Goal: Task Accomplishment & Management: Use online tool/utility

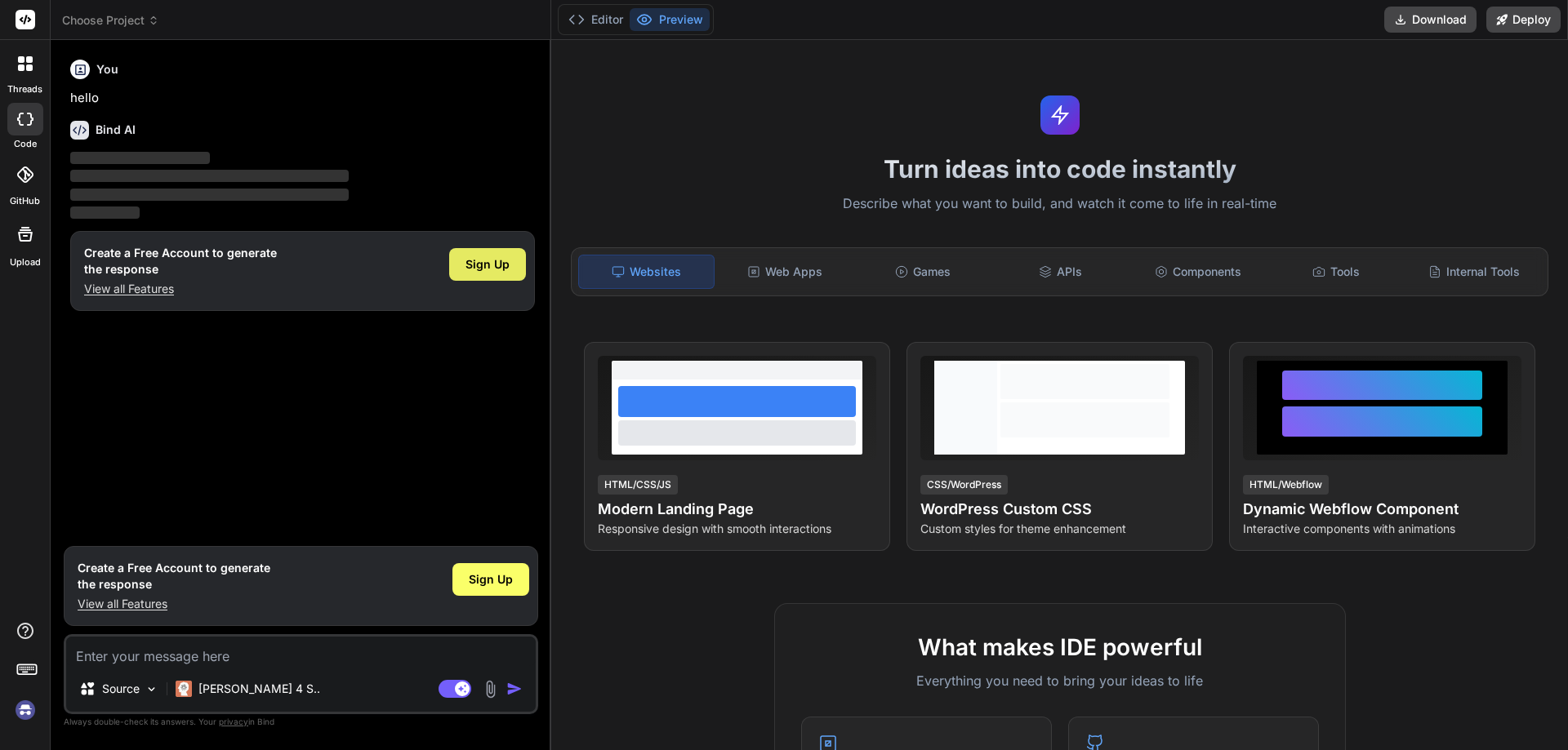
click at [491, 269] on span "Sign Up" at bounding box center [488, 264] width 45 height 16
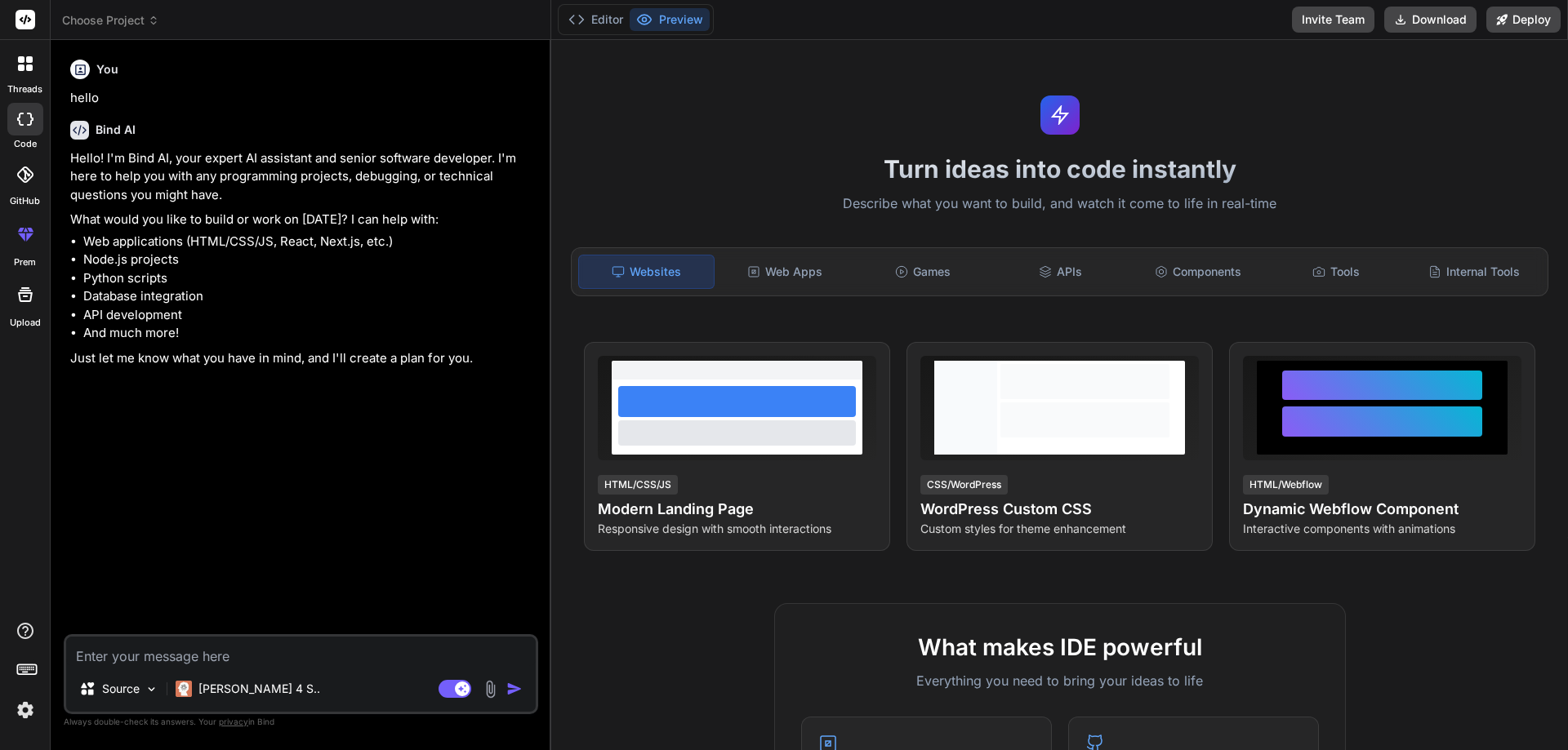
click at [232, 649] on textarea at bounding box center [300, 651] width 469 height 29
type textarea "x"
type textarea "l"
type textarea "x"
type textarea "l;"
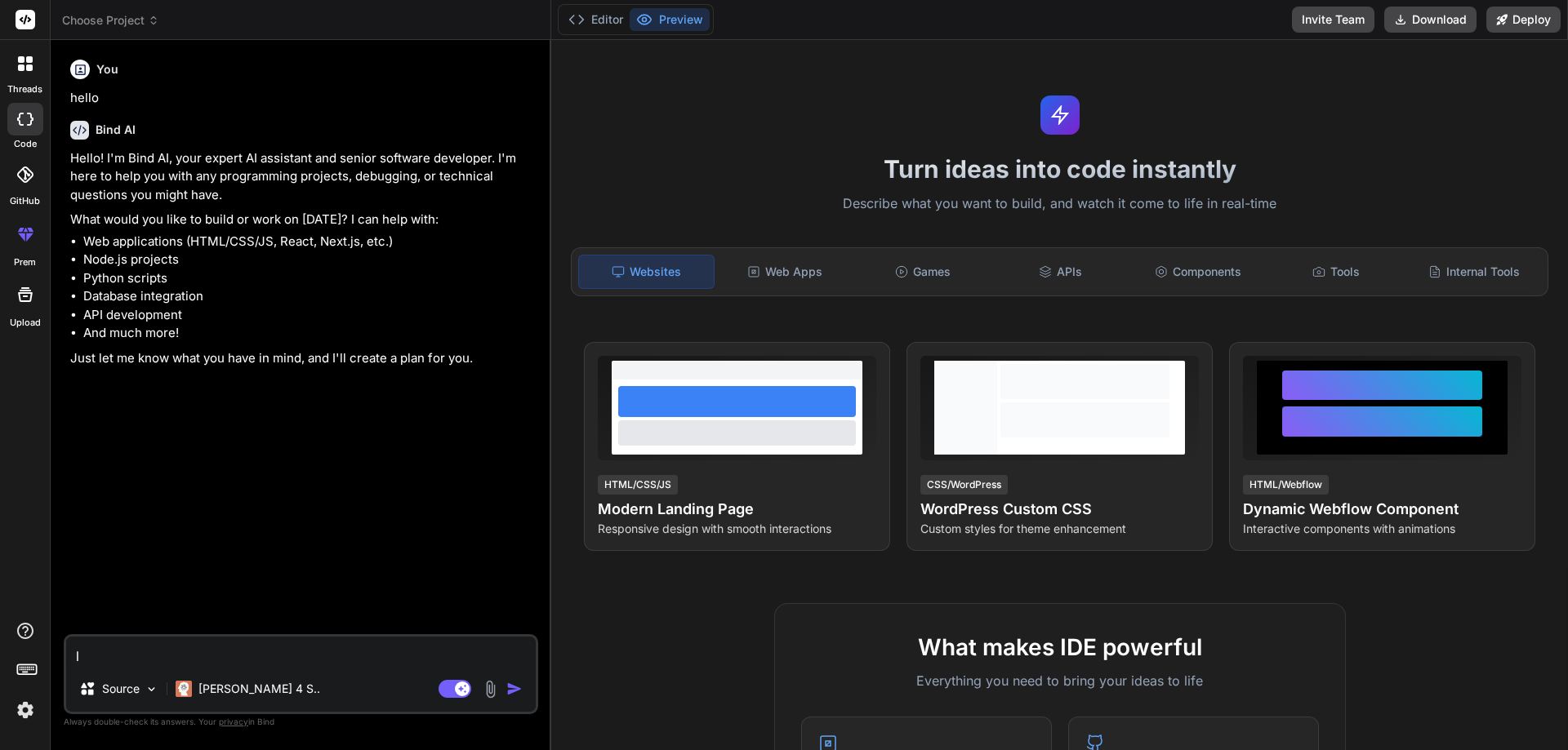
type textarea "x"
type textarea "l;y"
type textarea "x"
type textarea "l;yl"
type textarea "x"
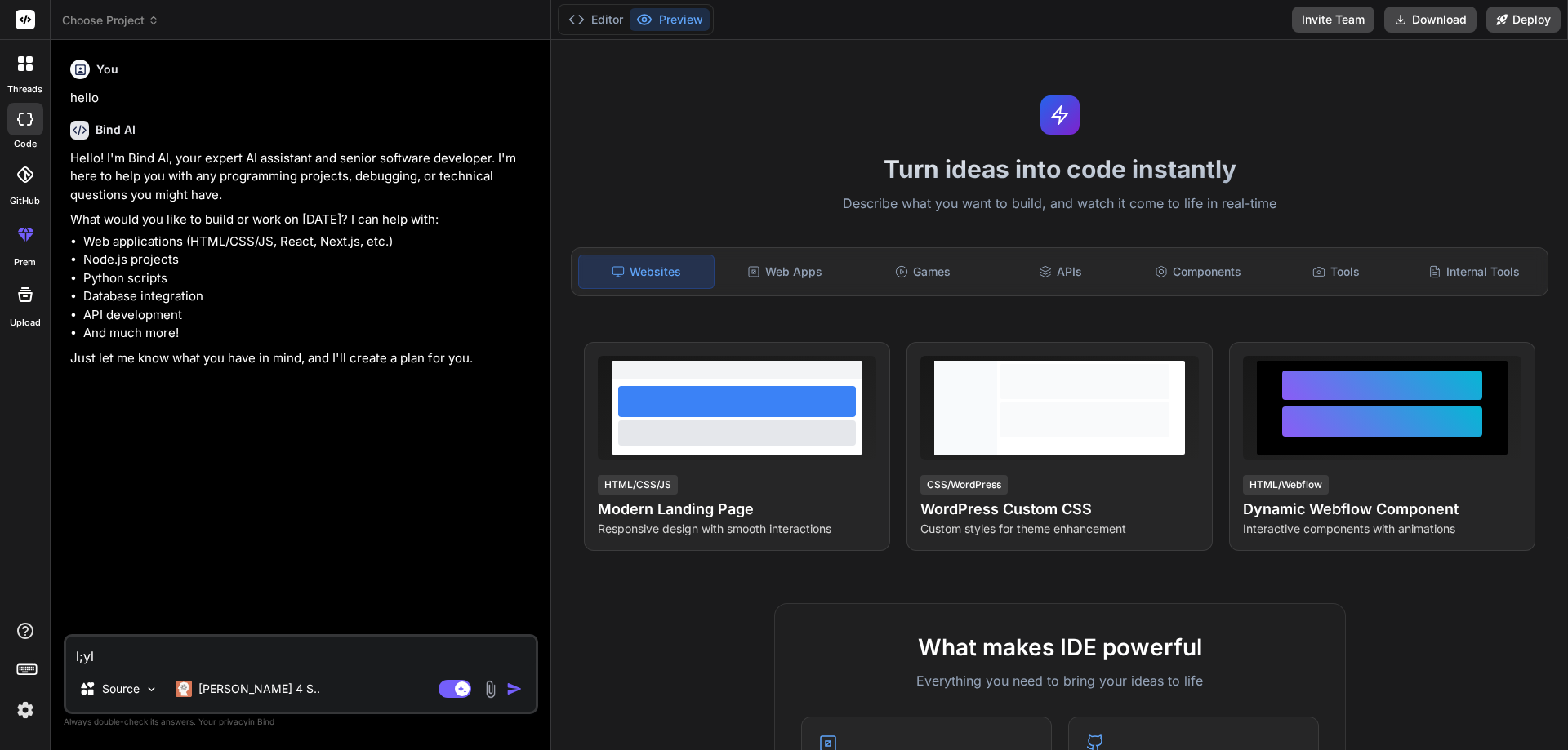
type textarea "l;y"
type textarea "x"
type textarea "l;"
type textarea "x"
type textarea "l"
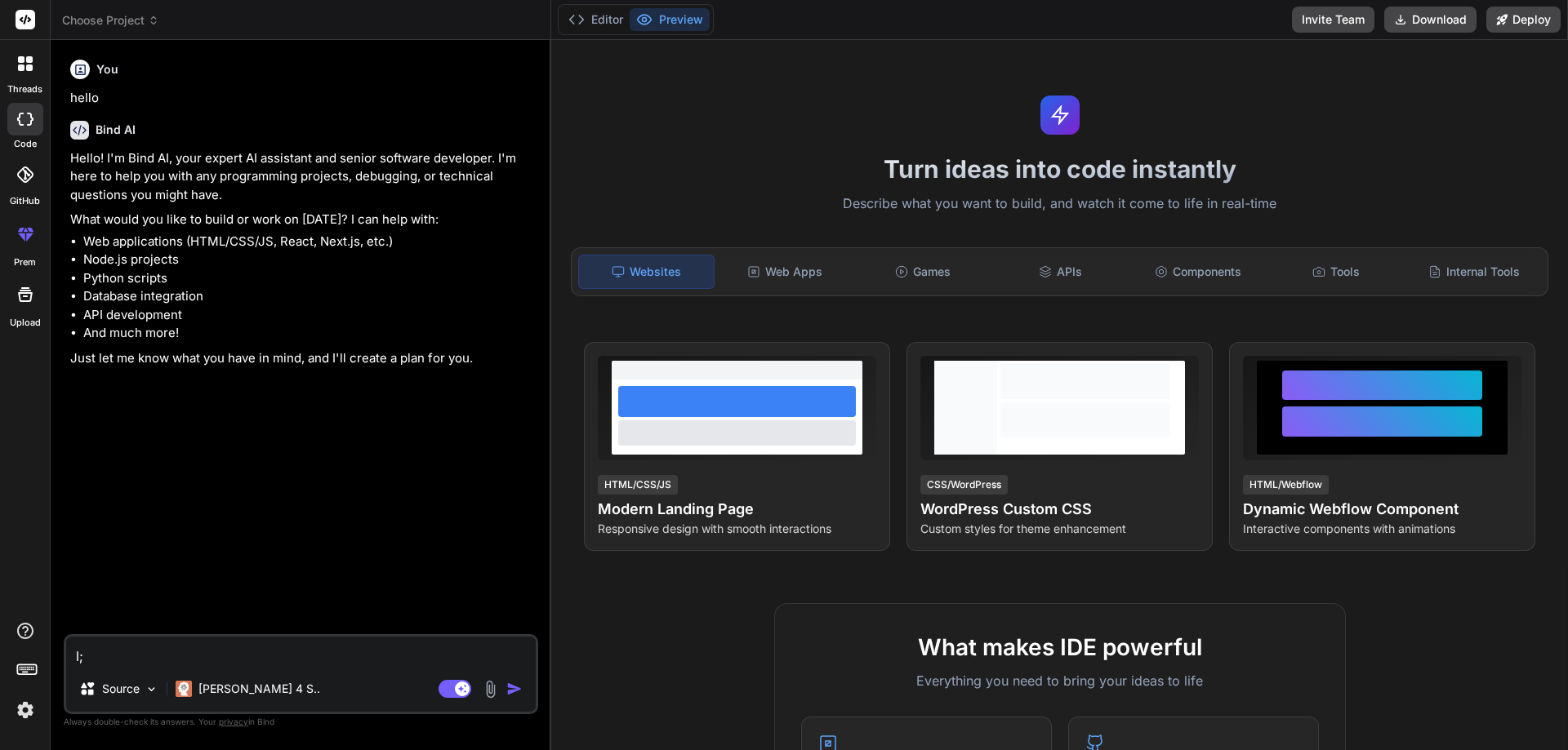
type textarea "x"
type textarea "l"
type textarea "x"
type textarea "l;"
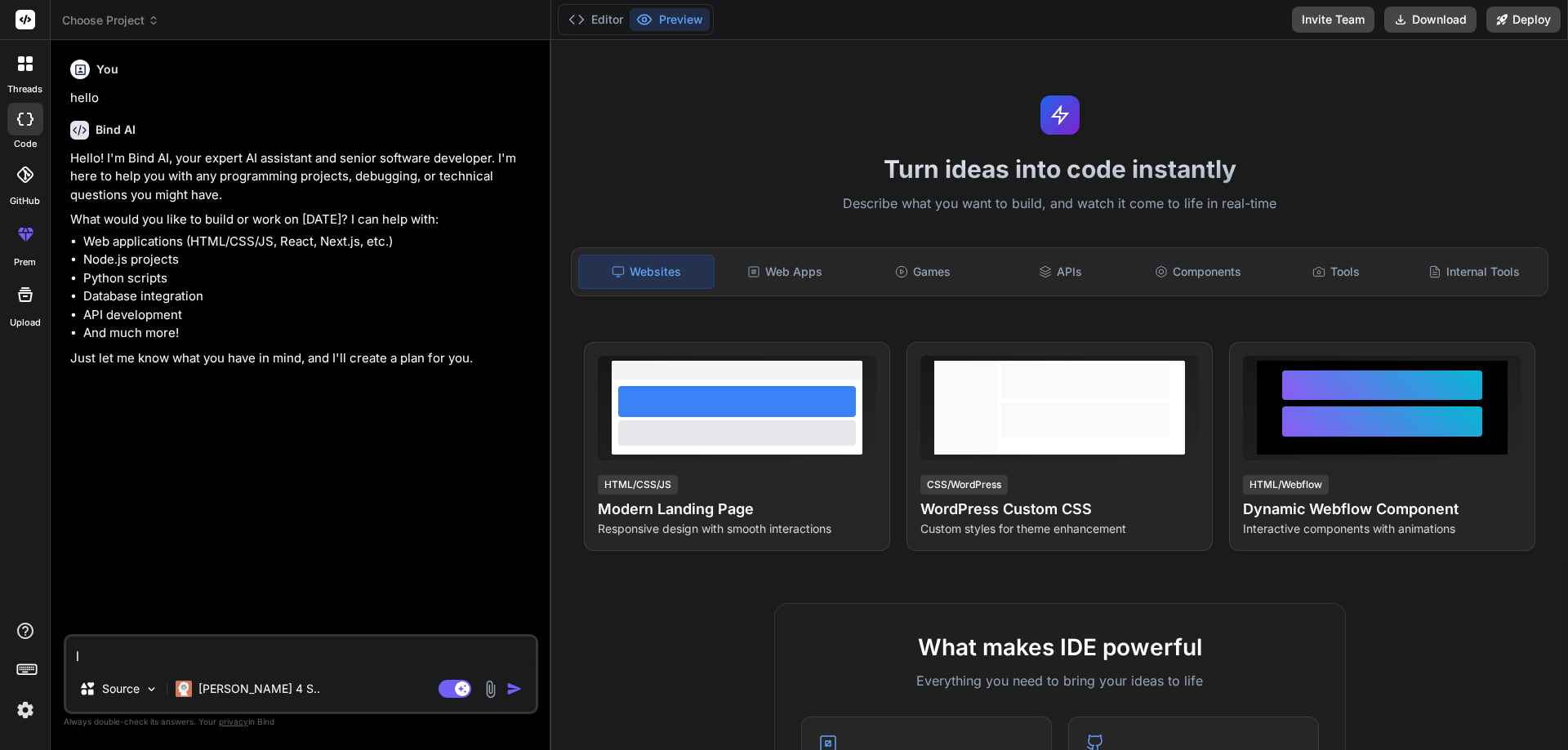
type textarea "x"
type textarea "l;y"
type textarea "x"
type textarea "l;yl"
type textarea "x"
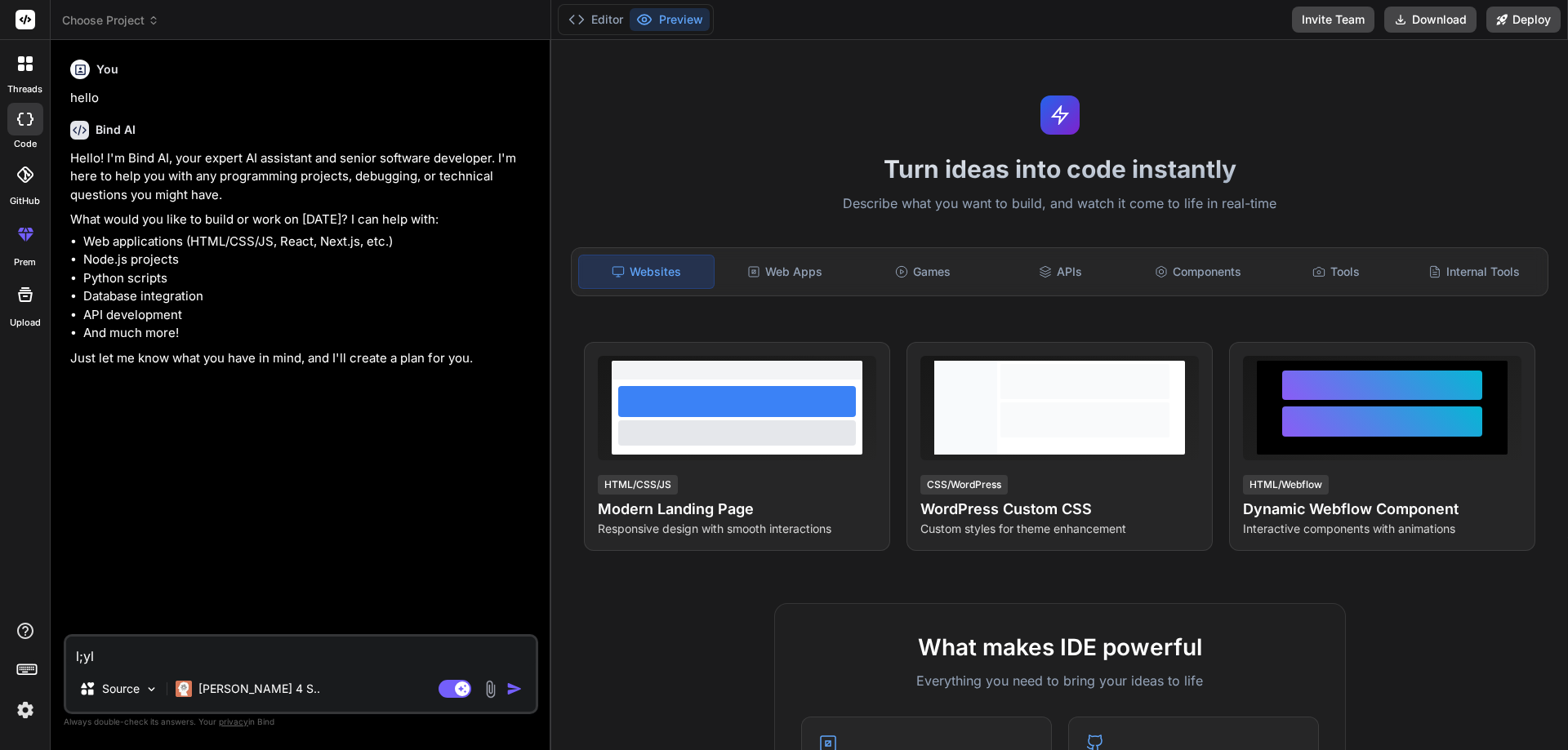
type textarea "l;ylf"
type textarea "x"
type textarea "l;ylfu"
type textarea "x"
type textarea "l;ylfu8"
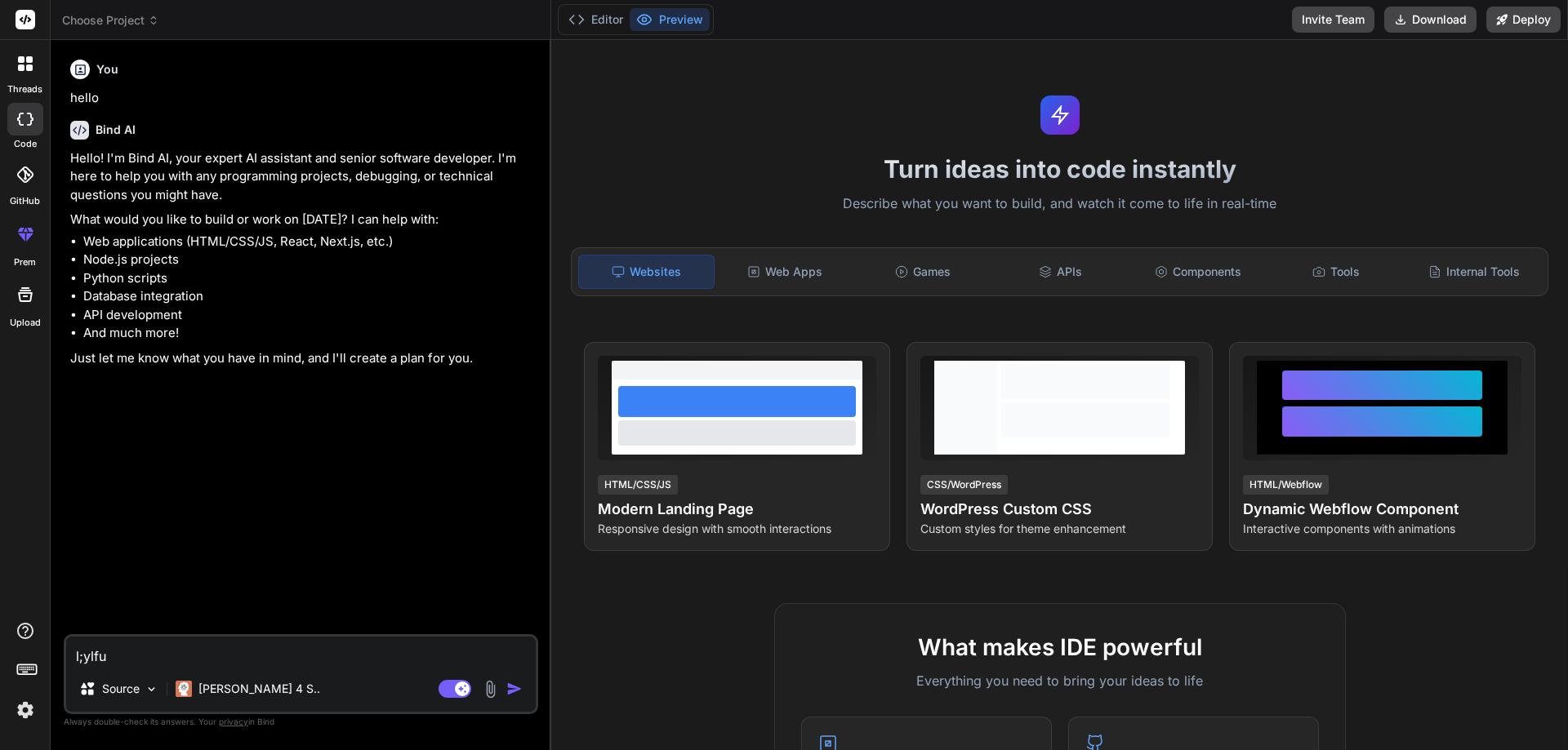
type textarea "x"
type textarea "l;ylfu8i"
type textarea "x"
type textarea "l;ylfu8iy"
type textarea "x"
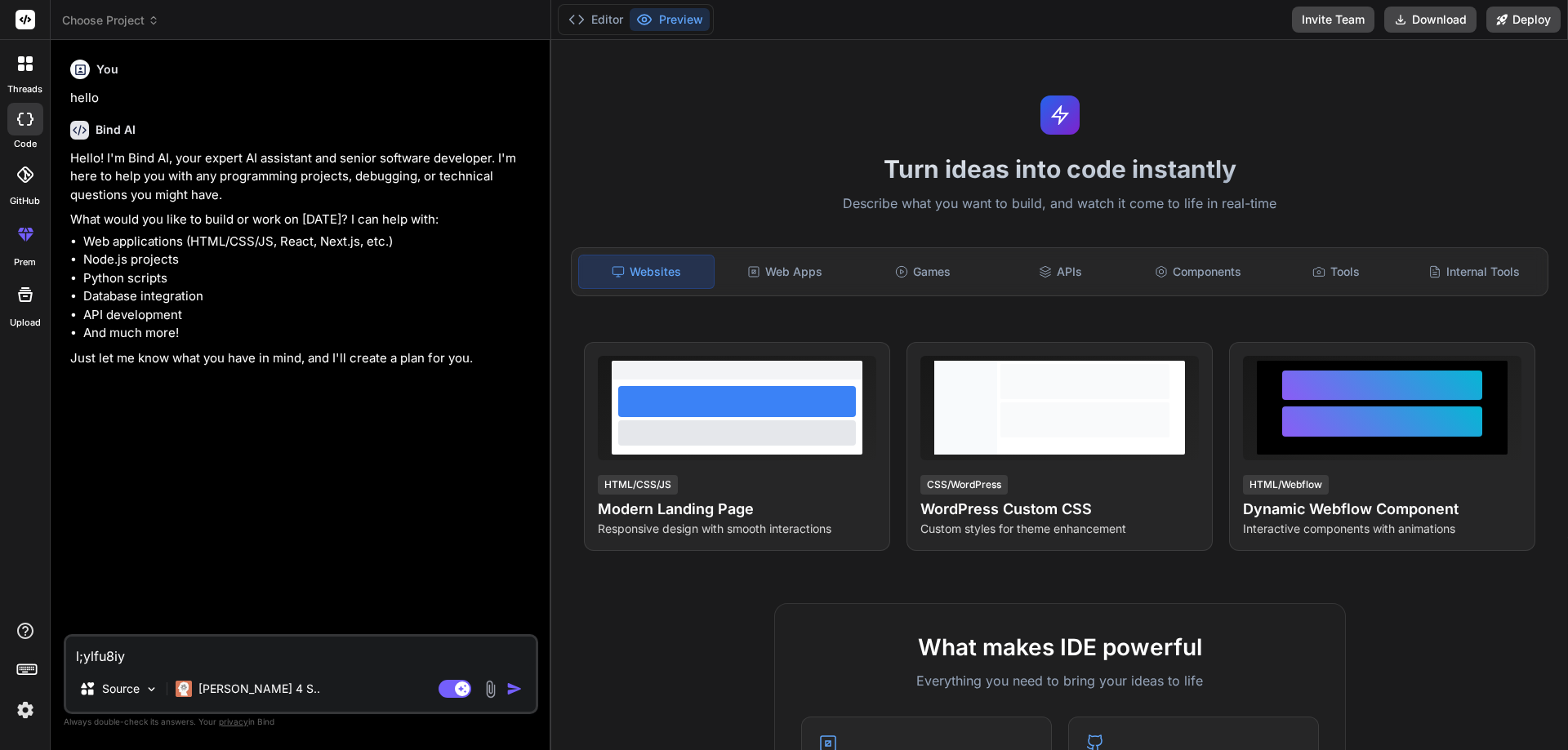
type textarea "l;ylfu8iy["
type textarea "x"
type textarea "l;ylfu8iy"
type textarea "x"
type textarea "l;ylfu8i"
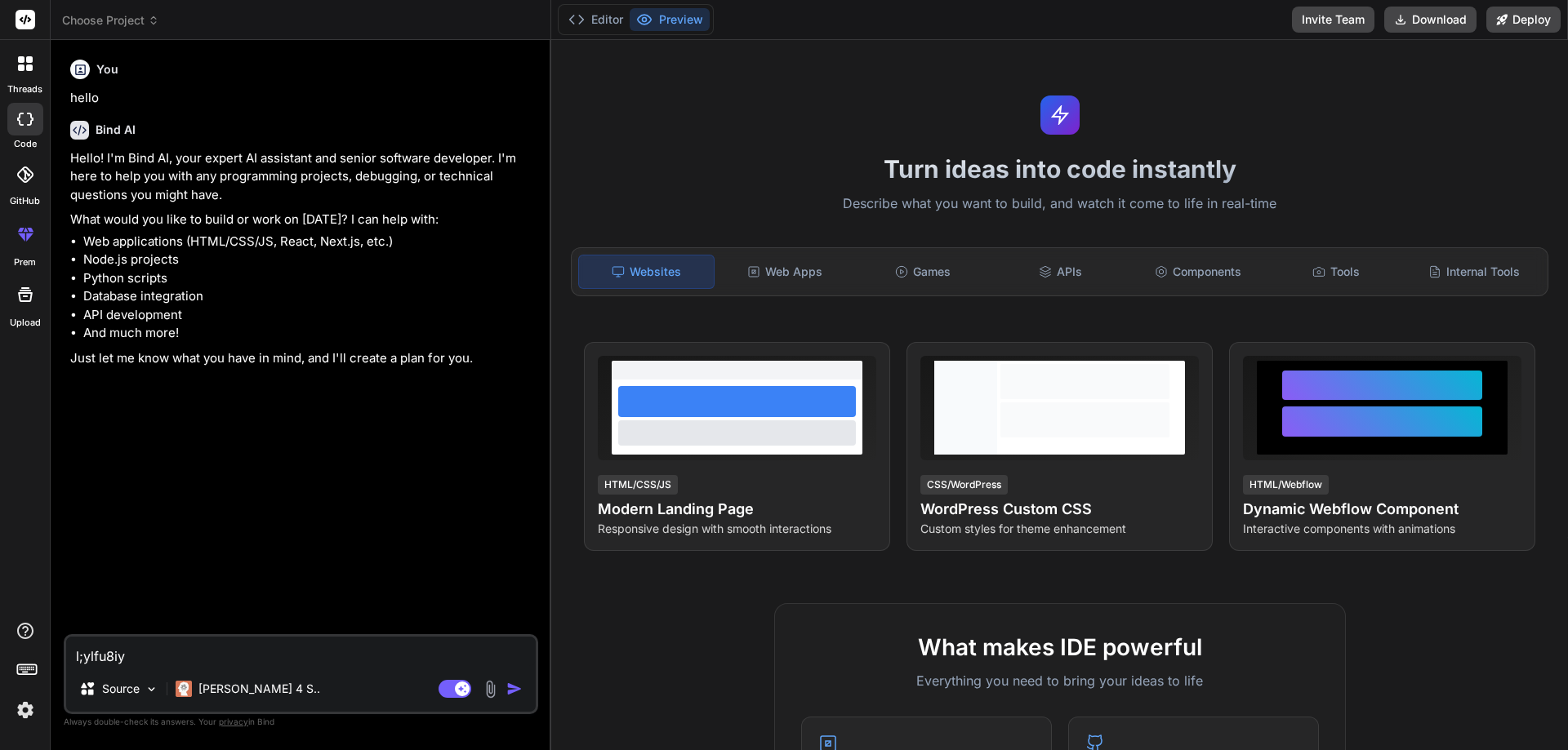
type textarea "x"
type textarea "l;ylfu8"
type textarea "x"
type textarea "l;ylfu"
type textarea "x"
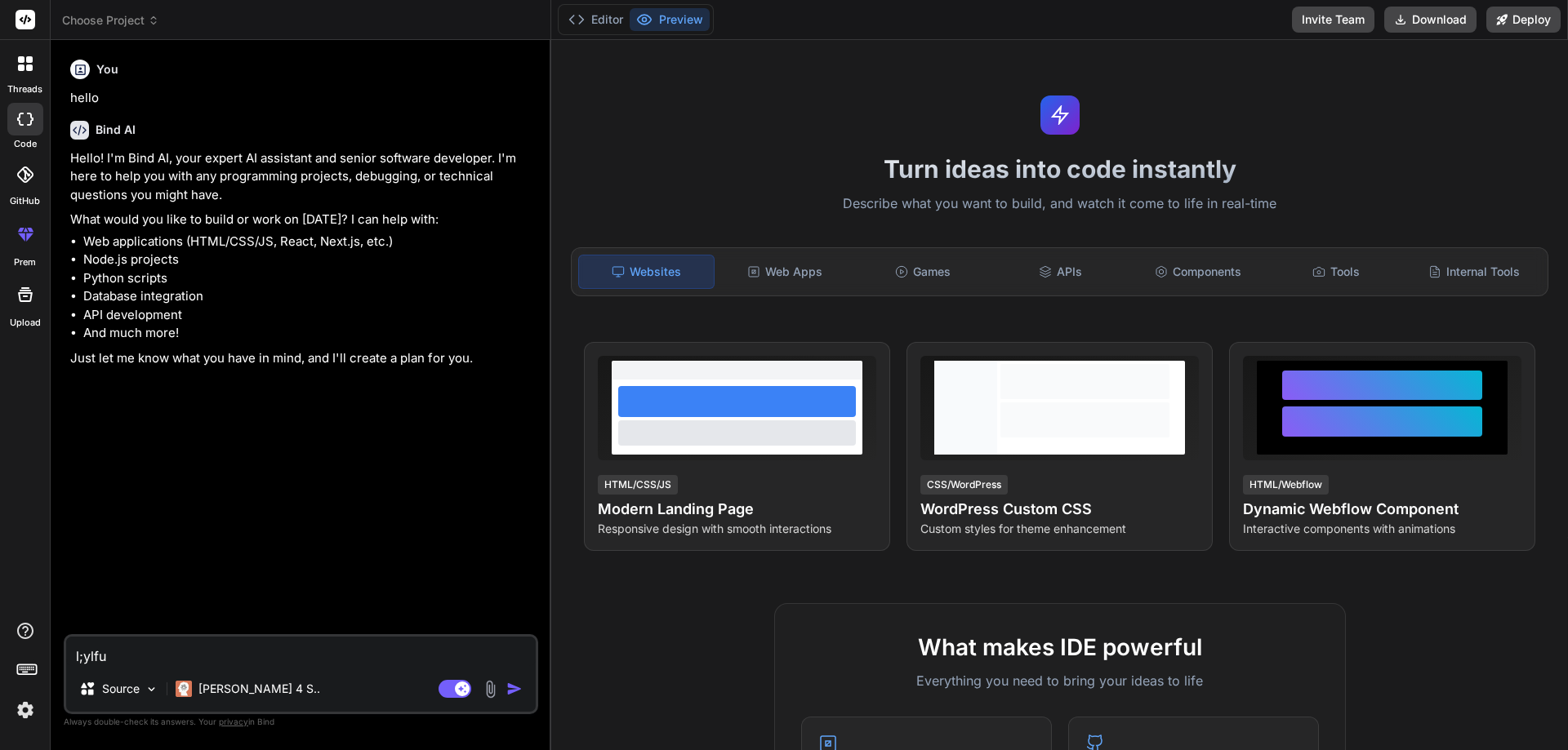
type textarea "l;ylf"
type textarea "x"
type textarea "l;yl"
type textarea "x"
type textarea "l;y"
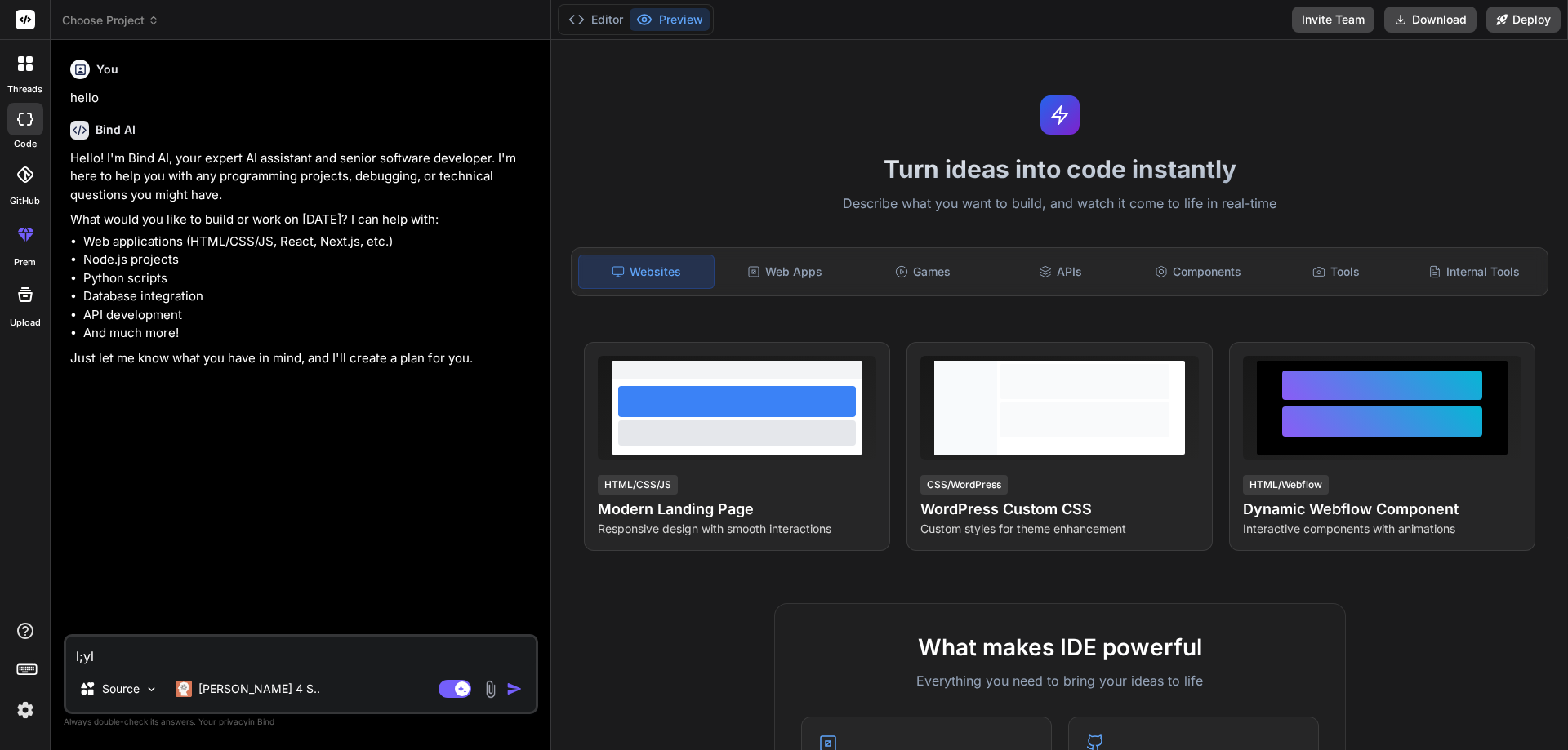
type textarea "x"
type textarea "l;"
type textarea "x"
type textarea "l"
type textarea "x"
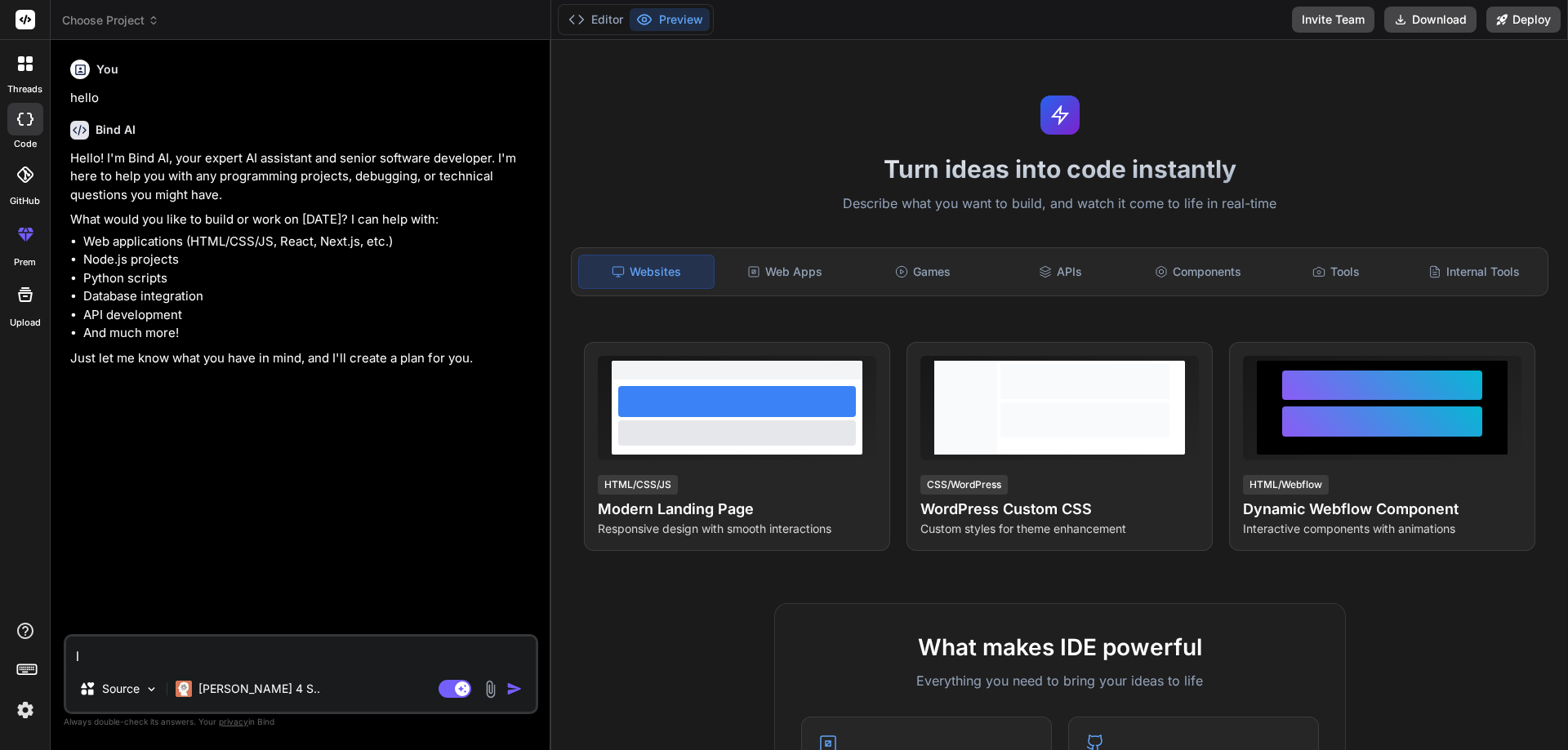
type textarea "x"
type textarea "ส"
type textarea "x"
type textarea "สว"
type textarea "x"
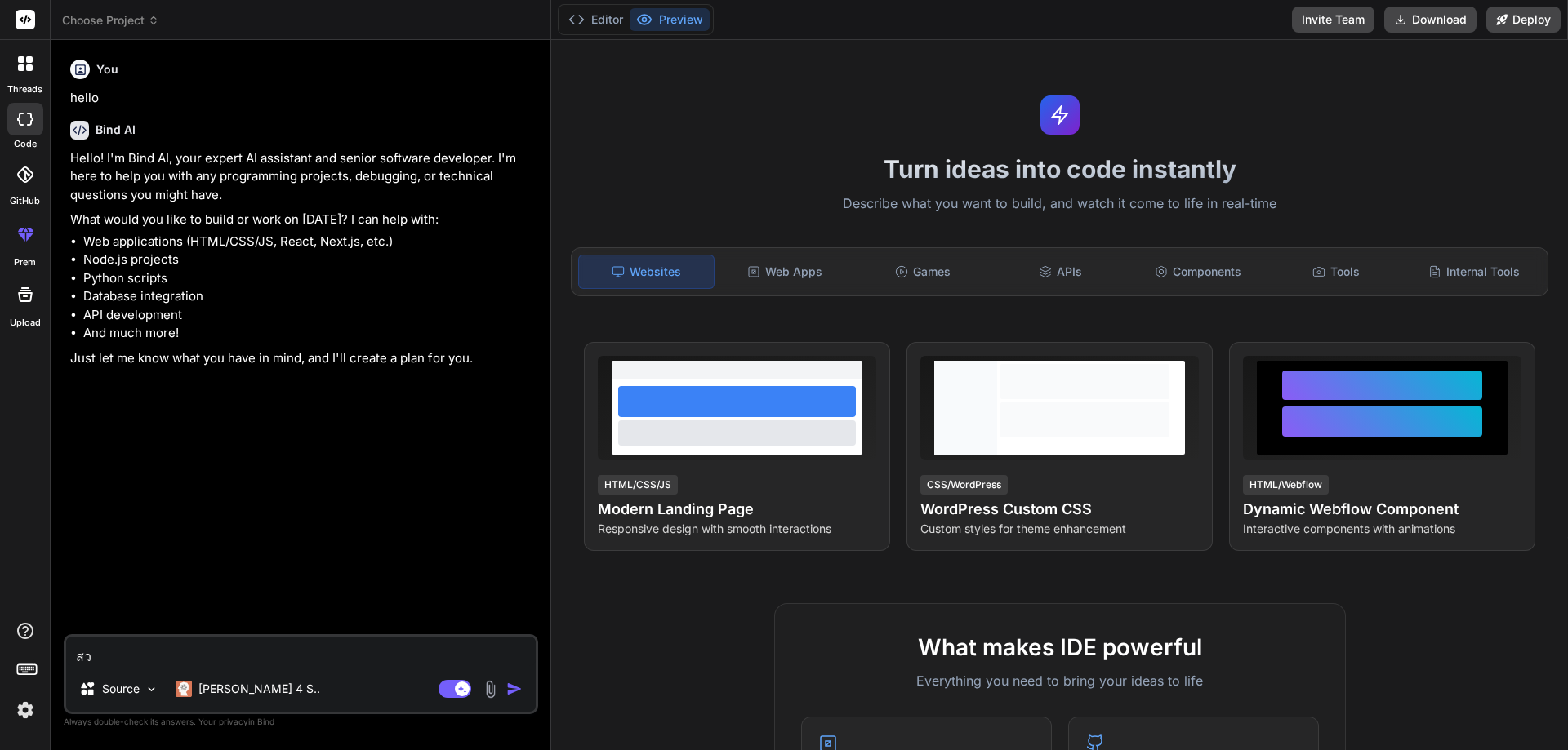
type textarea "สวั"
type textarea "x"
type textarea "สวัส"
type textarea "x"
type textarea "สวัสด"
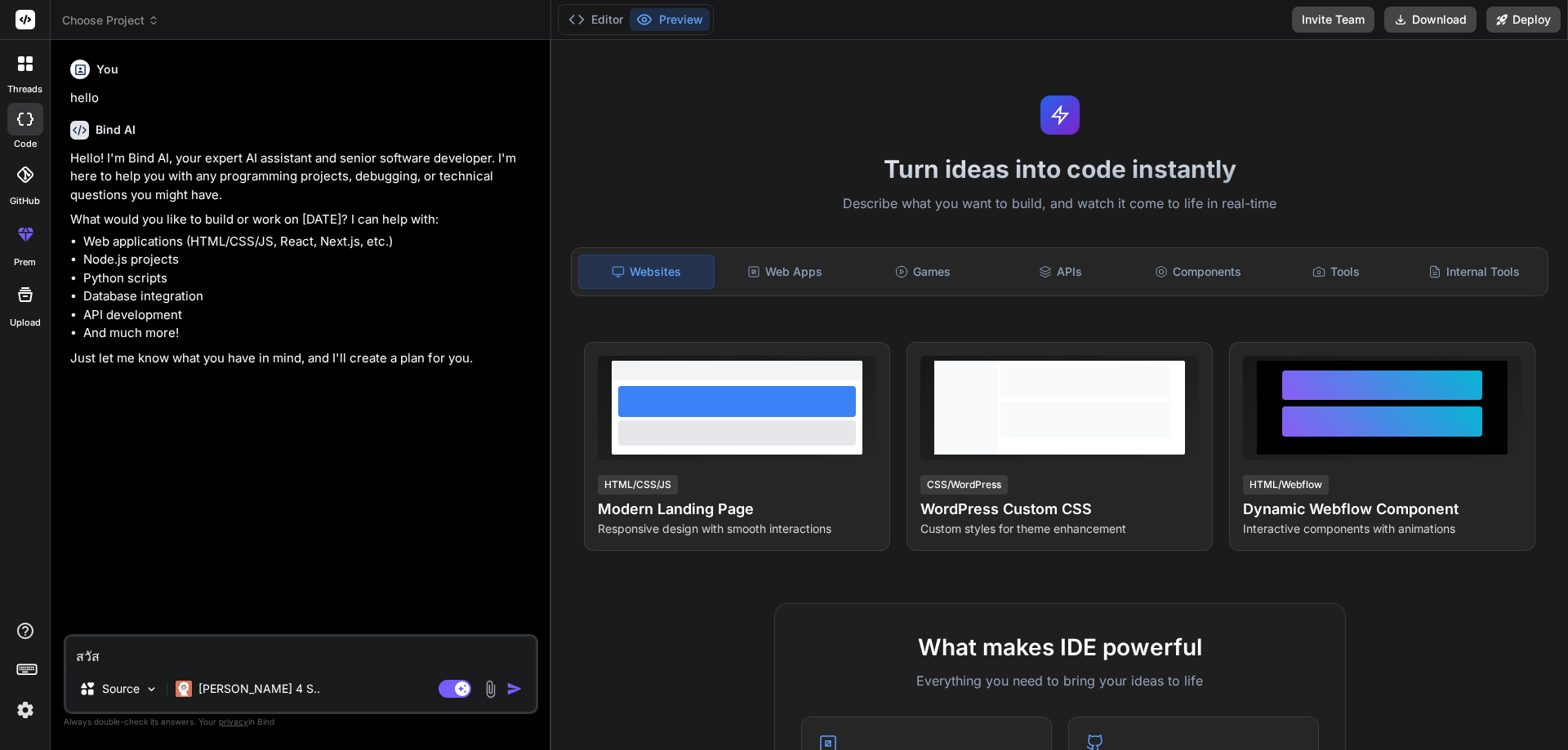
type textarea "x"
type textarea "สวัสดี"
type textarea "x"
type textarea "สวัสด"
type textarea "x"
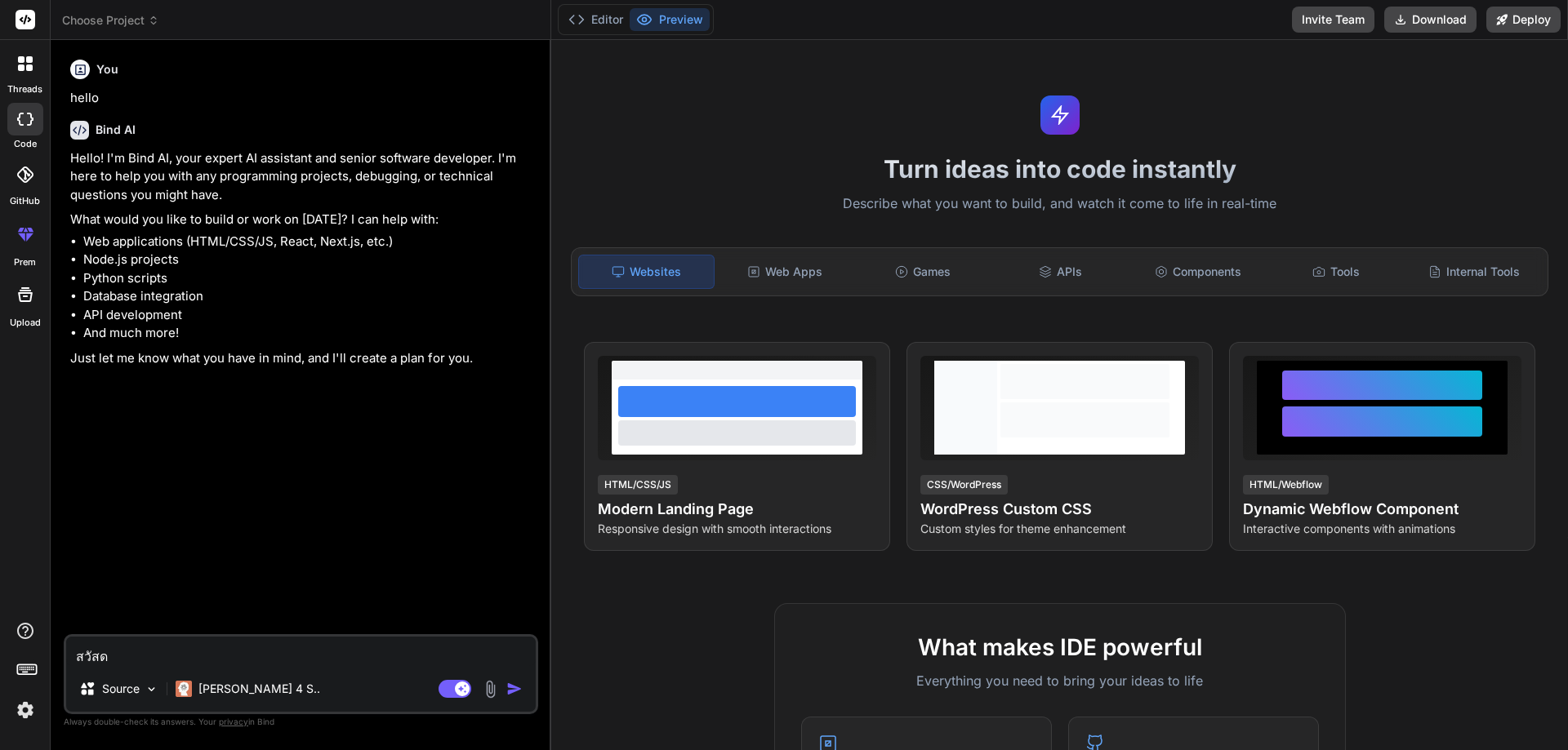
type textarea "สวัส"
type textarea "x"
type textarea "สวั"
type textarea "x"
type textarea "สว"
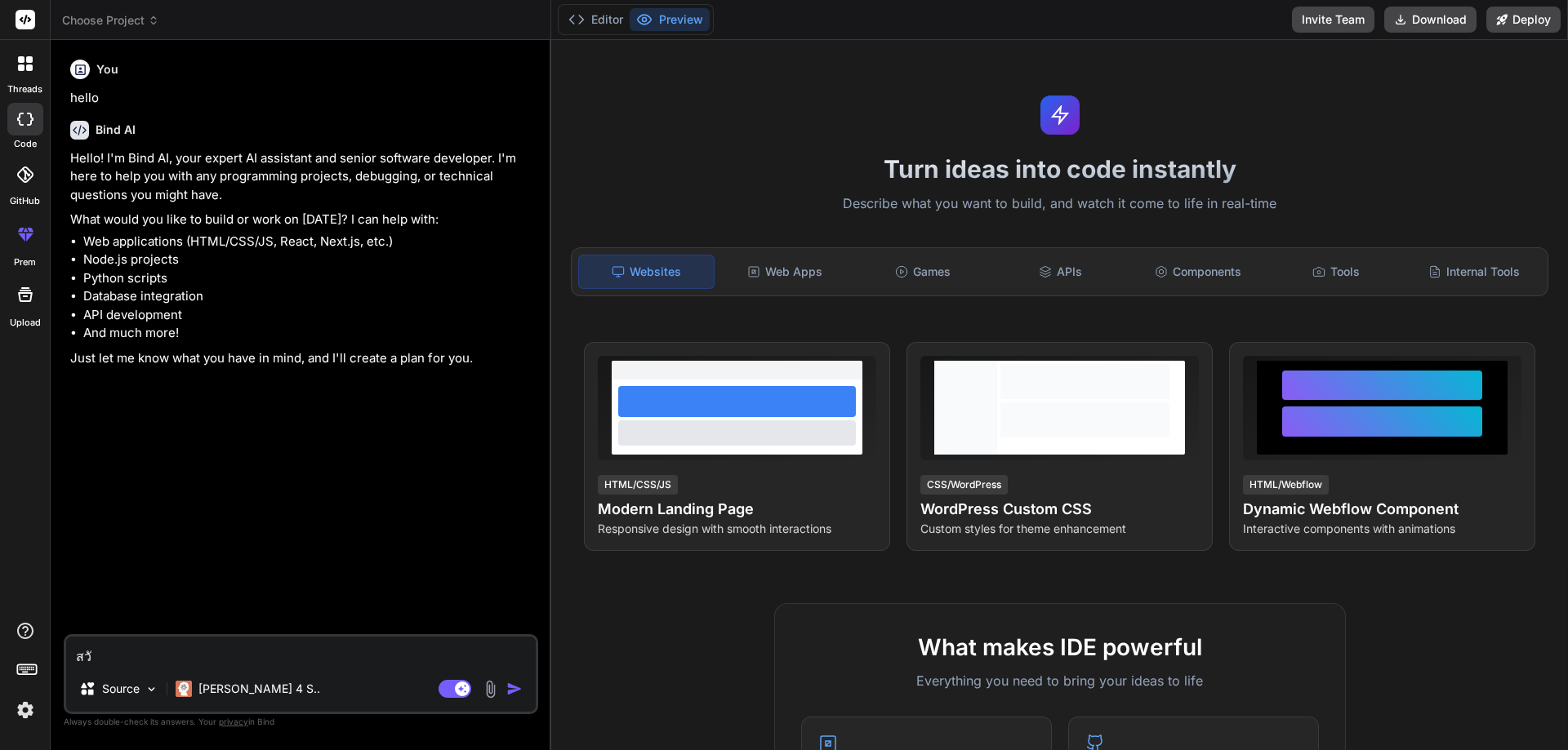
type textarea "x"
type textarea "ส"
type textarea "x"
type textarea "แ"
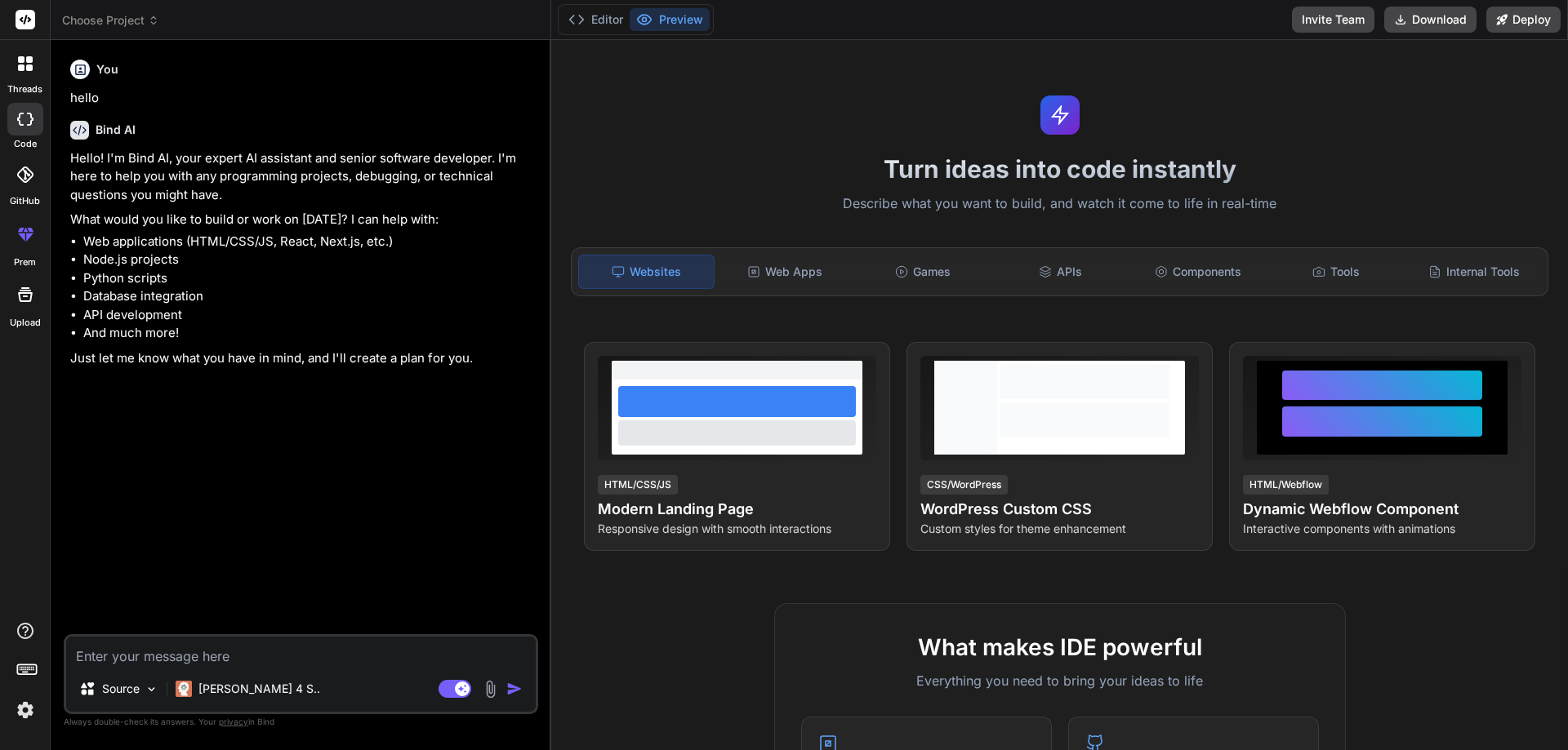
type textarea "x"
type textarea "แพ"
type textarea "x"
type textarea "แพฟ"
type textarea "x"
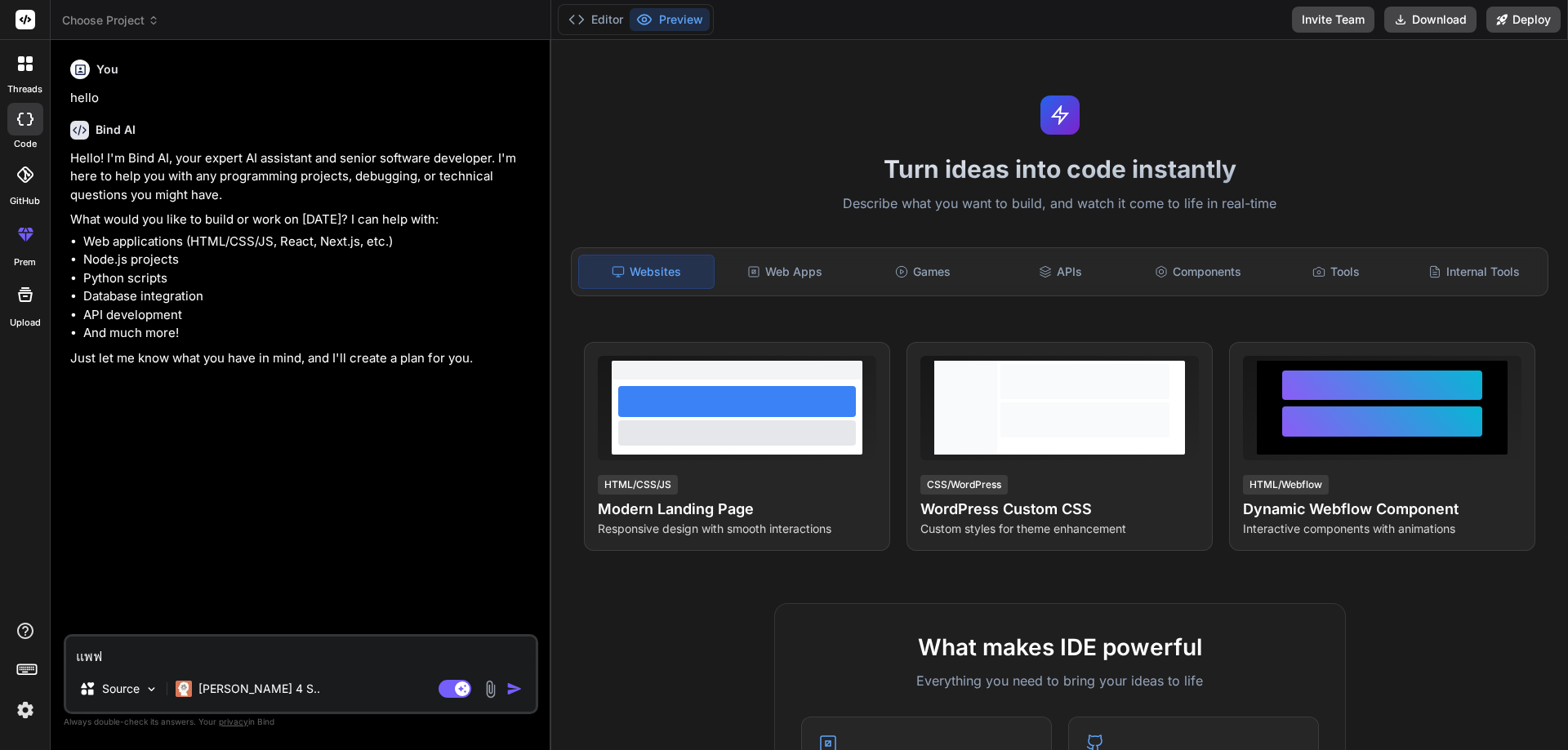
type textarea "แพ"
type textarea "x"
type textarea "แ"
type textarea "x"
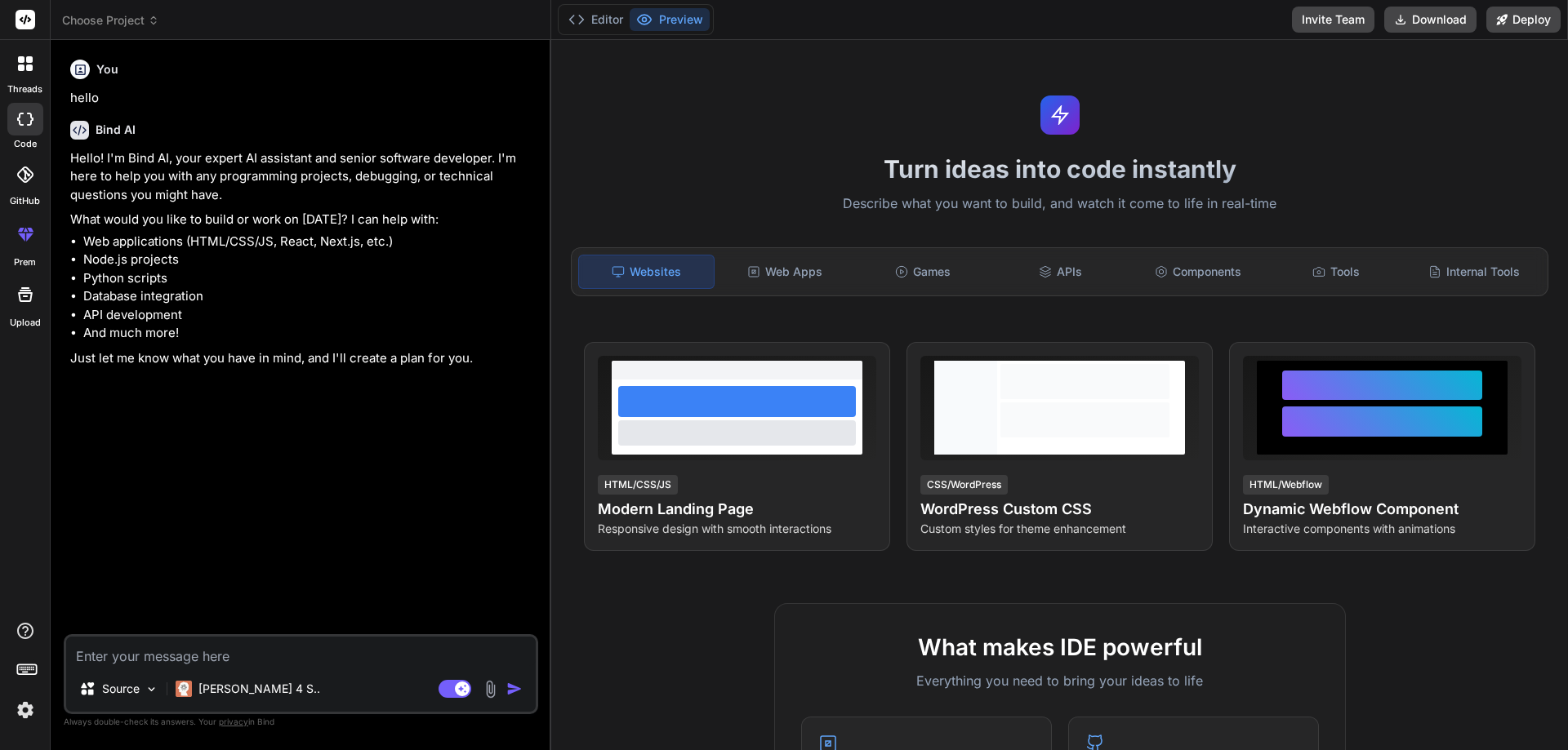
type textarea "c"
type textarea "x"
type textarea "cr"
type textarea "x"
type textarea "cre"
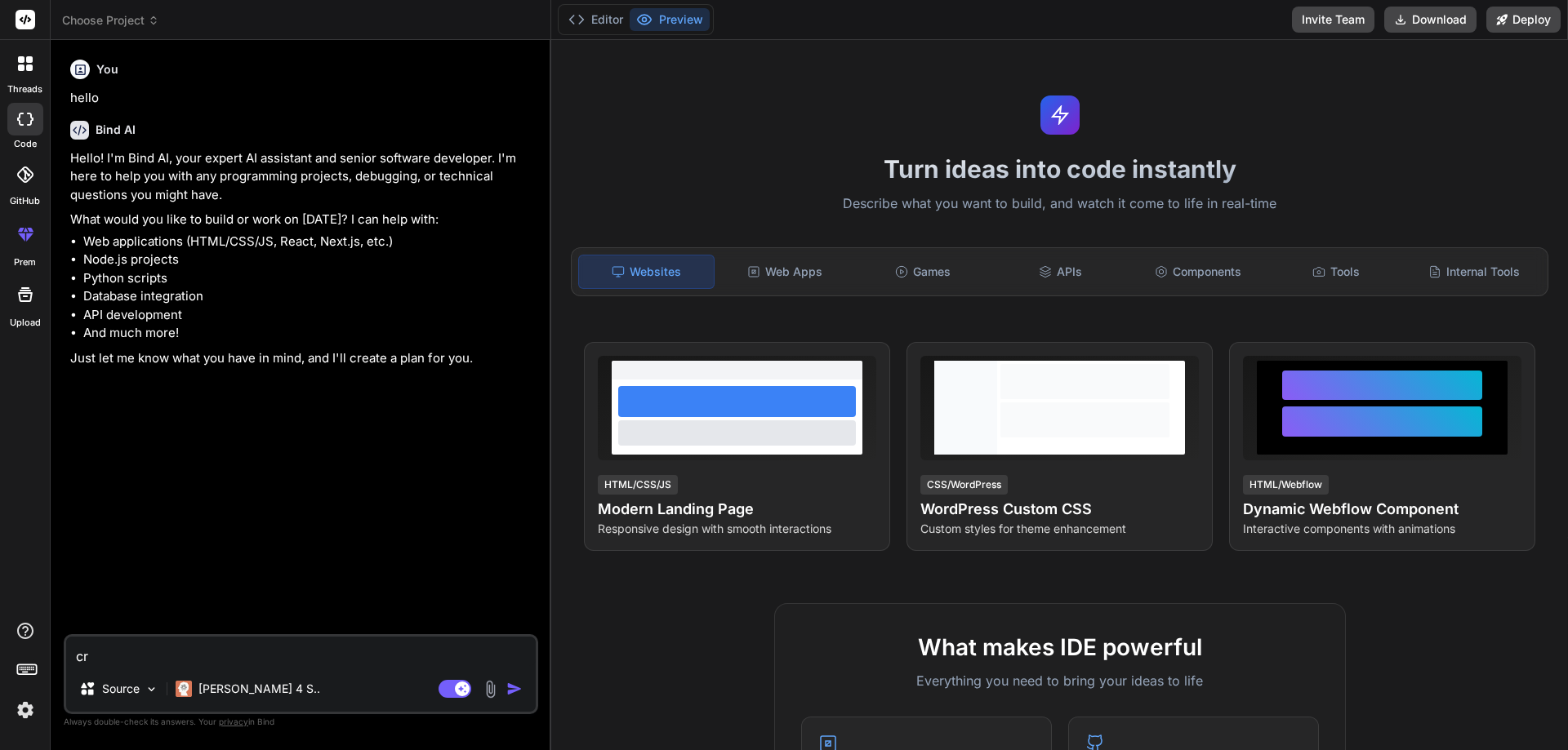
type textarea "x"
type textarea "crea"
type textarea "x"
type textarea "creat"
type textarea "x"
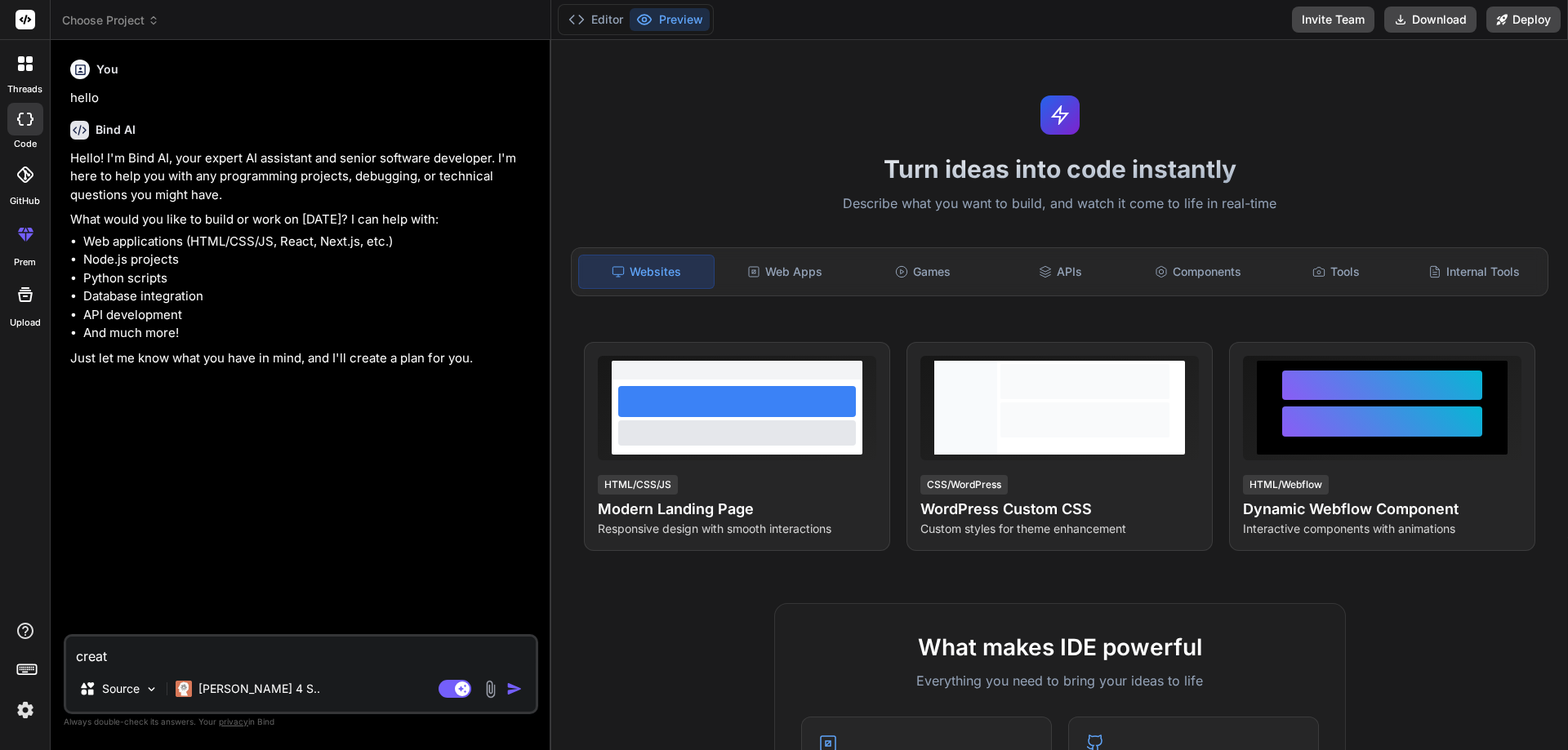
type textarea "create"
type textarea "x"
type textarea "create"
type textarea "x"
type textarea "create v"
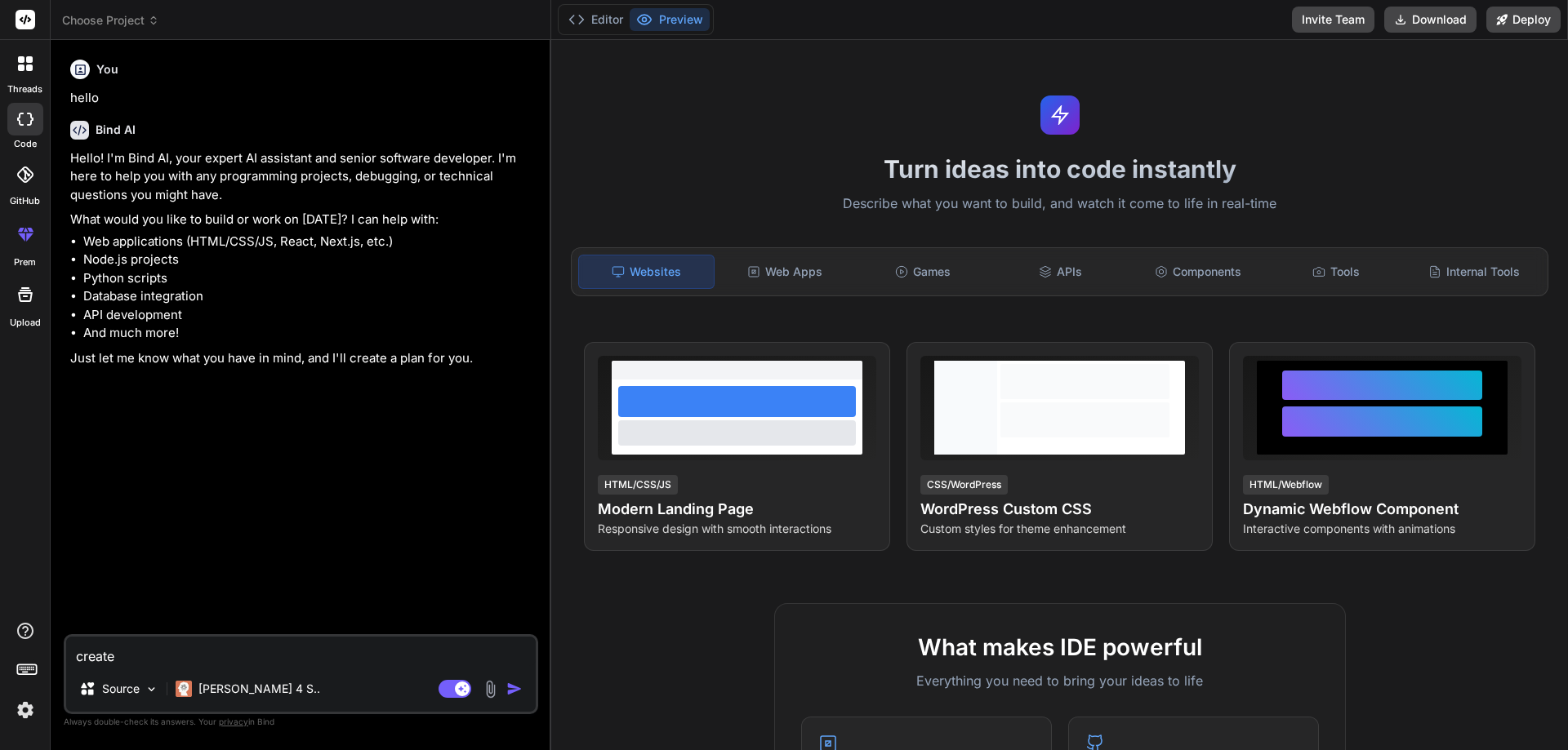
type textarea "x"
type textarea "create vu"
type textarea "x"
type textarea "create vue"
type textarea "x"
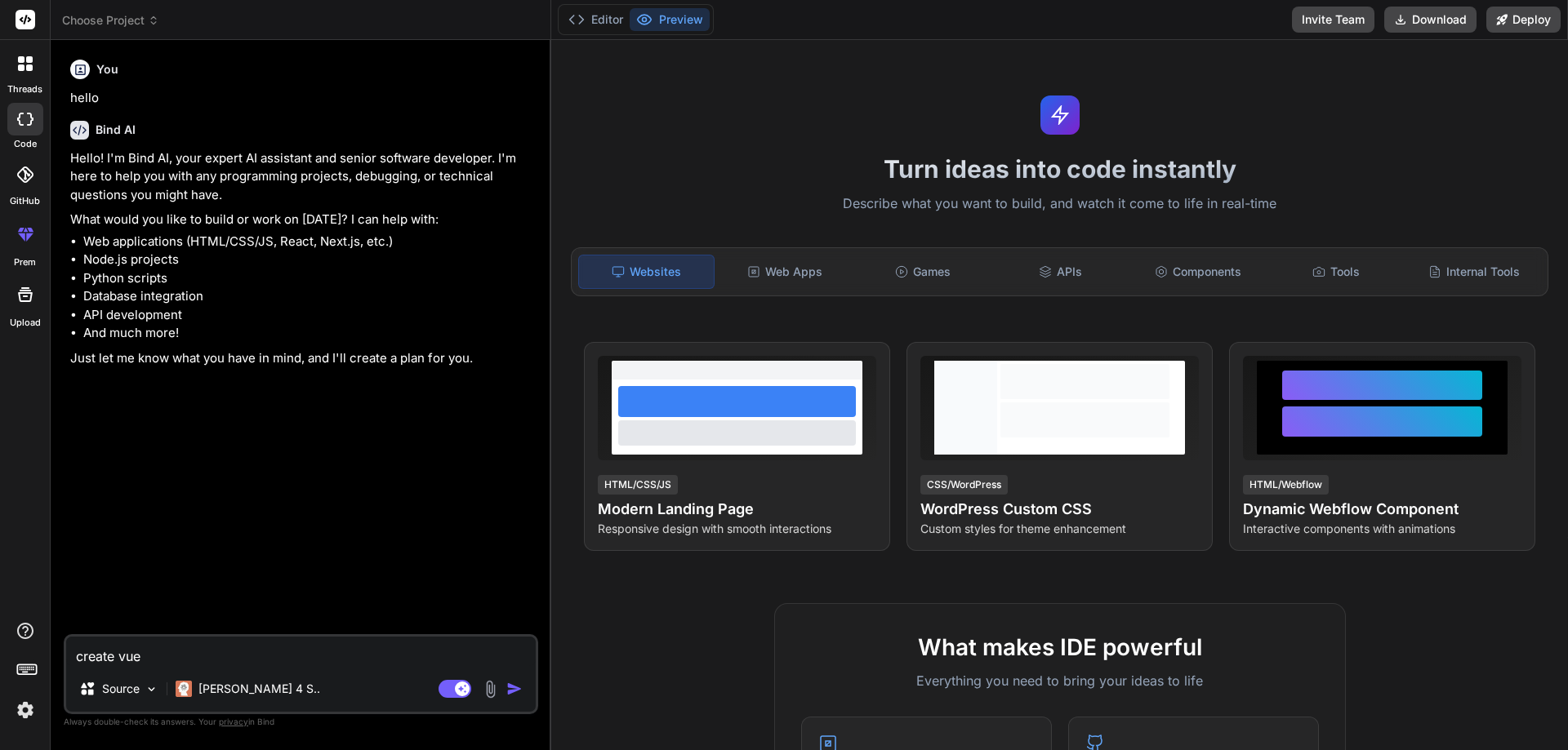
type textarea "create vue3"
type textarea "x"
type textarea "create vue3"
type textarea "x"
type textarea "create vue3 p"
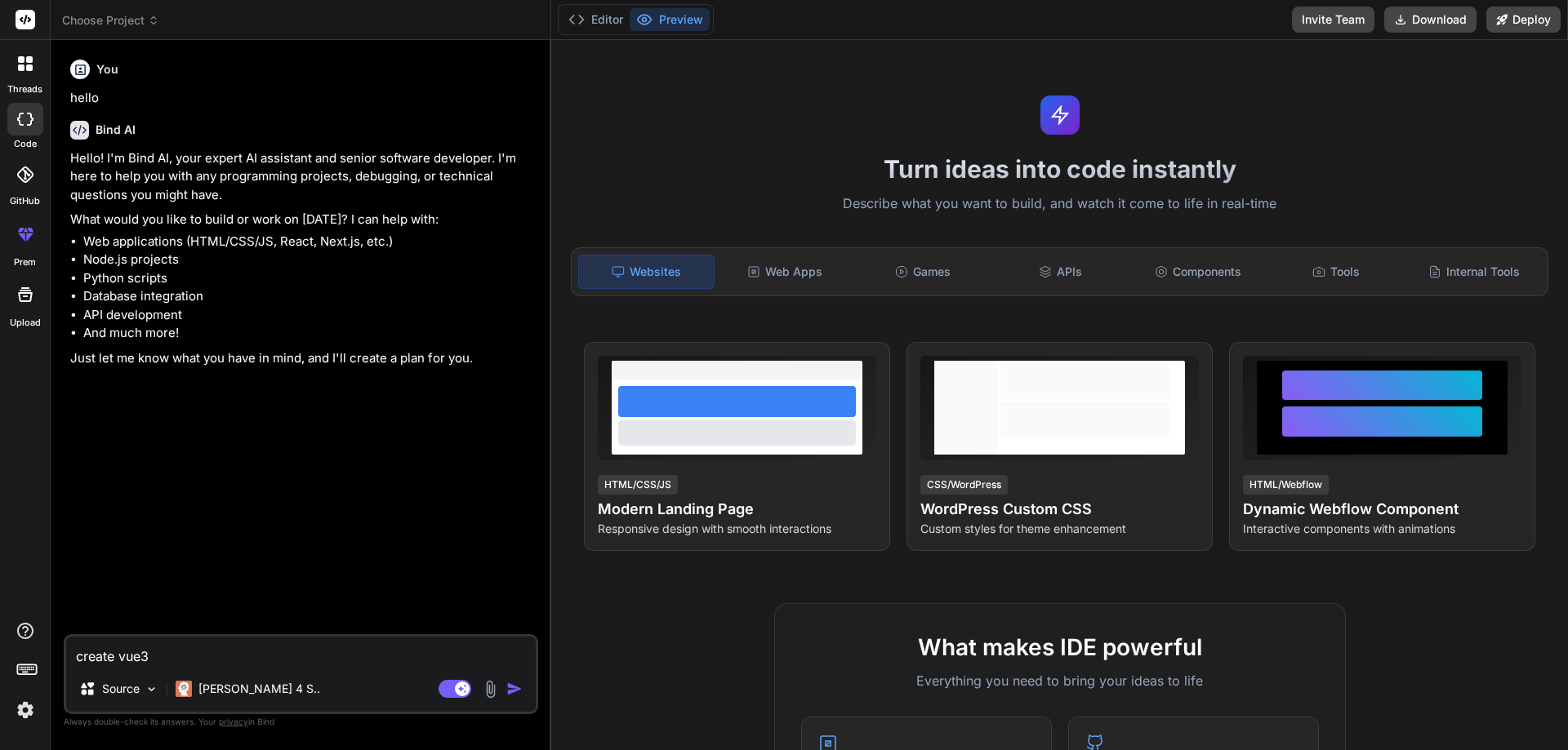
type textarea "x"
type textarea "create vue3 pr"
type textarea "x"
type textarea "create vue3 pro"
type textarea "x"
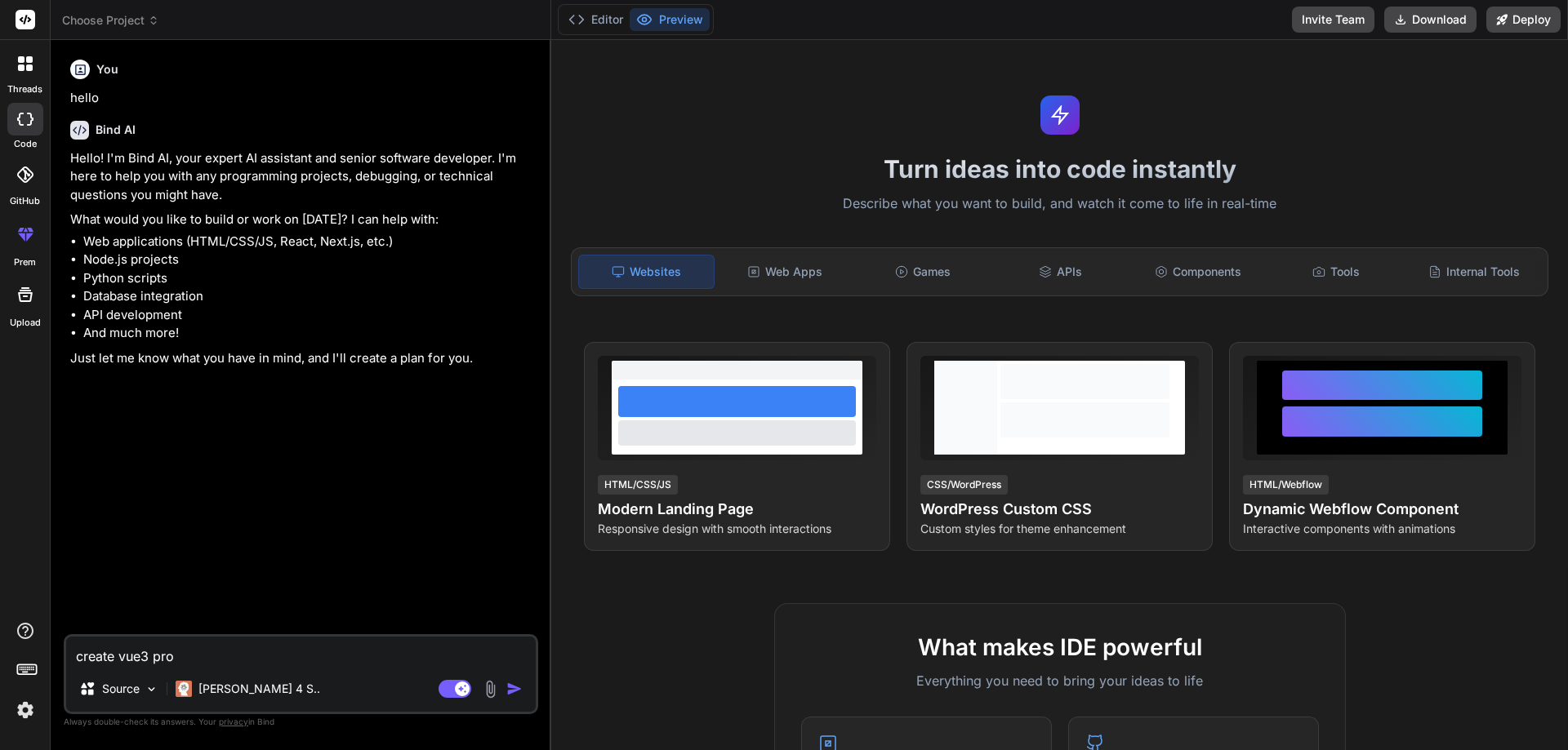
type textarea "create vue3 proj"
type textarea "x"
type textarea "create vue3 proje"
type textarea "x"
type textarea "create vue3 projec"
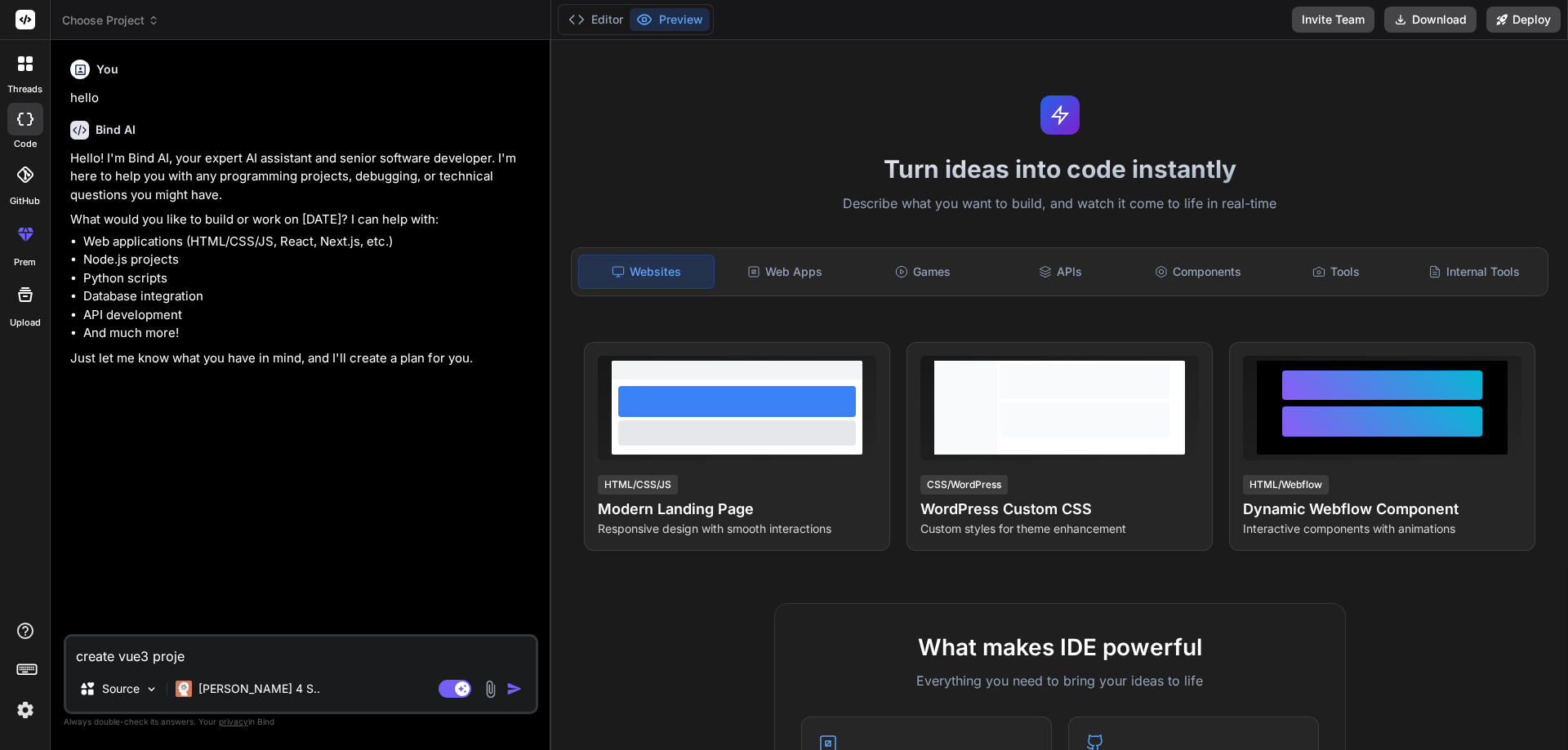
type textarea "x"
type textarea "create vue3 project"
type textarea "x"
type textarea "create vue3 project"
type textarea "x"
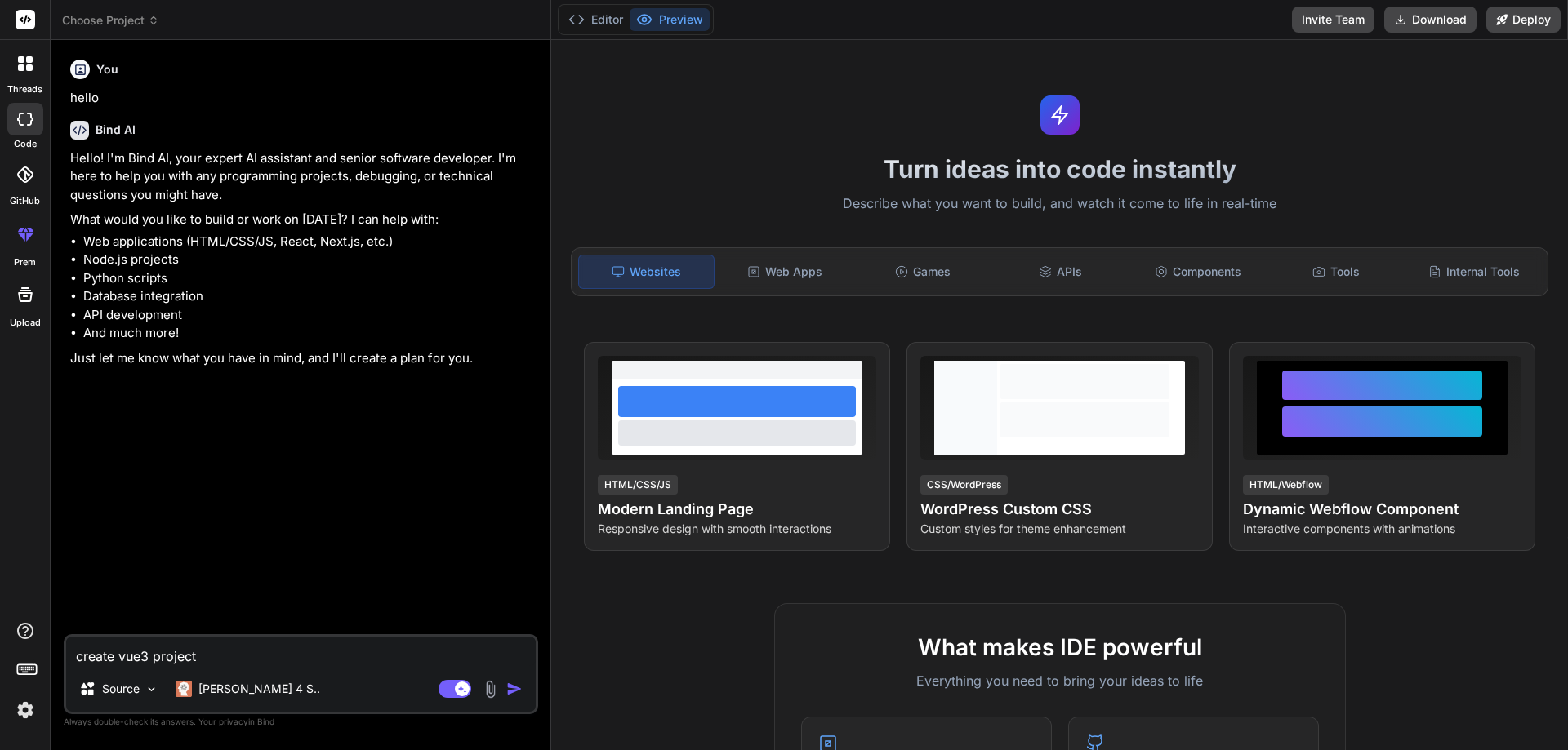
type textarea "create vue3 project l"
type textarea "x"
type textarea "create vue3 project lo"
type textarea "x"
type textarea "create vue3 project log"
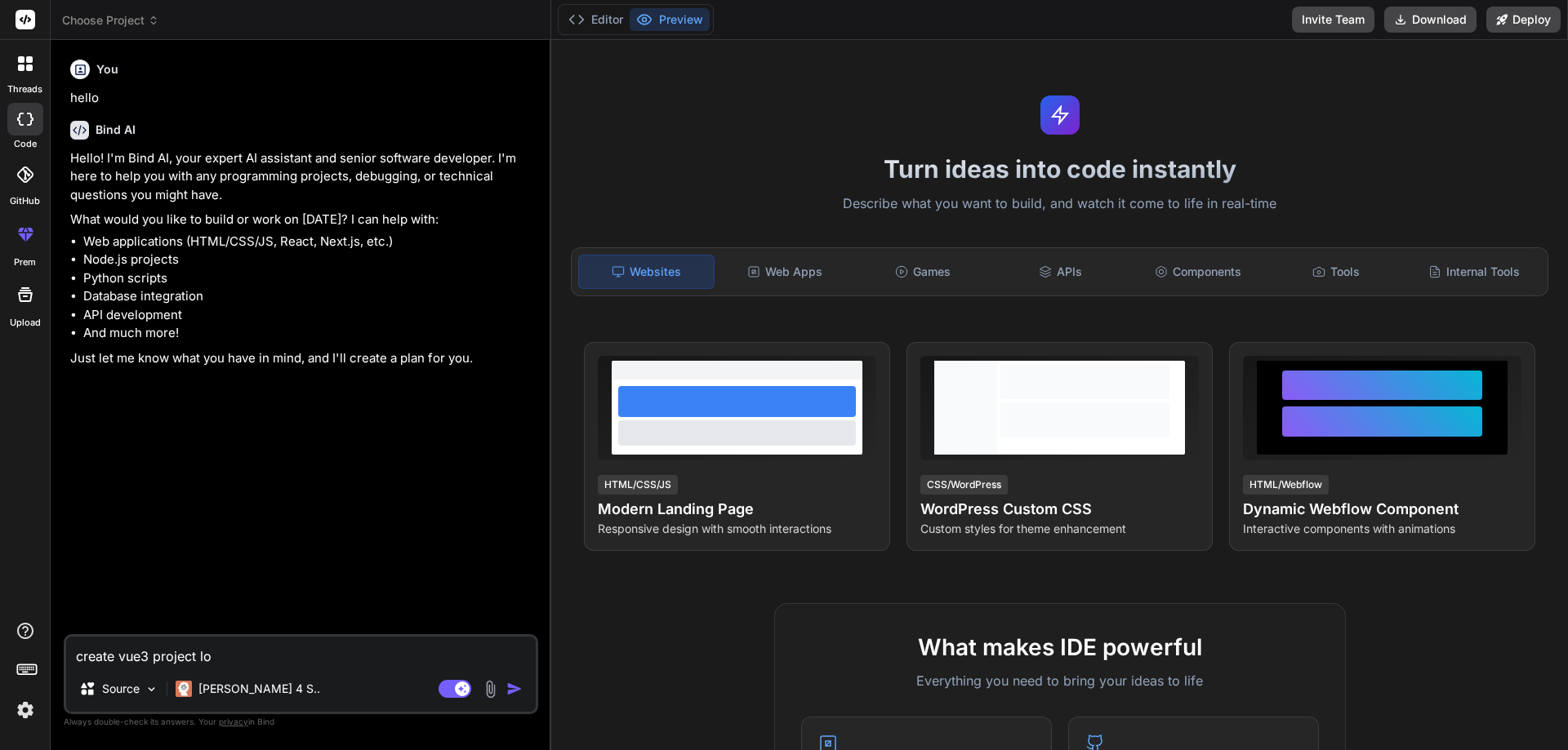
type textarea "x"
type textarea "create vue3 project logi"
type textarea "x"
type textarea "create vue3 project login"
type textarea "x"
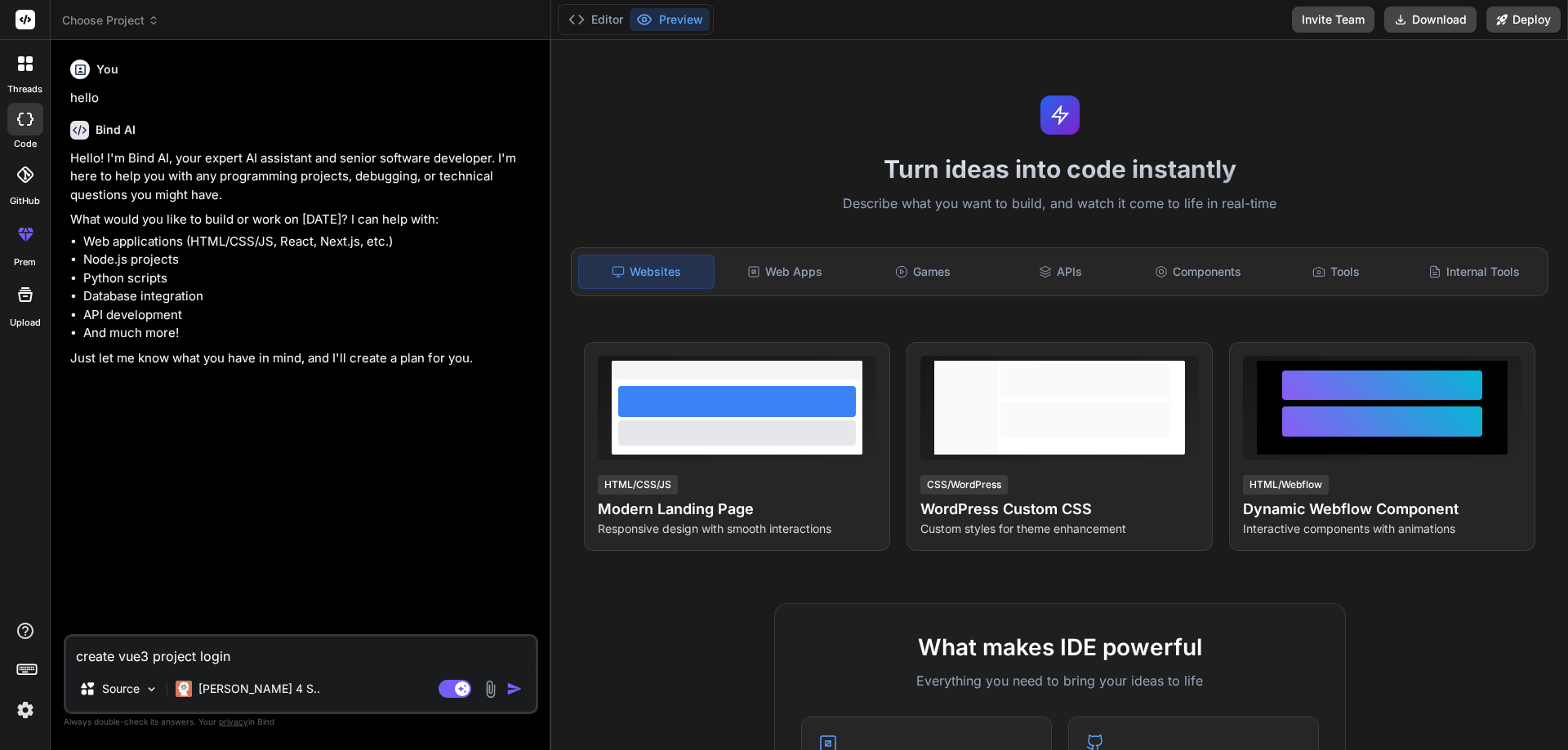
type textarea "create vue3 project login"
type textarea "x"
type textarea "create vue3 project login p"
type textarea "x"
type textarea "create vue3 project login pa"
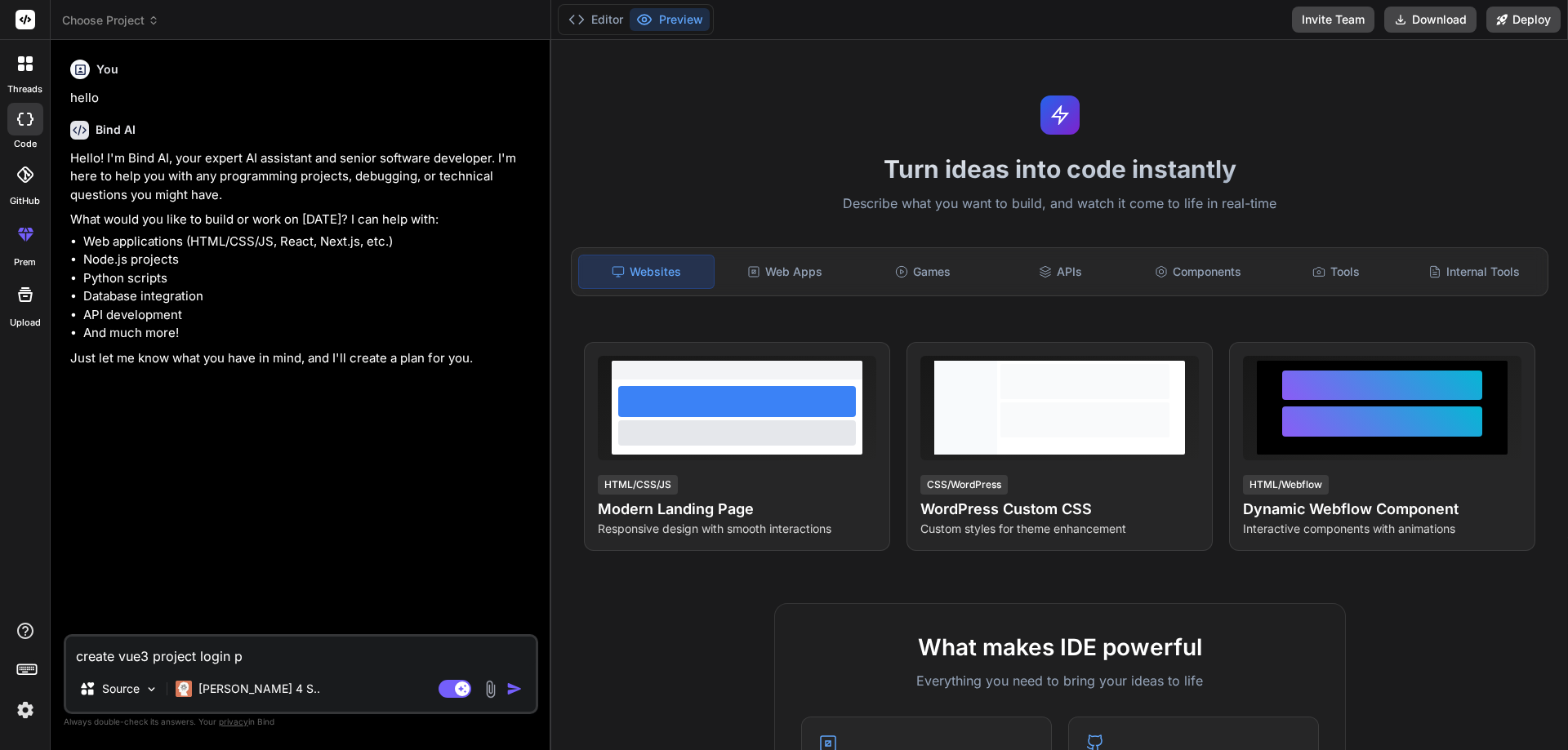
type textarea "x"
type textarea "create vue3 project login pag"
type textarea "x"
type textarea "create vue3 project login page"
type textarea "x"
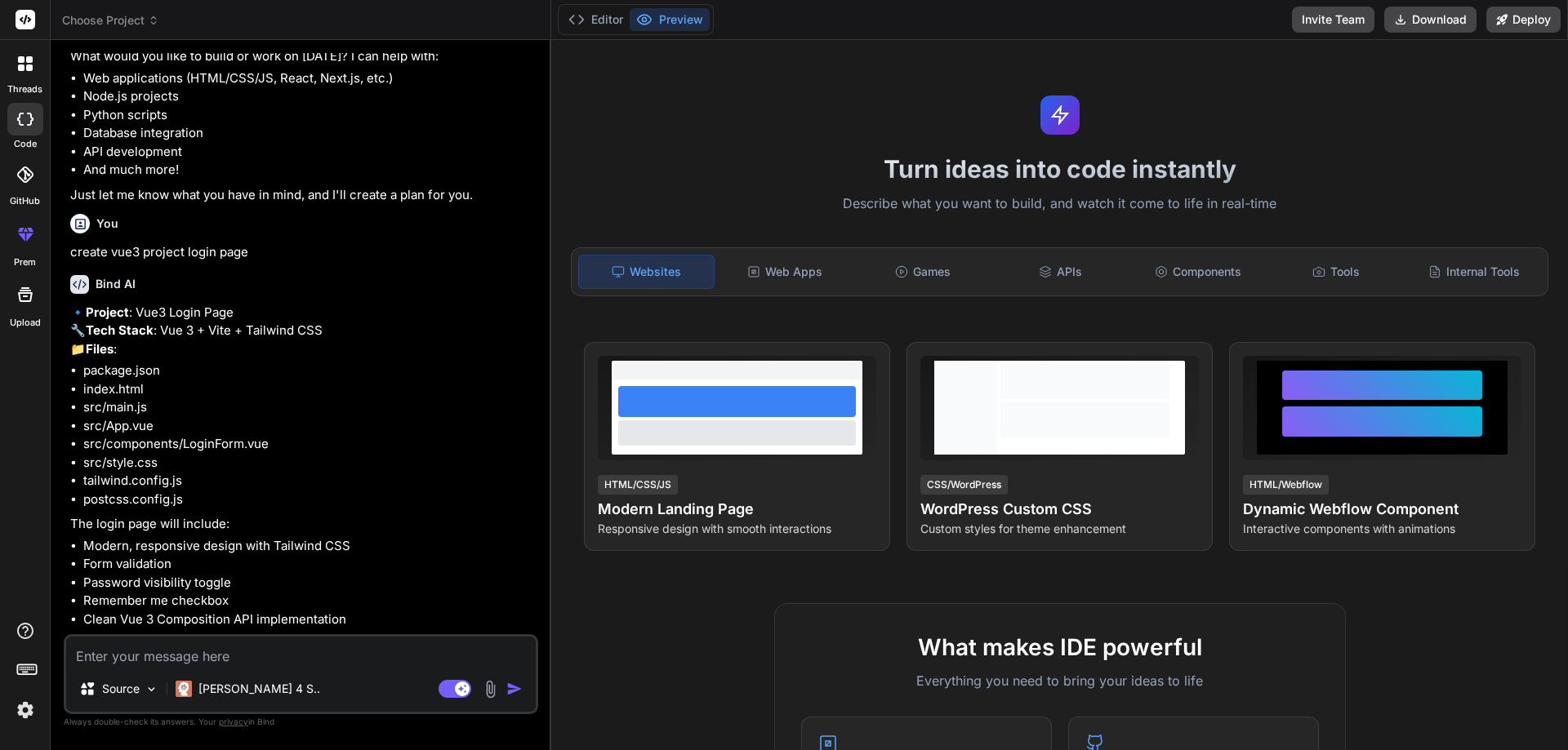
scroll to position [223, 0]
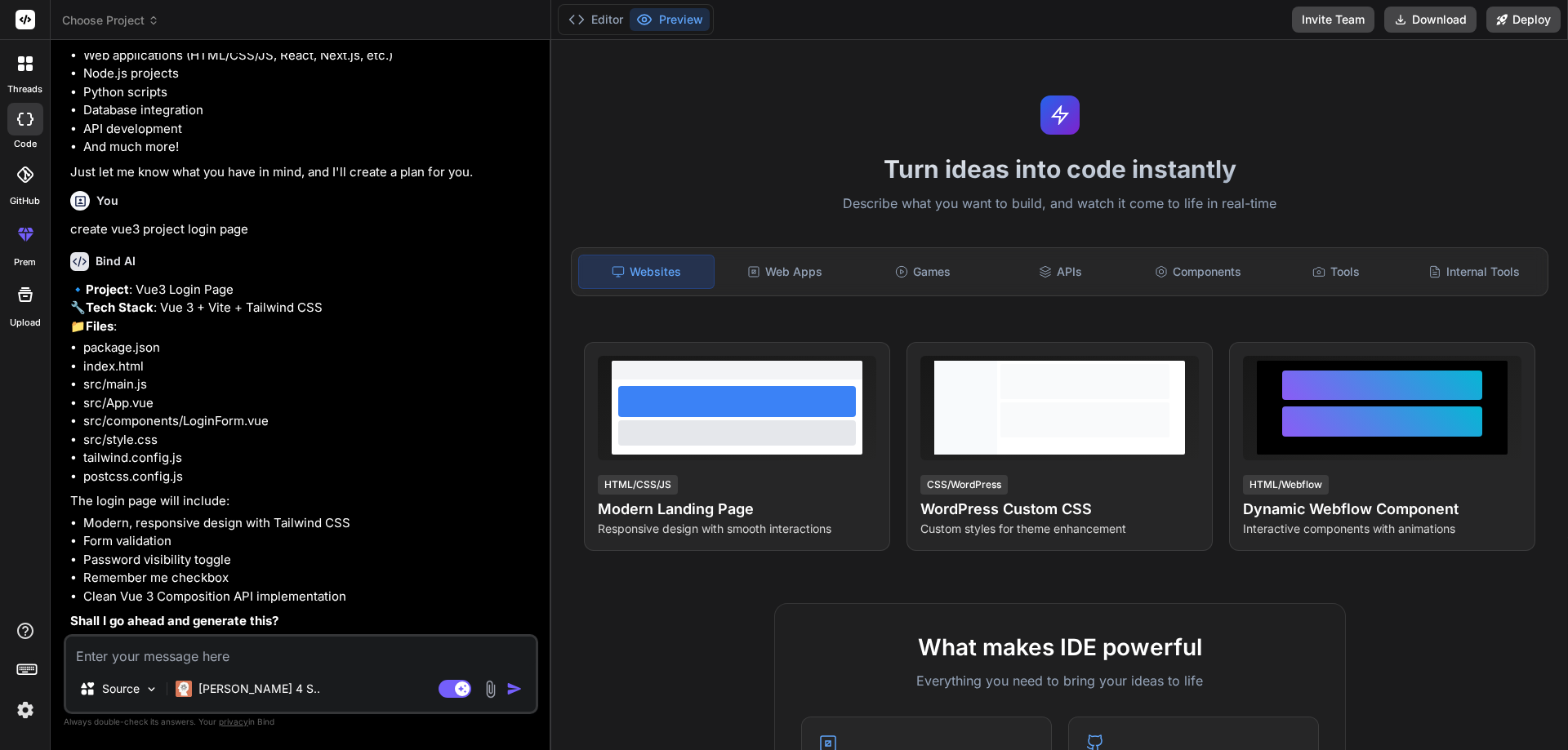
type textarea "x"
click at [289, 661] on textarea at bounding box center [300, 651] width 469 height 29
type textarea "l"
type textarea "x"
type textarea "le"
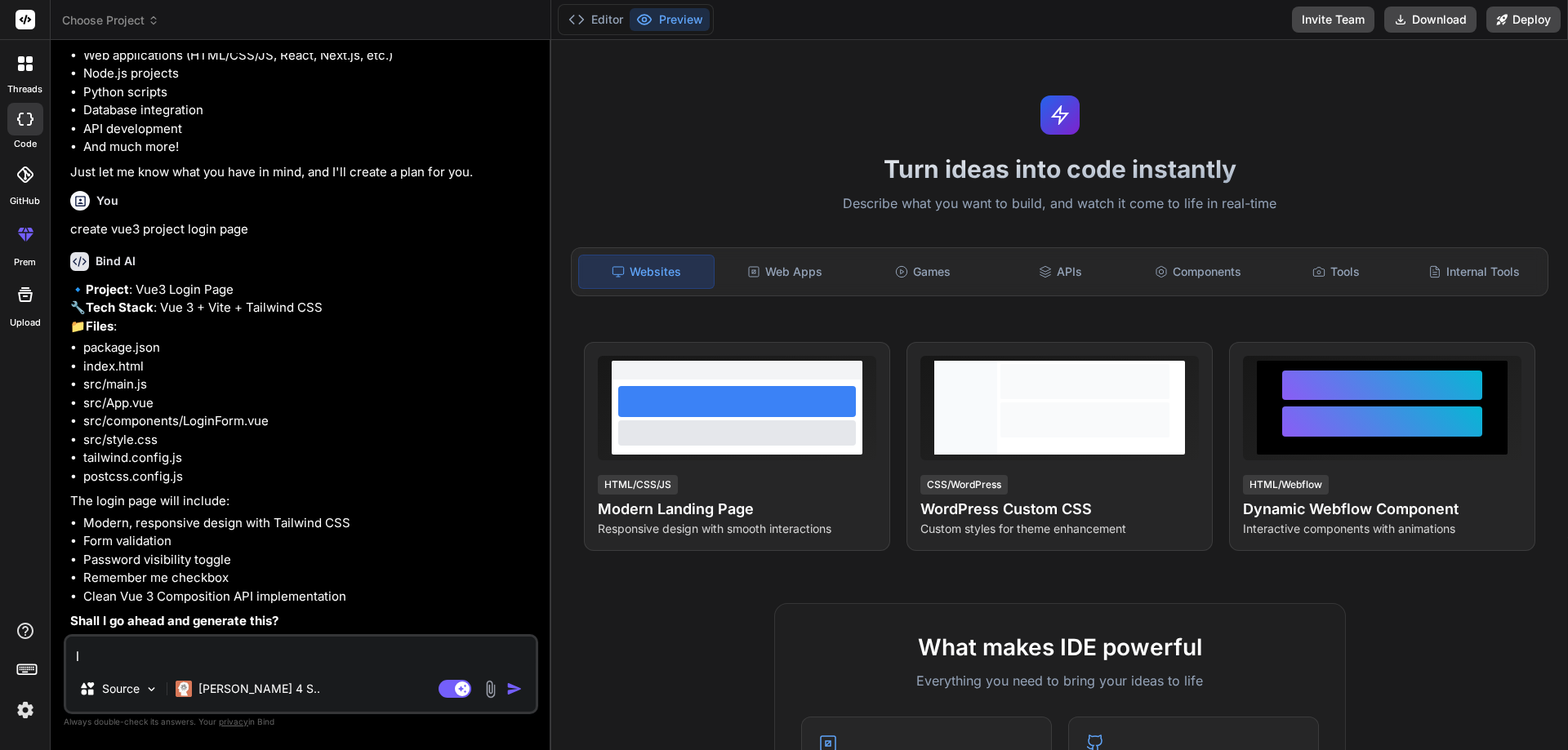
type textarea "x"
type textarea "let"
type textarea "x"
type textarea "lets"
type textarea "x"
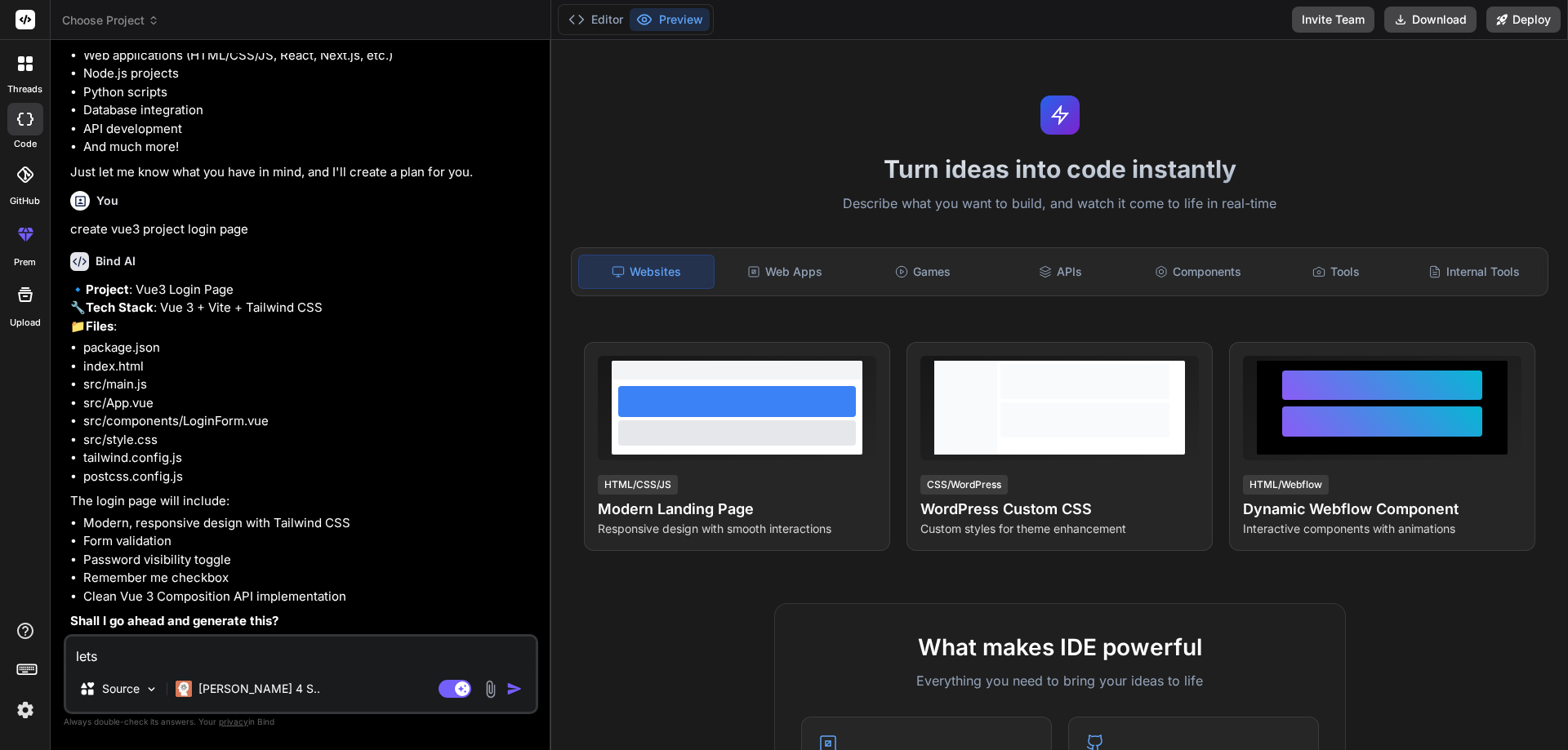
type textarea "lets"
type textarea "x"
type textarea "lets d"
type textarea "x"
type textarea "lets do"
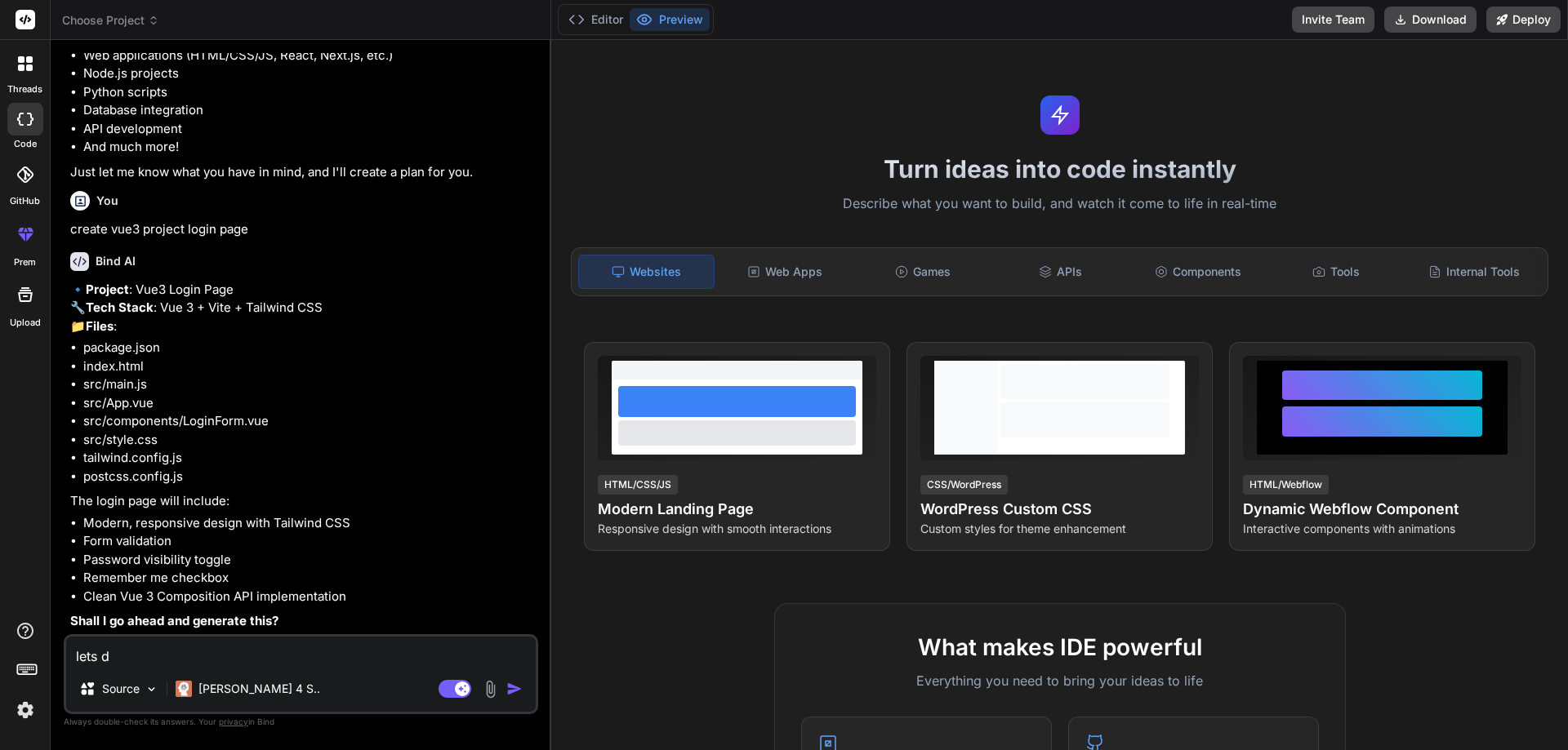
type textarea "x"
type textarea "lets do"
type textarea "x"
type textarea "lets do t"
type textarea "x"
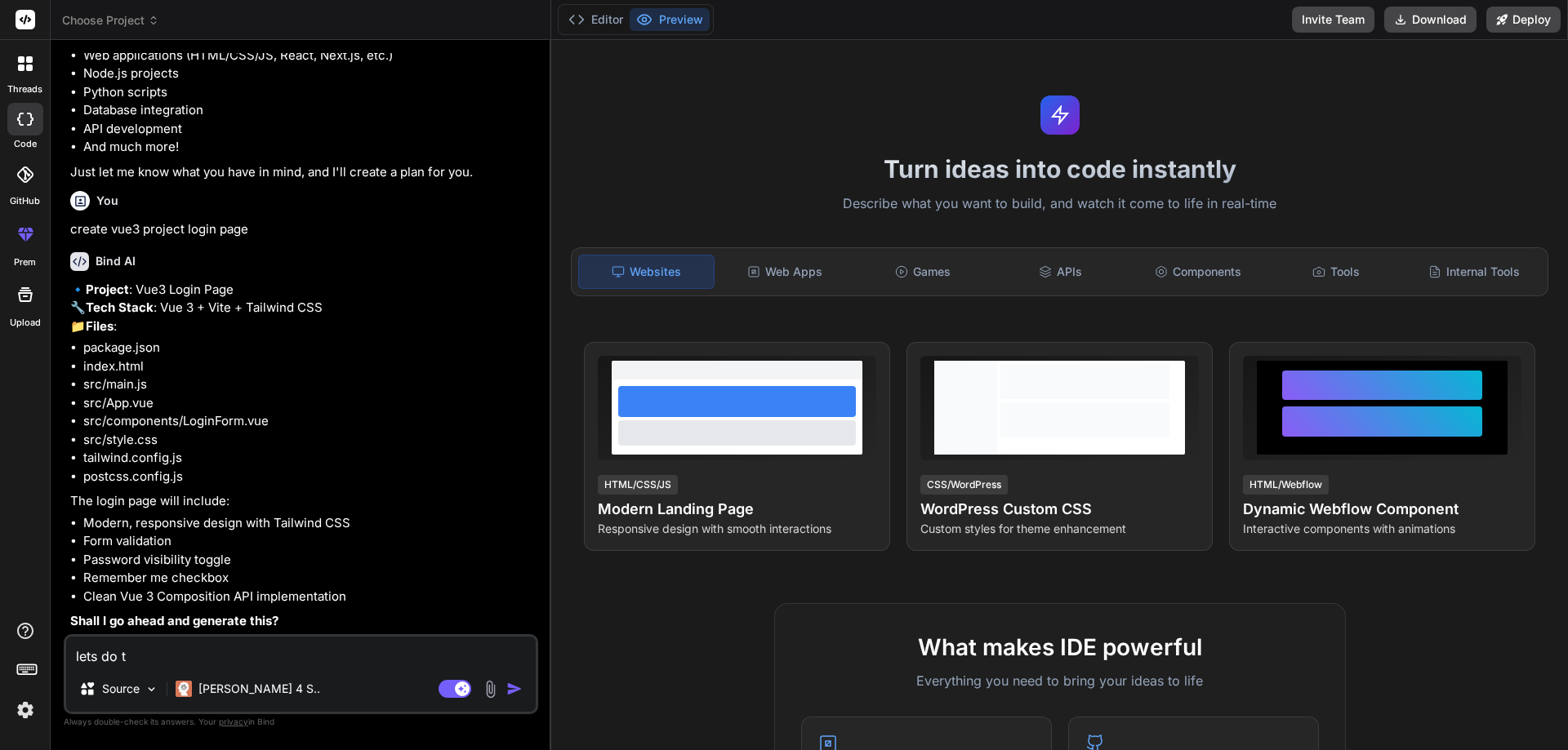
type textarea "lets do"
type textarea "x"
type textarea "lets do i"
type textarea "x"
type textarea "lets do it"
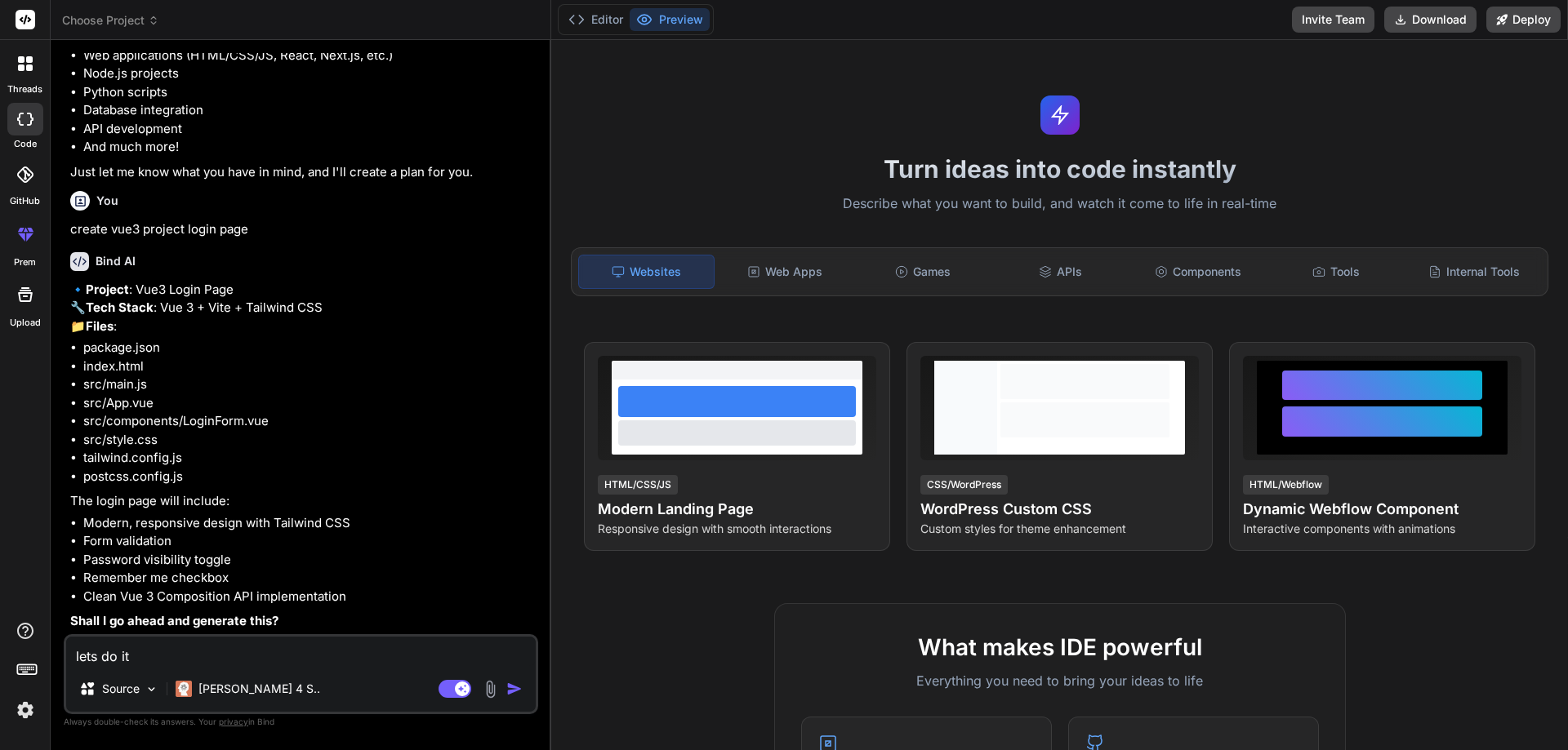
type textarea "x"
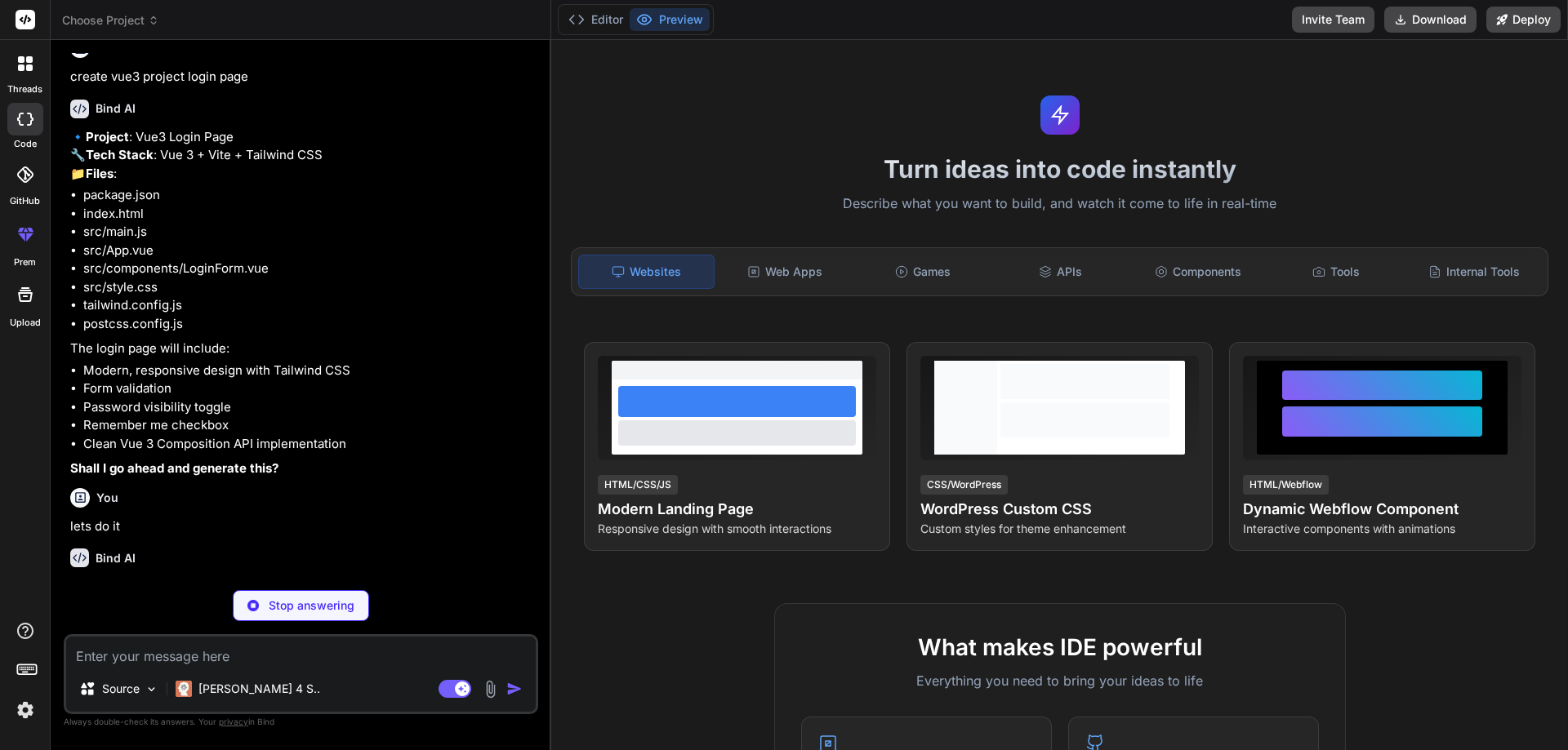
scroll to position [392, 0]
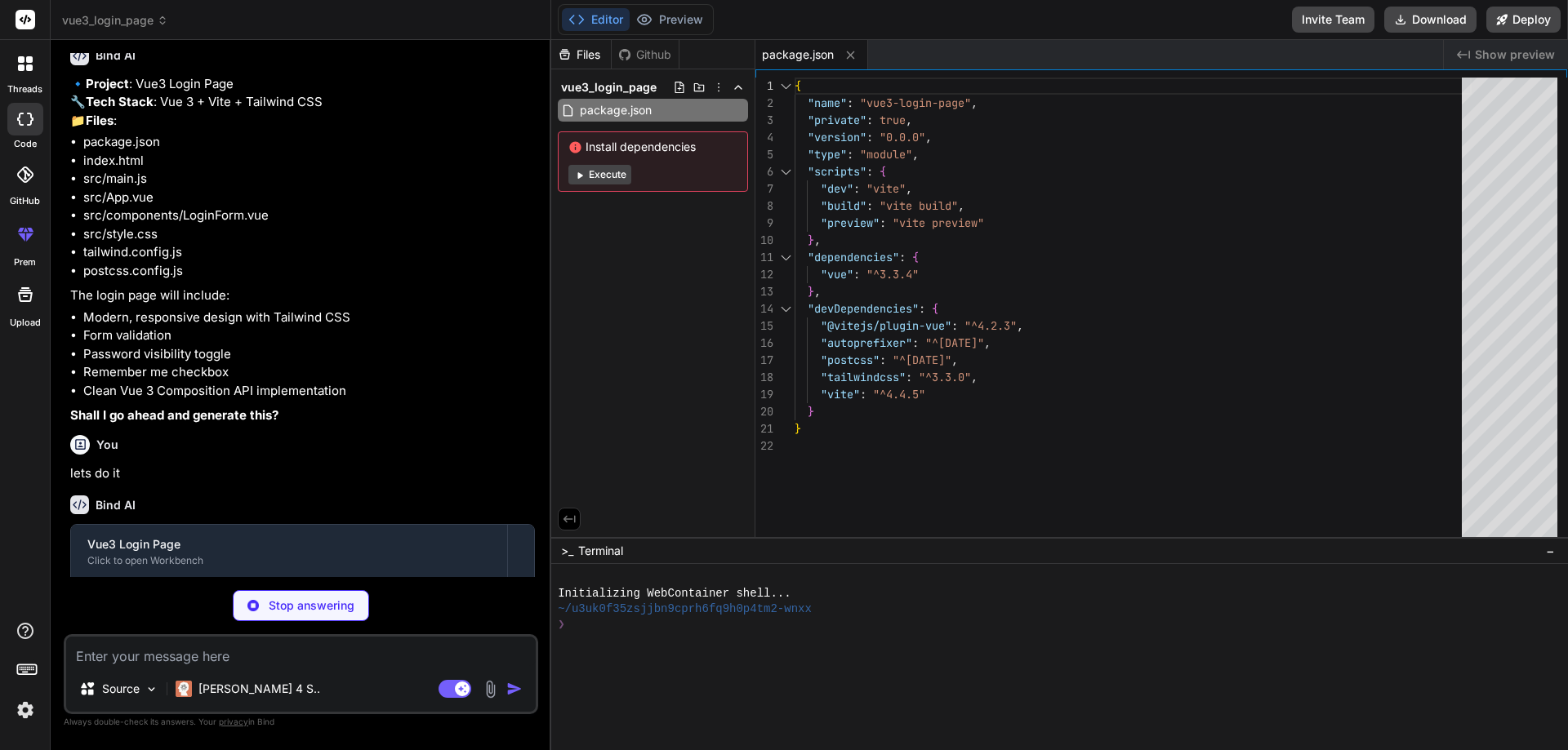
type textarea "x"
type textarea "<script type="module" src="/src/main.js"></script> </body> </html>"
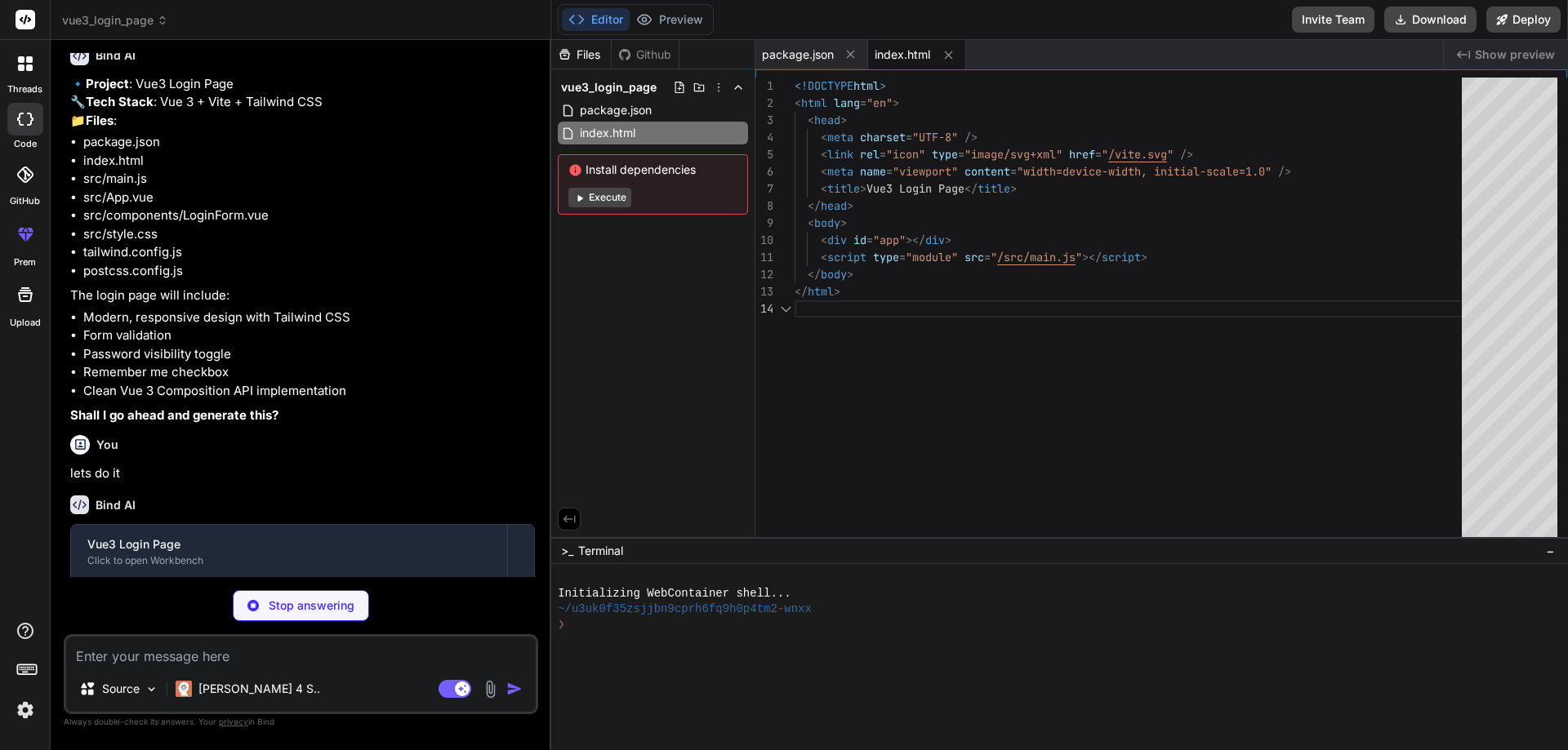
type textarea "x"
type textarea "import { createApp } from 'vue' import './style.css' import App from './App.vue…"
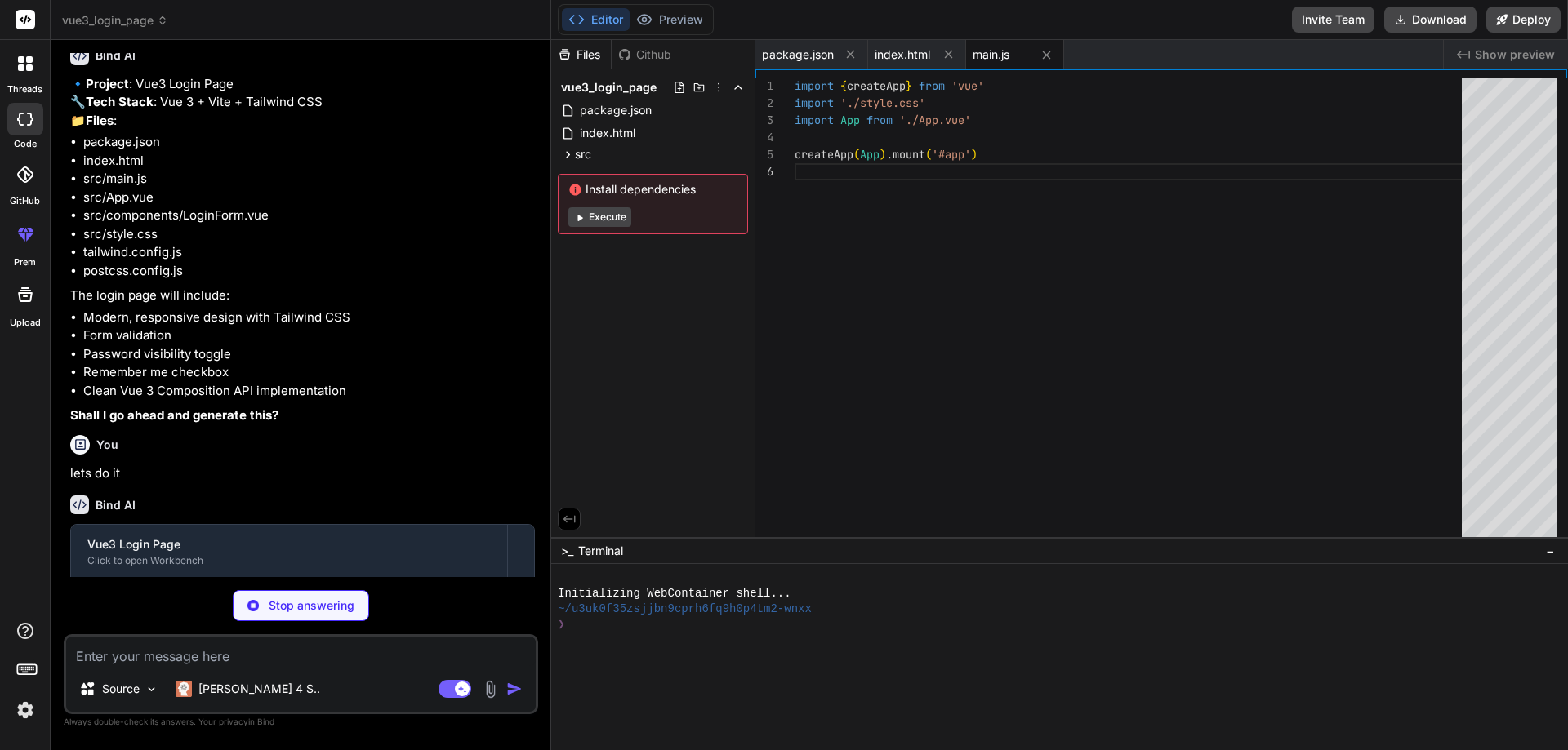
type textarea "x"
type textarea "name: 'App', components: { LoginForm } } </script>"
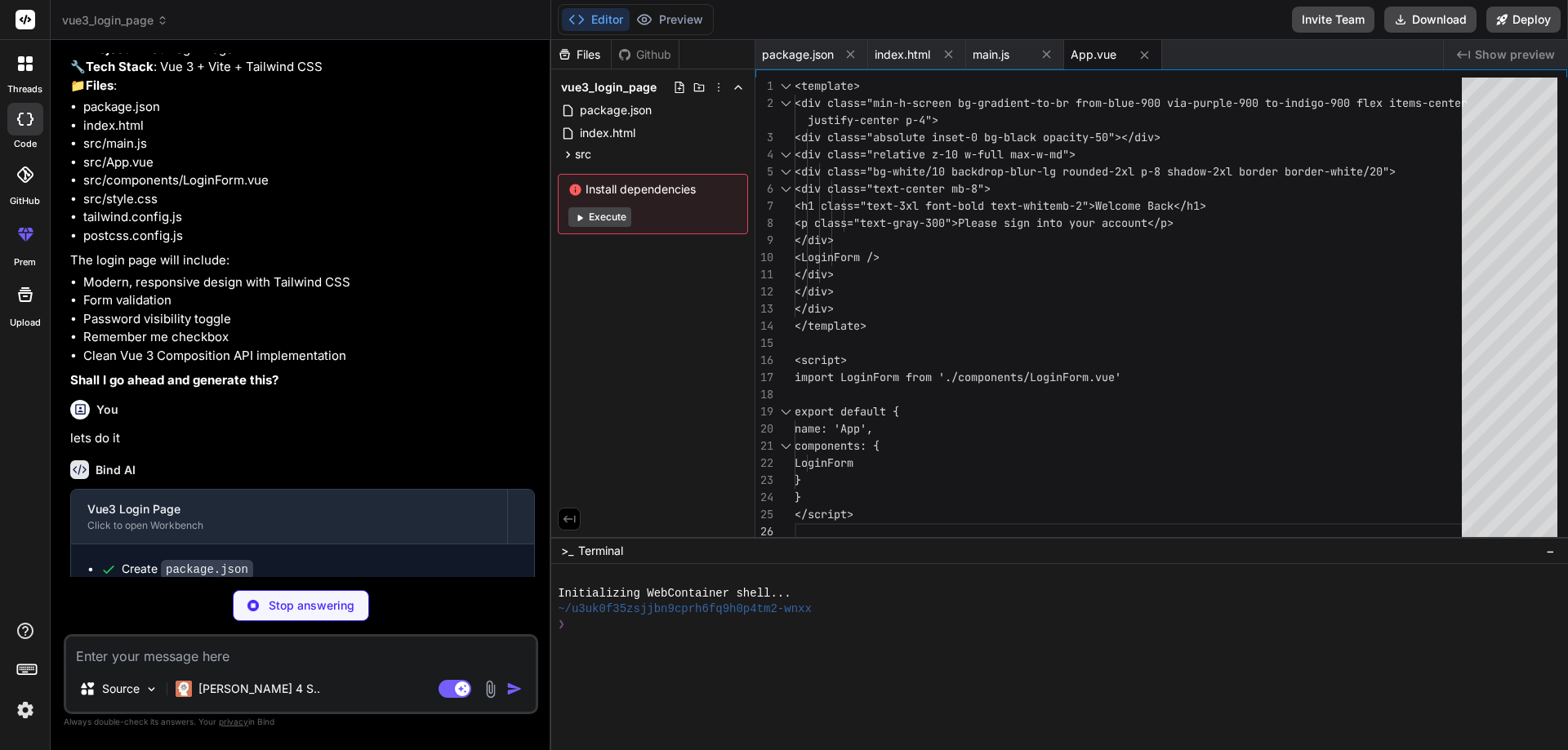
scroll to position [583, 0]
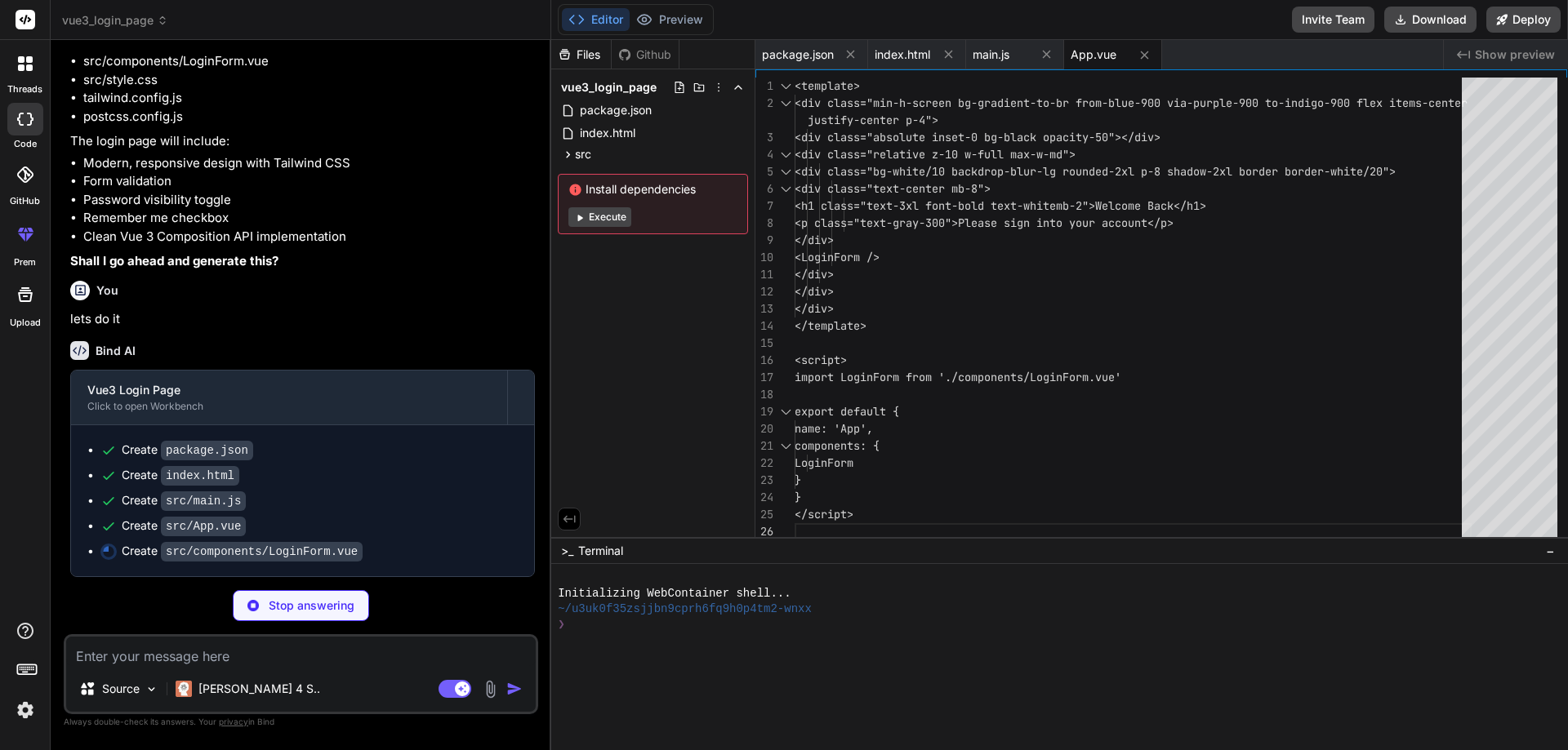
type textarea "x"
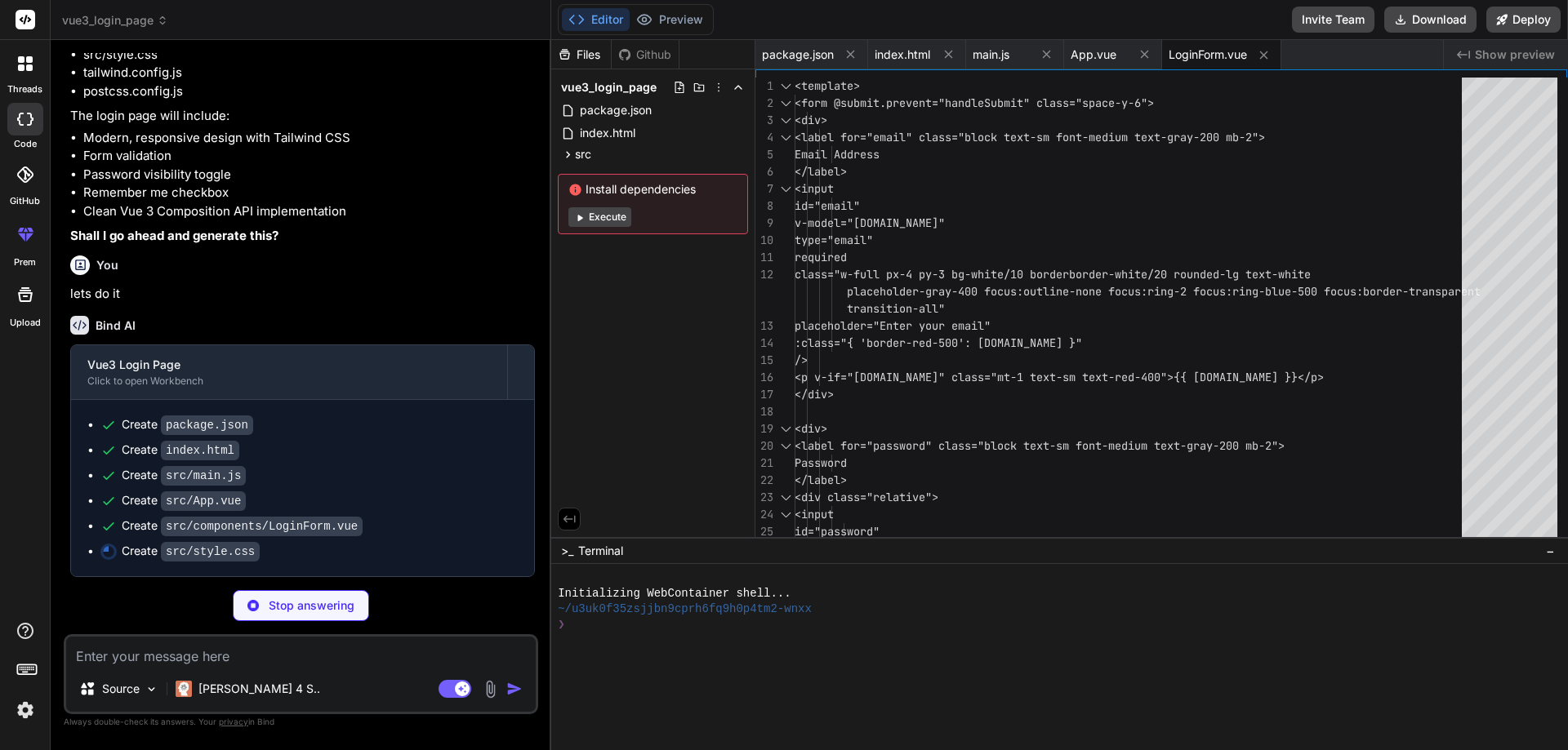
scroll to position [609, 0]
type textarea "x"
type textarea "color: rgba(255, 255, 255, 0.87); background-color: #242424; font-synthesis: no…"
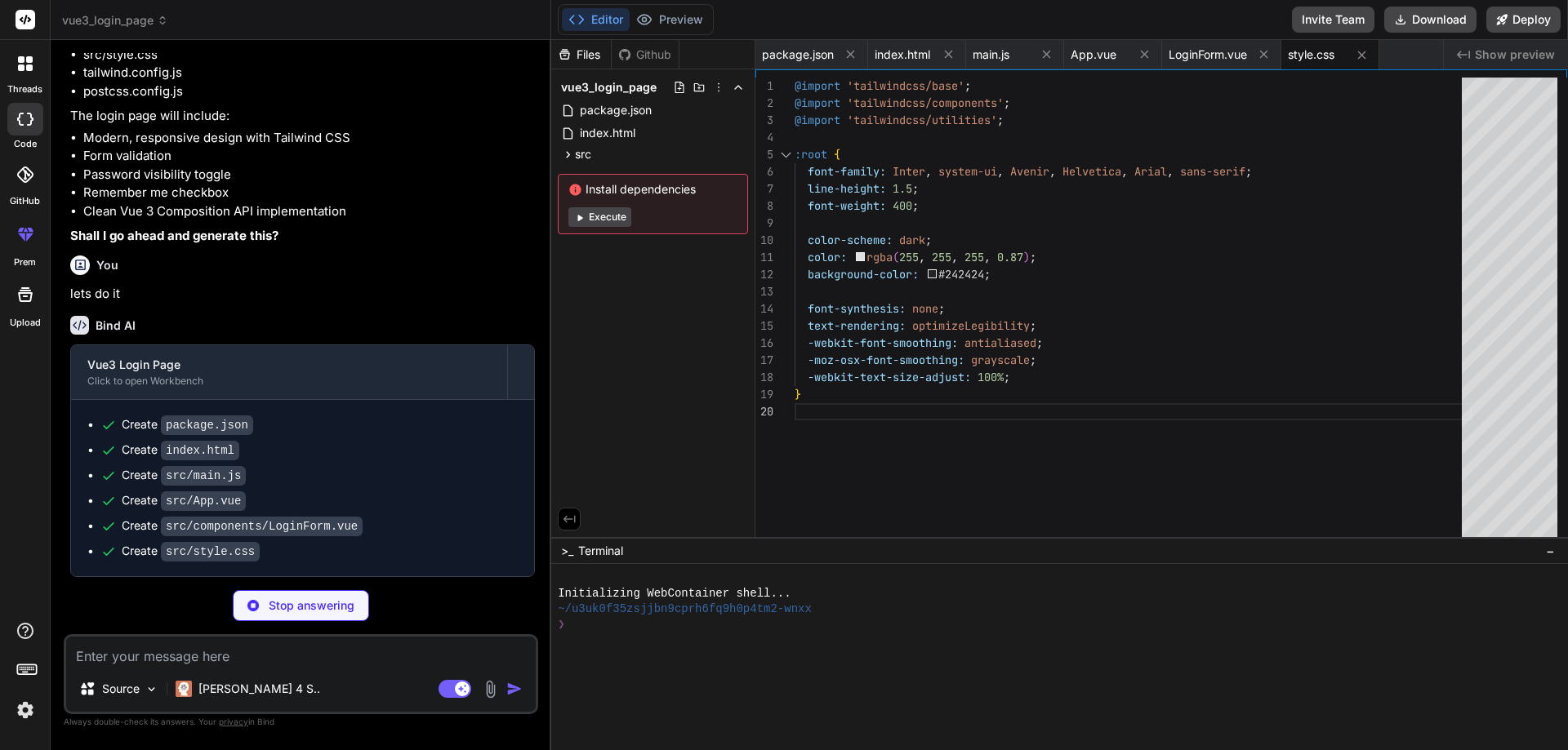
type textarea "x"
type textarea "}"
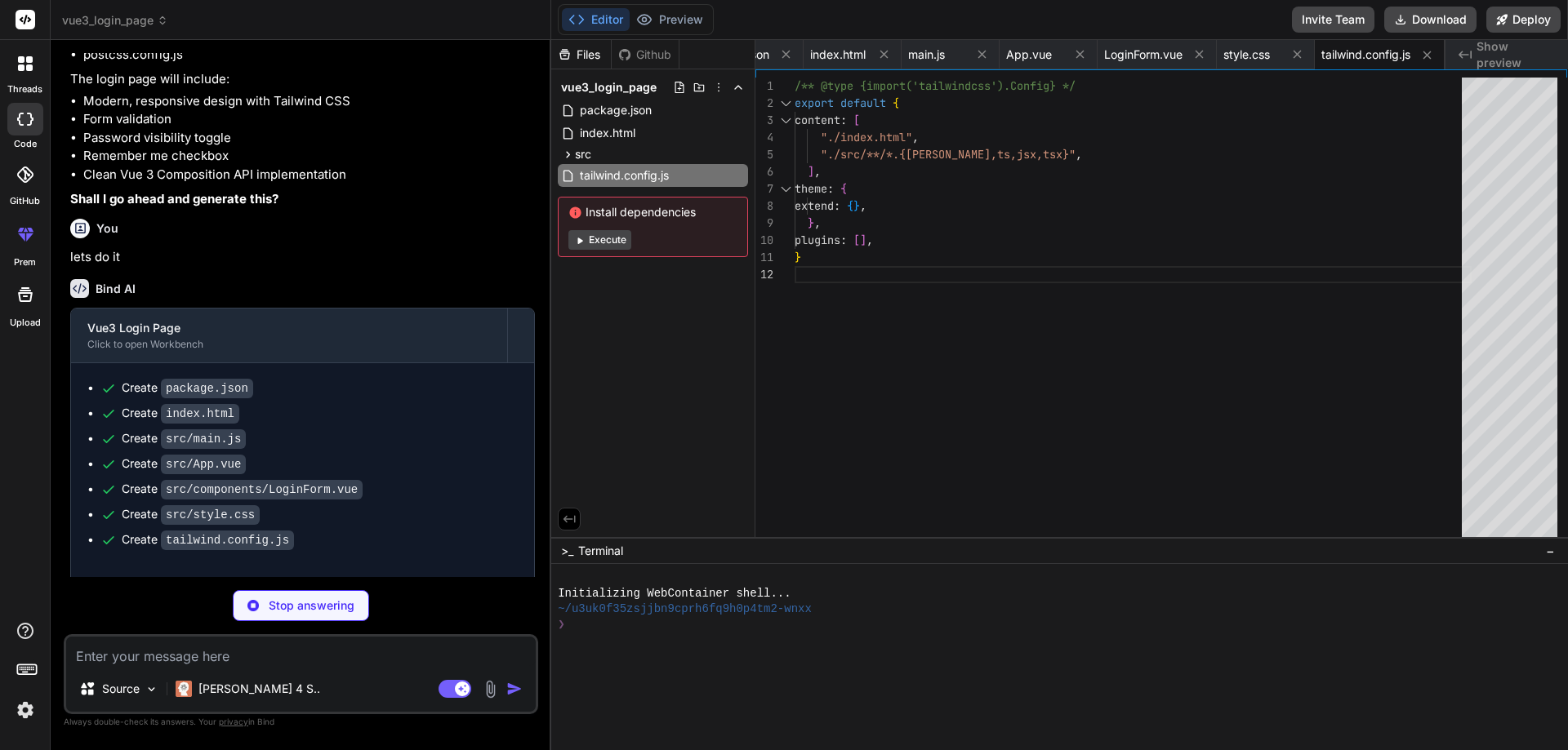
type textarea "x"
type textarea "export default { plugins: { tailwindcss: {}, autoprefixer: {}, }, }"
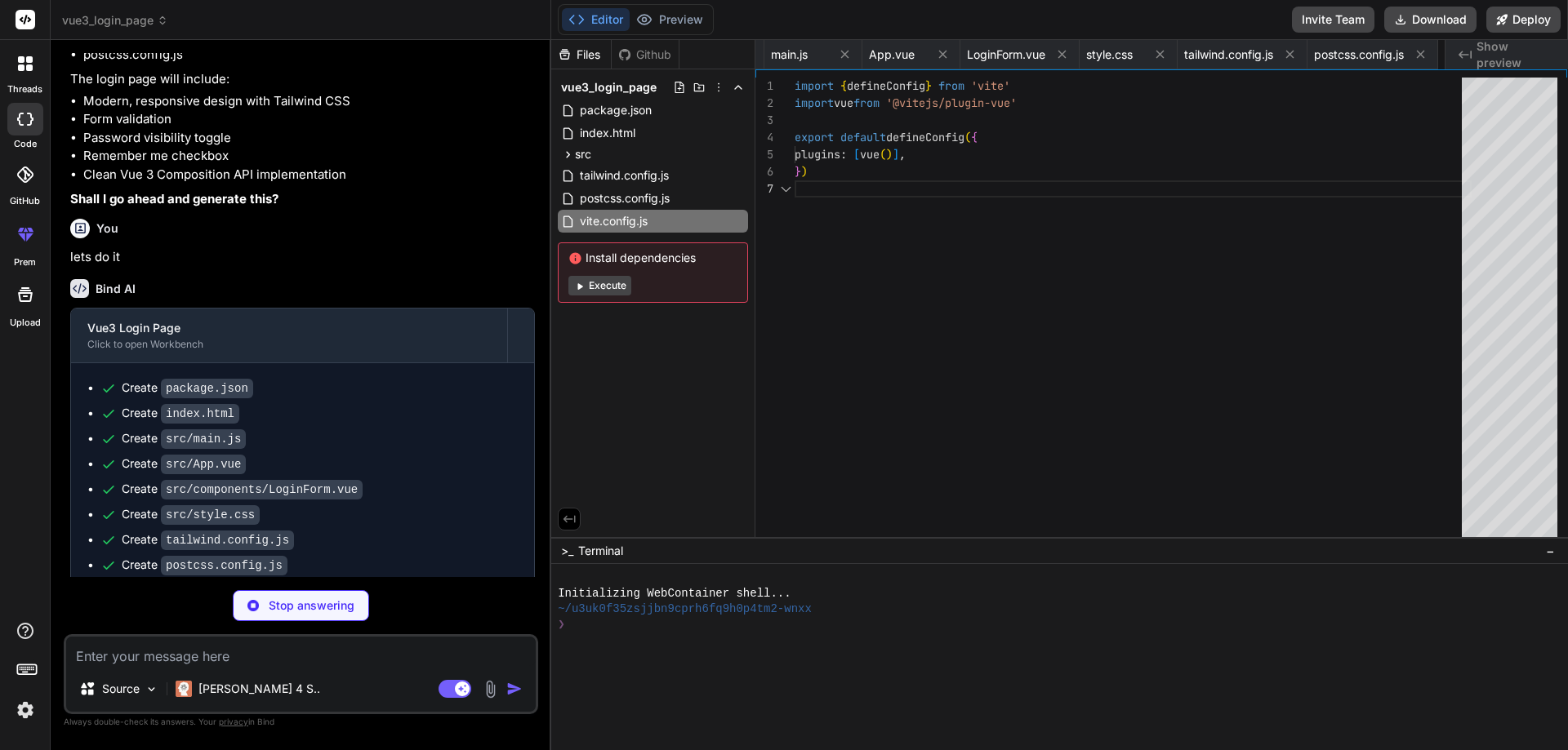
scroll to position [0, 312]
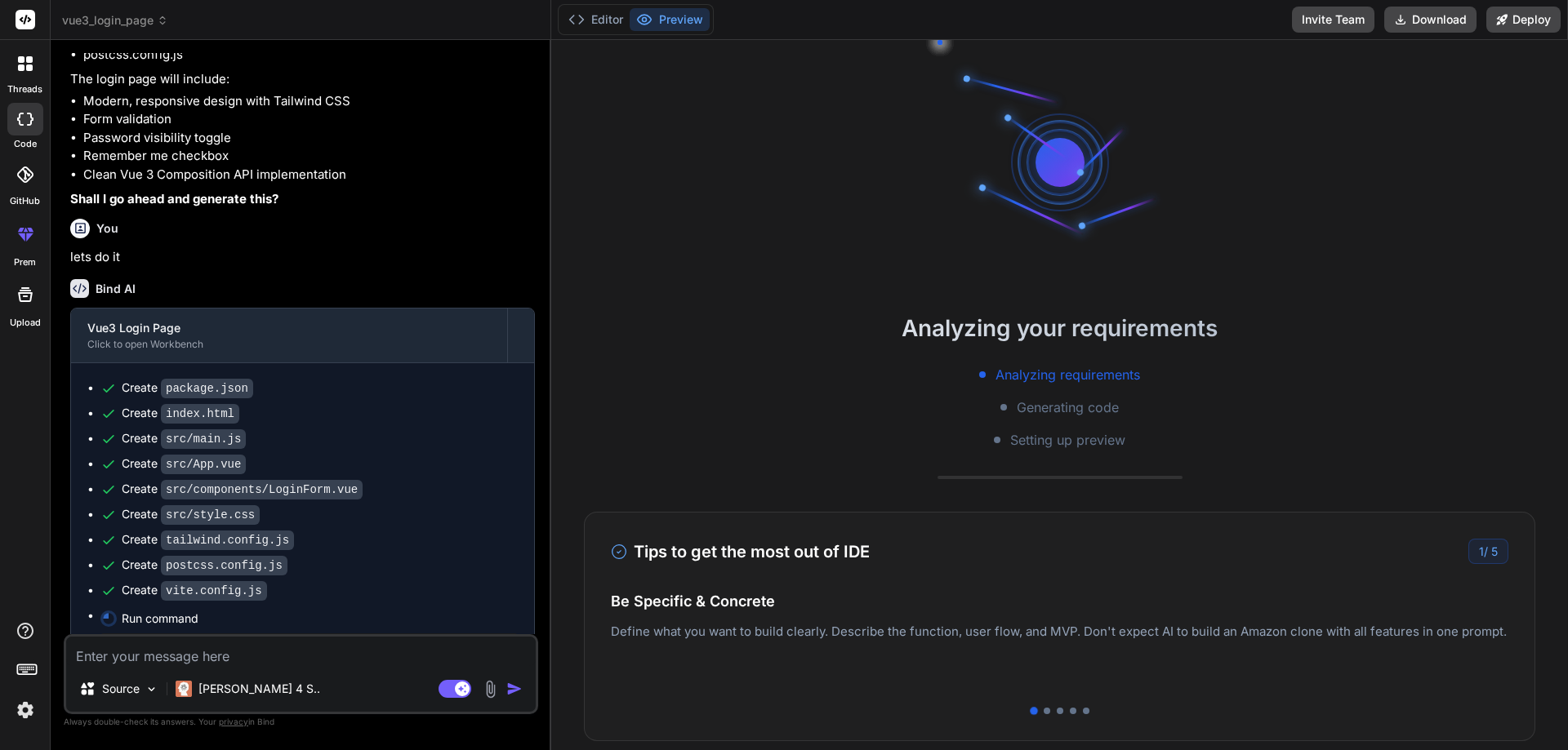
type textarea "x"
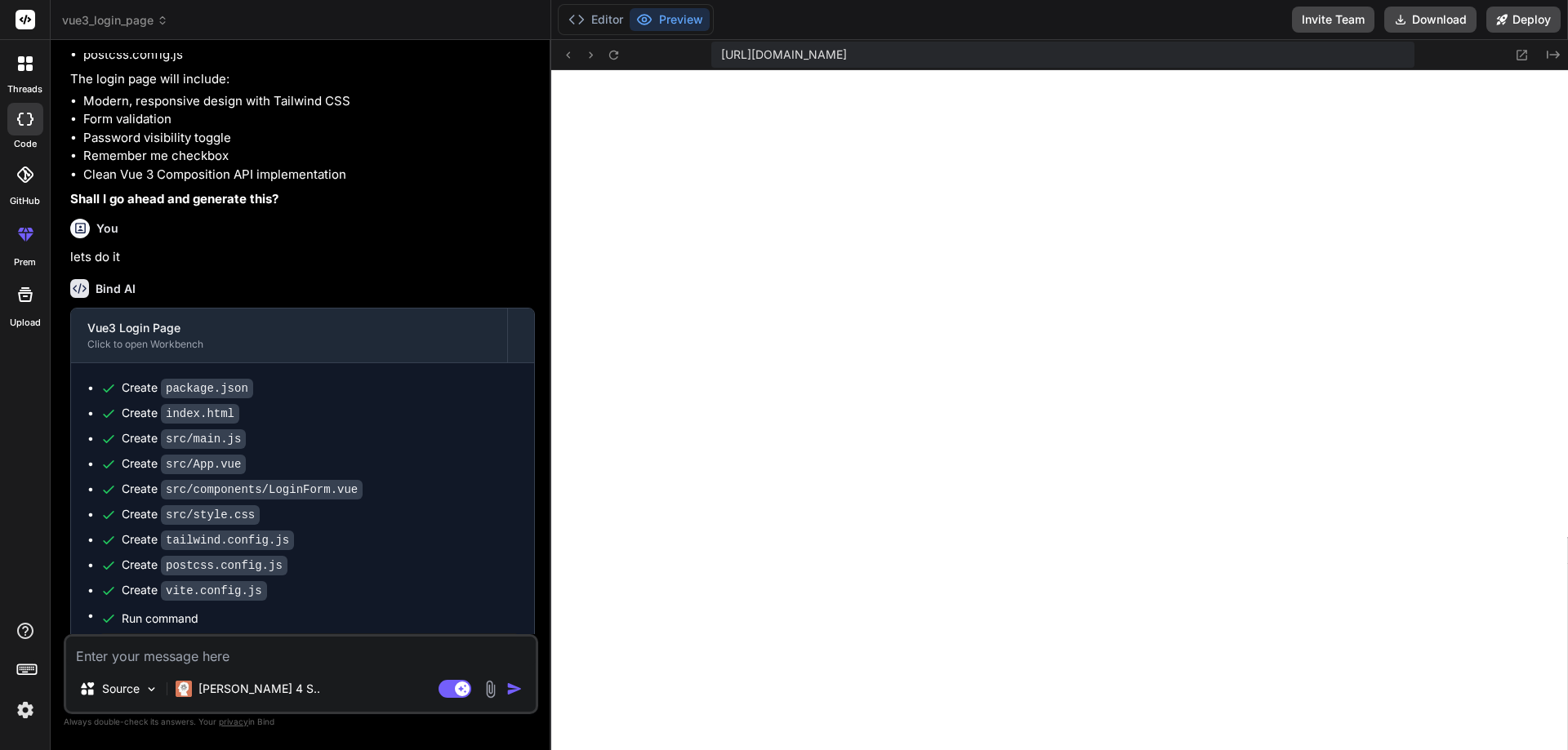
scroll to position [976, 0]
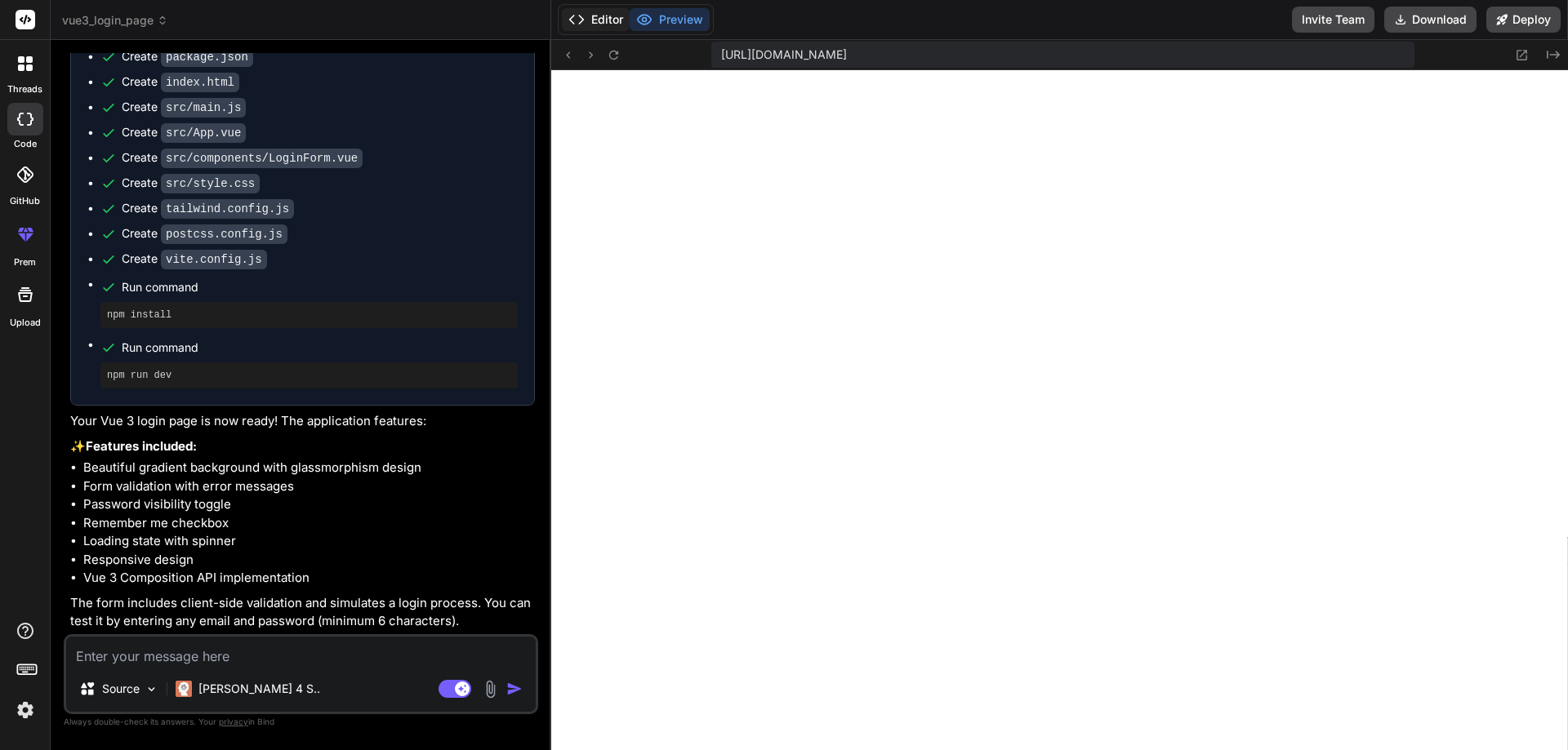
click at [595, 20] on button "Editor" at bounding box center [596, 19] width 68 height 23
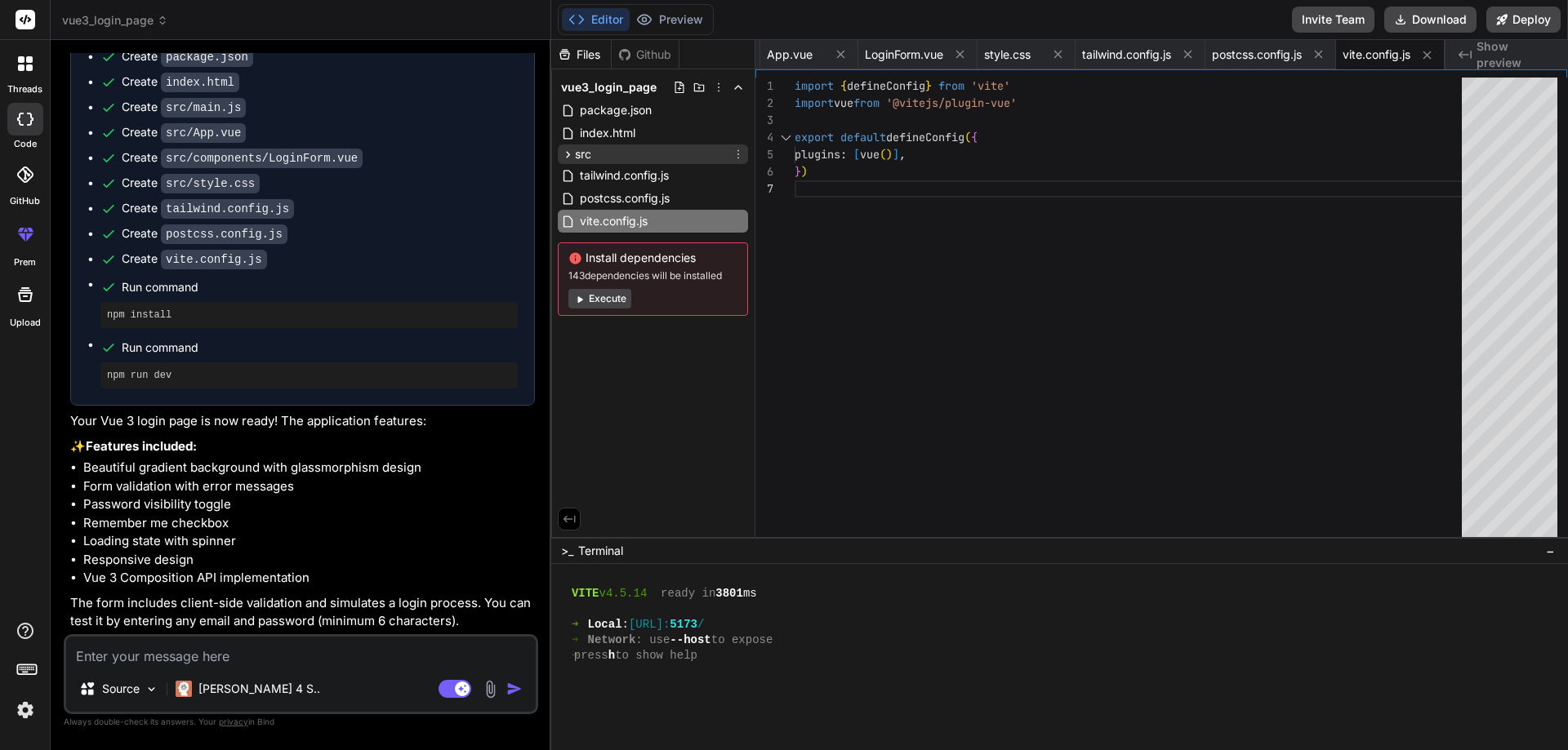
click at [567, 159] on icon at bounding box center [568, 155] width 14 height 14
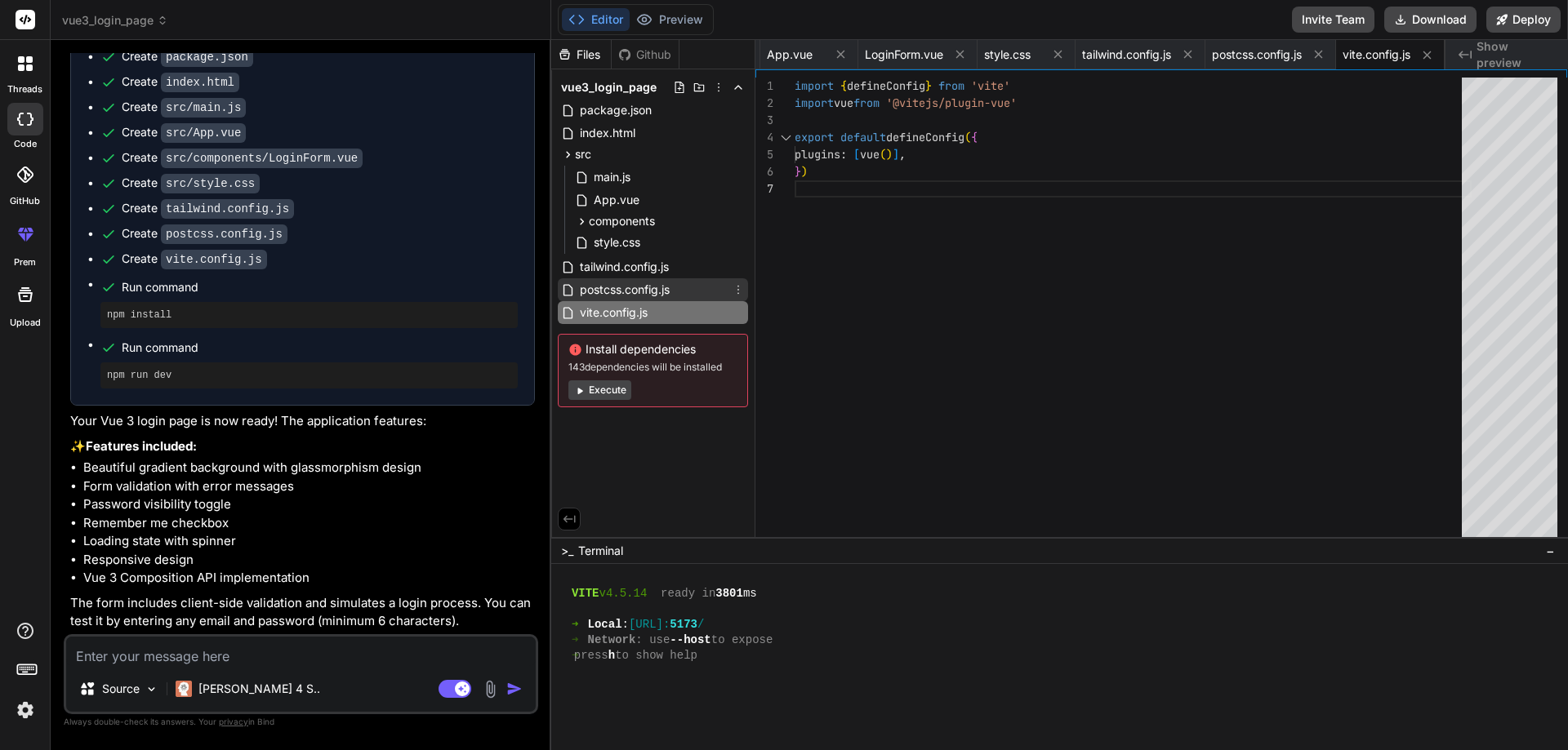
click at [607, 288] on span "postcss.config.js" at bounding box center [624, 289] width 93 height 19
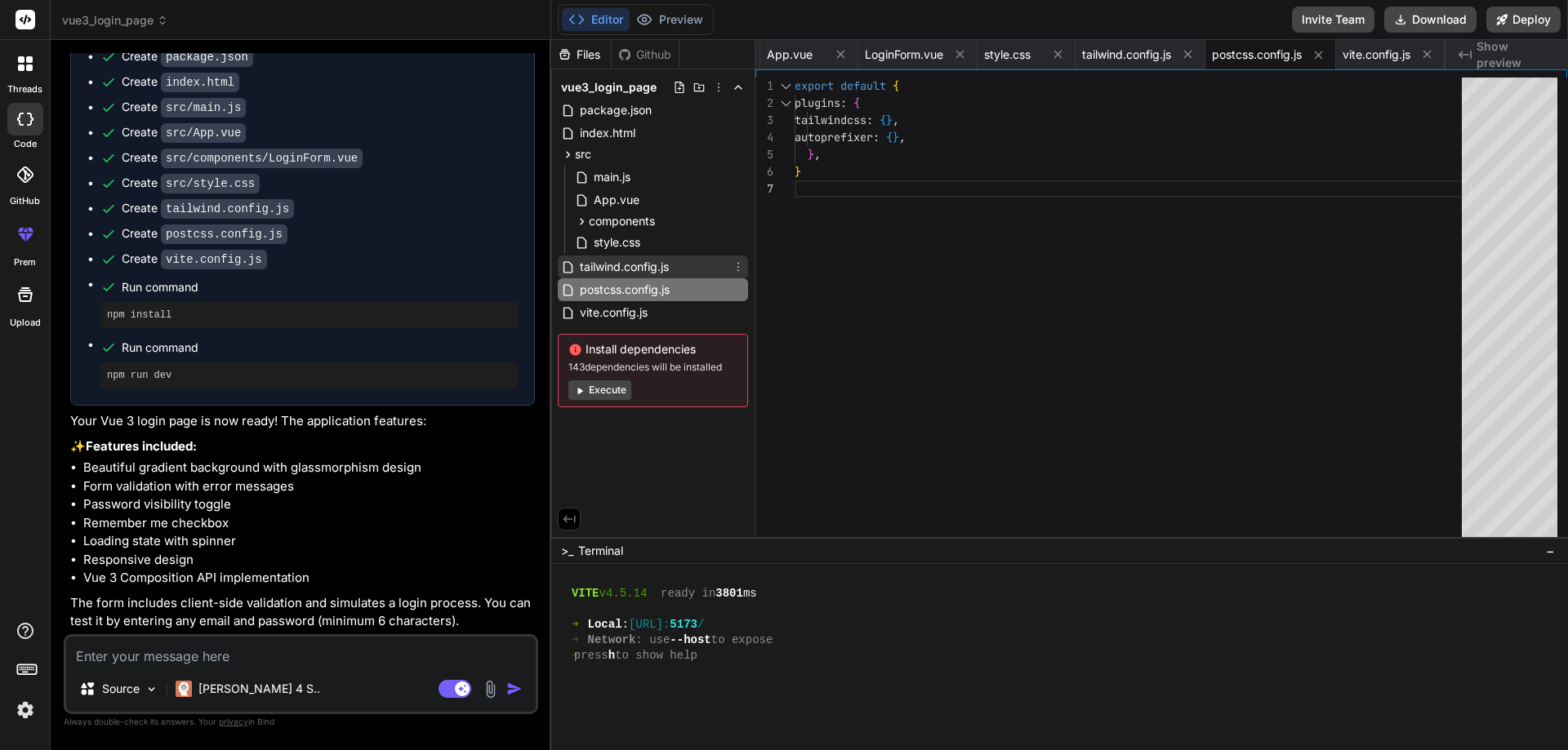
click at [624, 263] on span "tailwind.config.js" at bounding box center [623, 267] width 92 height 19
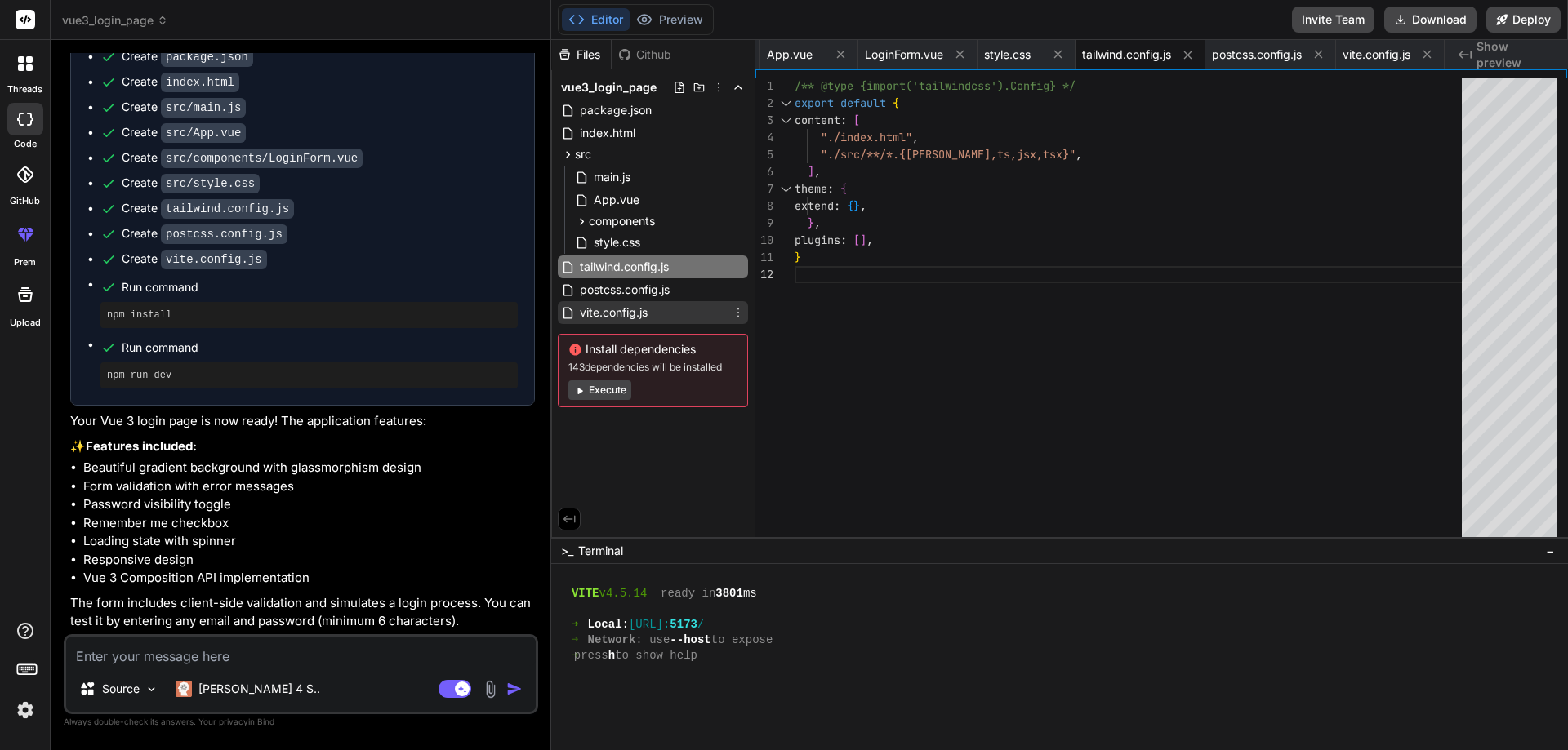
click at [656, 317] on div "vite.config.js" at bounding box center [652, 313] width 191 height 23
type textarea "import { defineConfig } from 'vite' import vue from '@vitejs/plugin-vue' export…"
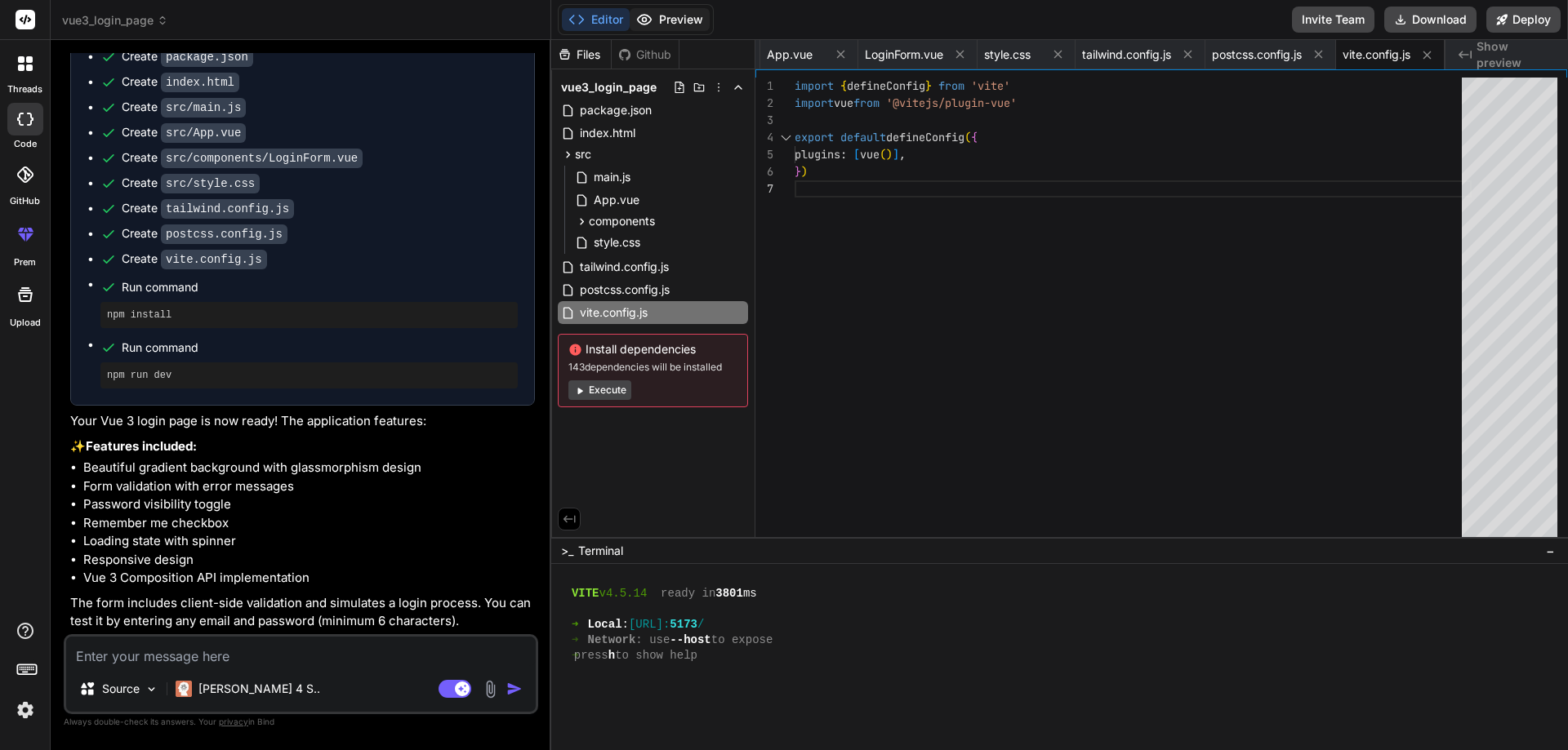
click at [692, 20] on button "Preview" at bounding box center [670, 19] width 80 height 23
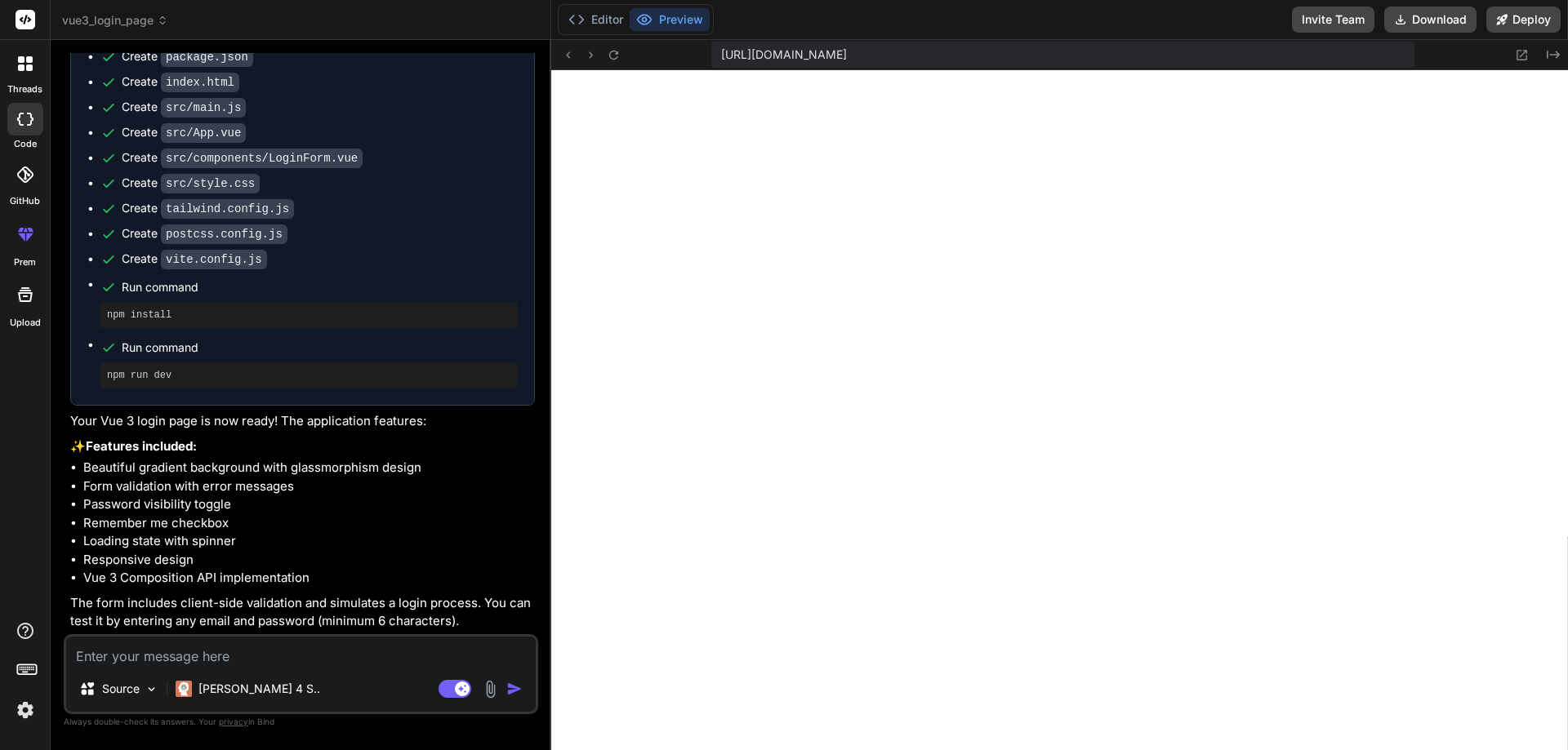
click at [196, 666] on textarea at bounding box center [300, 651] width 469 height 29
type textarea "i"
type textarea "x"
type textarea "i"
type textarea "x"
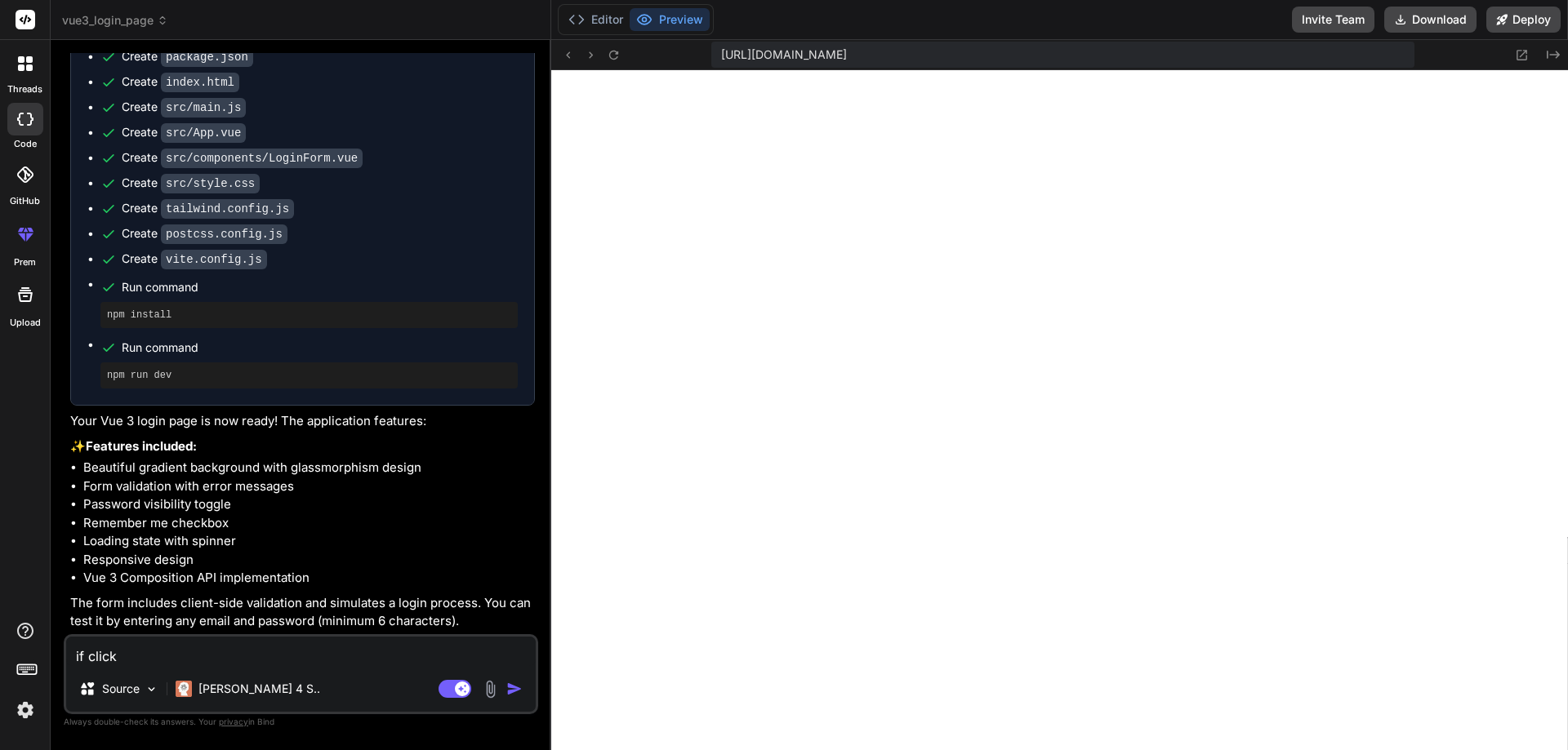
click at [339, 665] on textarea "if click" at bounding box center [300, 651] width 469 height 29
paste textarea "Sign up here"
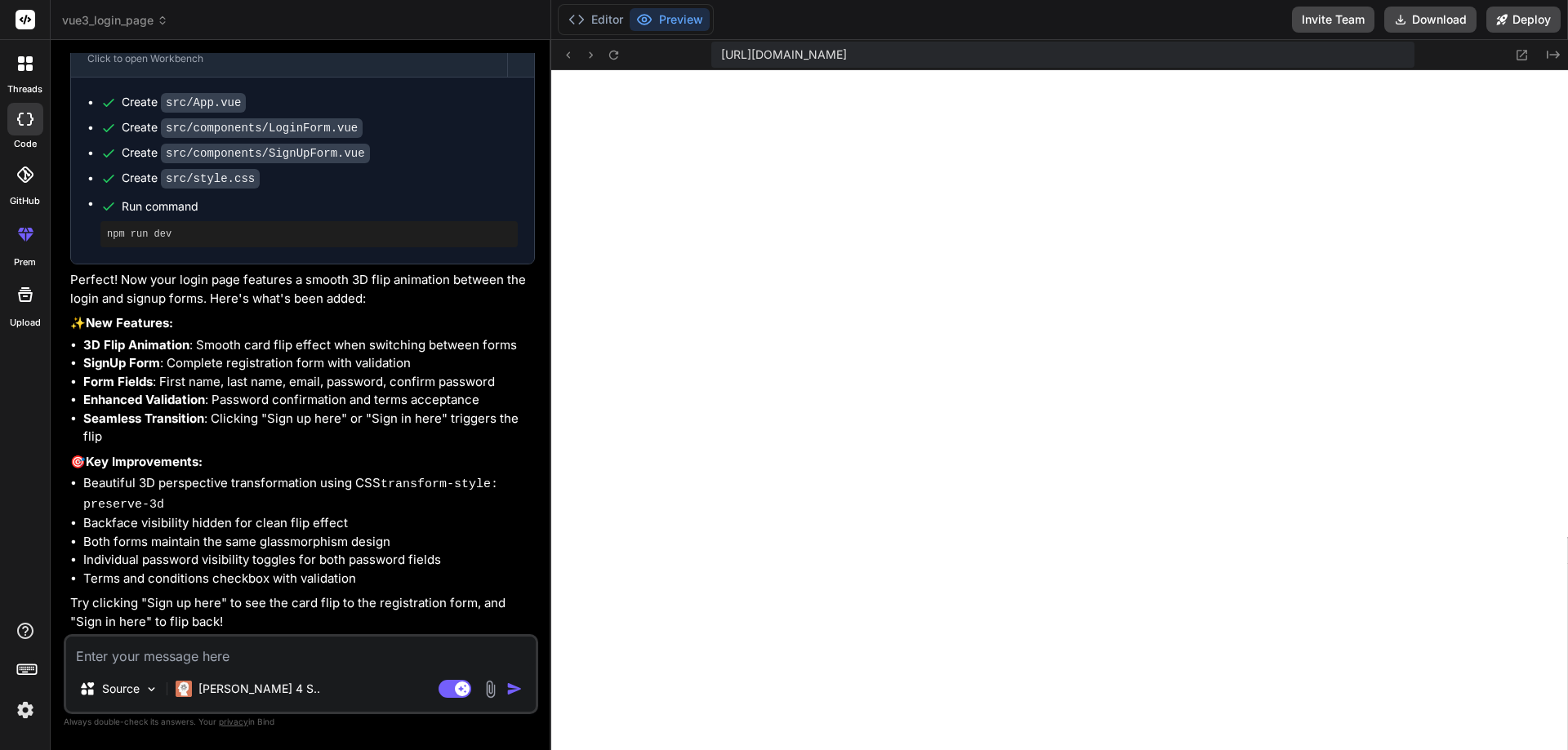
scroll to position [1722, 0]
click at [347, 658] on textarea at bounding box center [300, 651] width 469 height 29
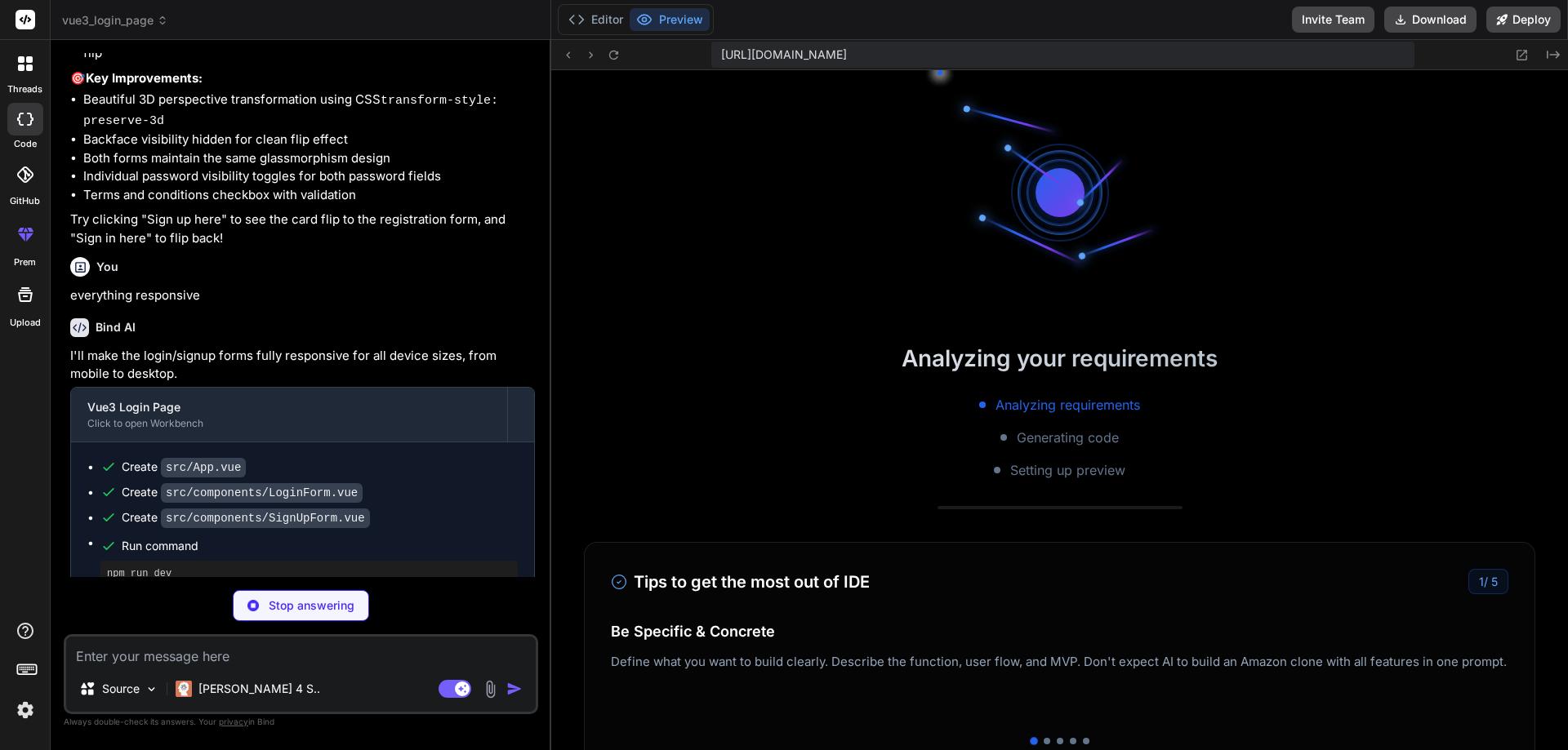
scroll to position [1008, 0]
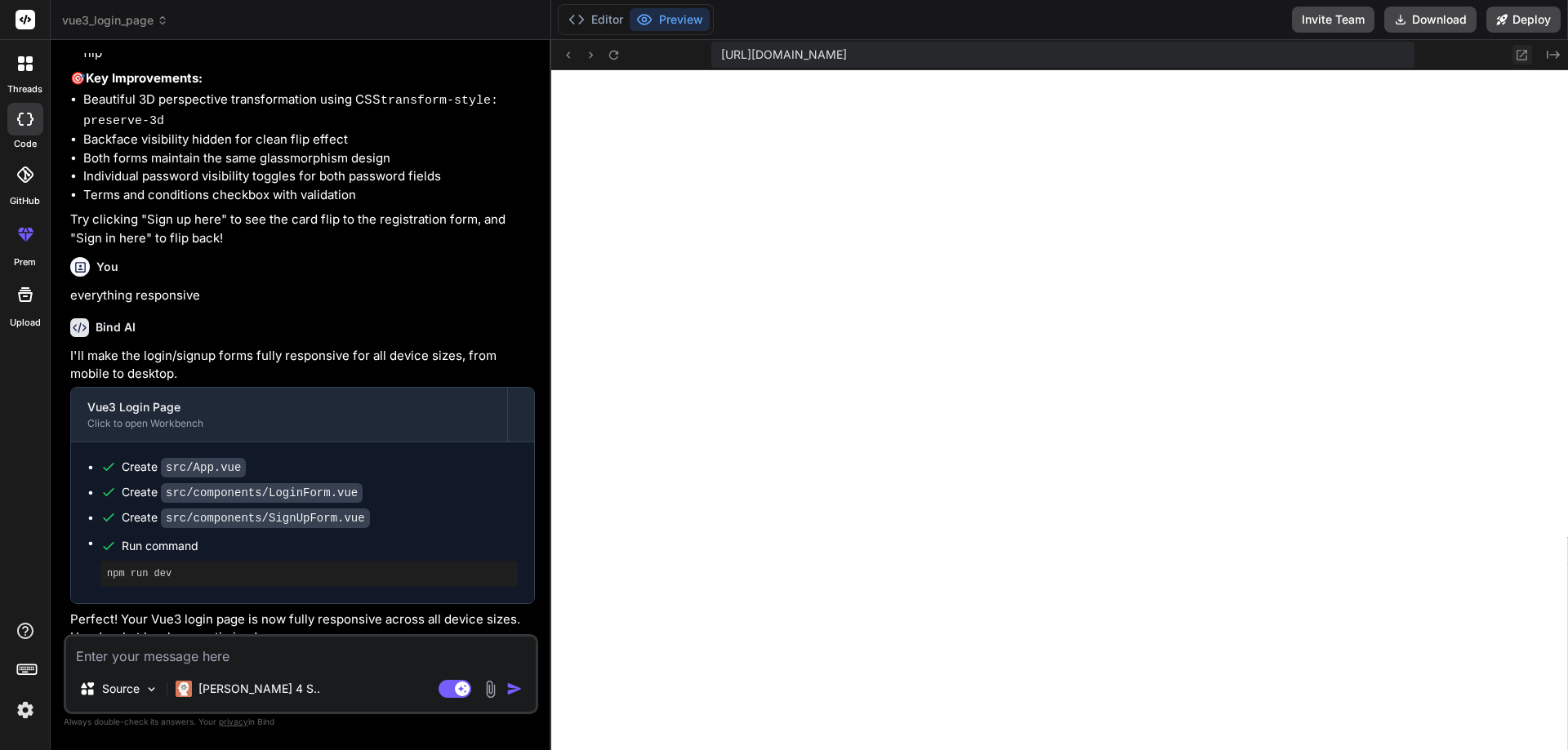
click at [1517, 62] on button at bounding box center [1523, 54] width 19 height 19
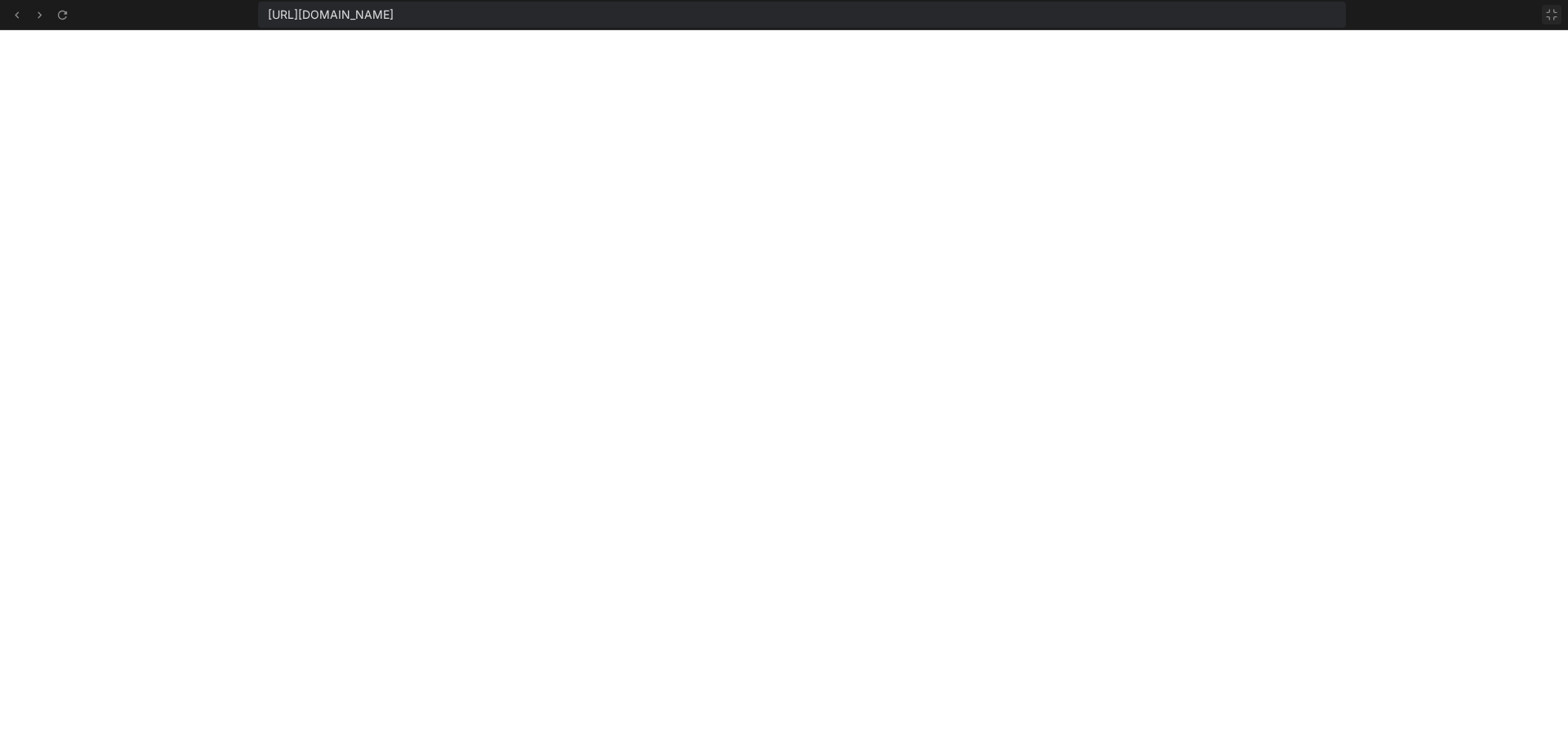
click at [1559, 13] on button at bounding box center [1552, 15] width 19 height 19
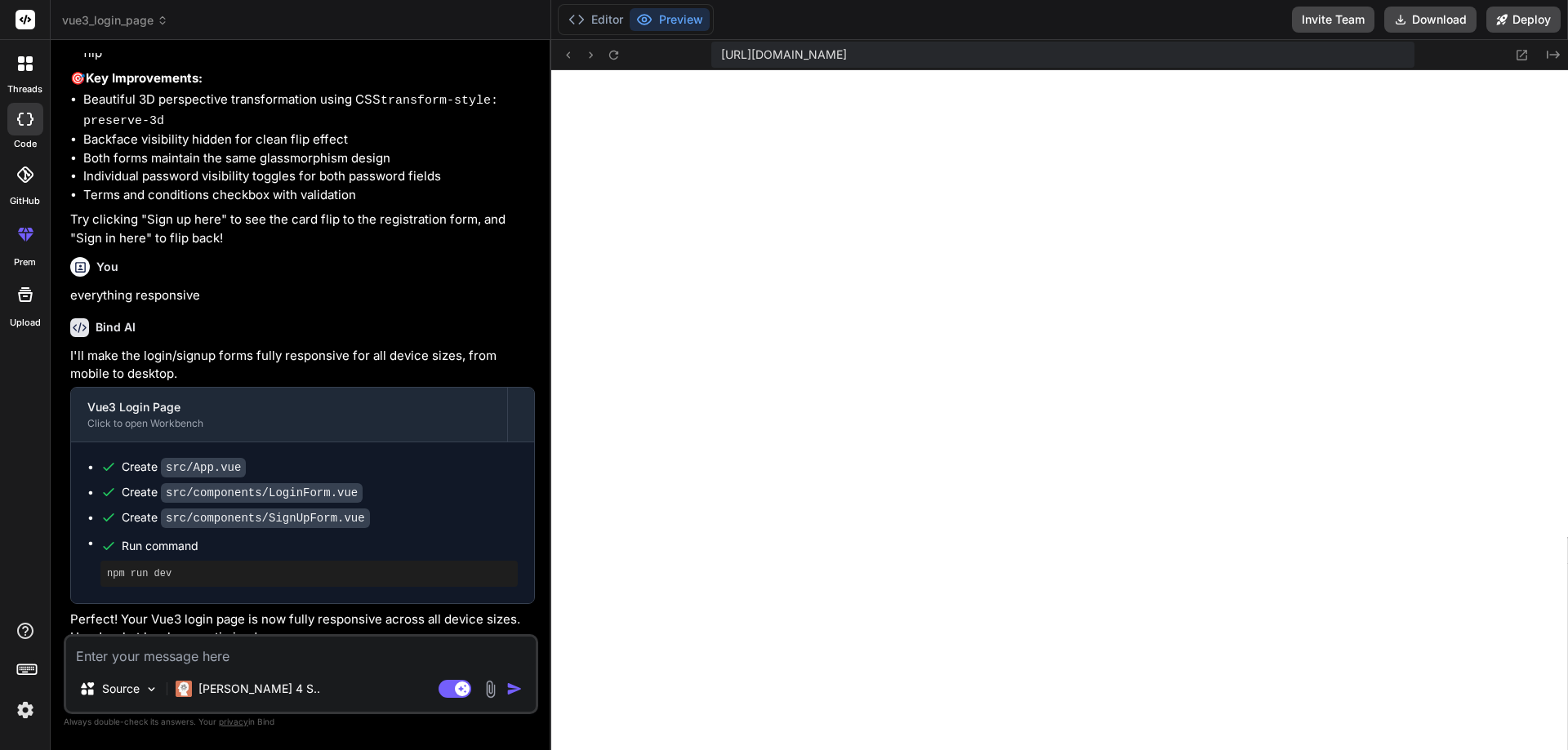
click at [154, 657] on textarea at bounding box center [300, 651] width 469 height 29
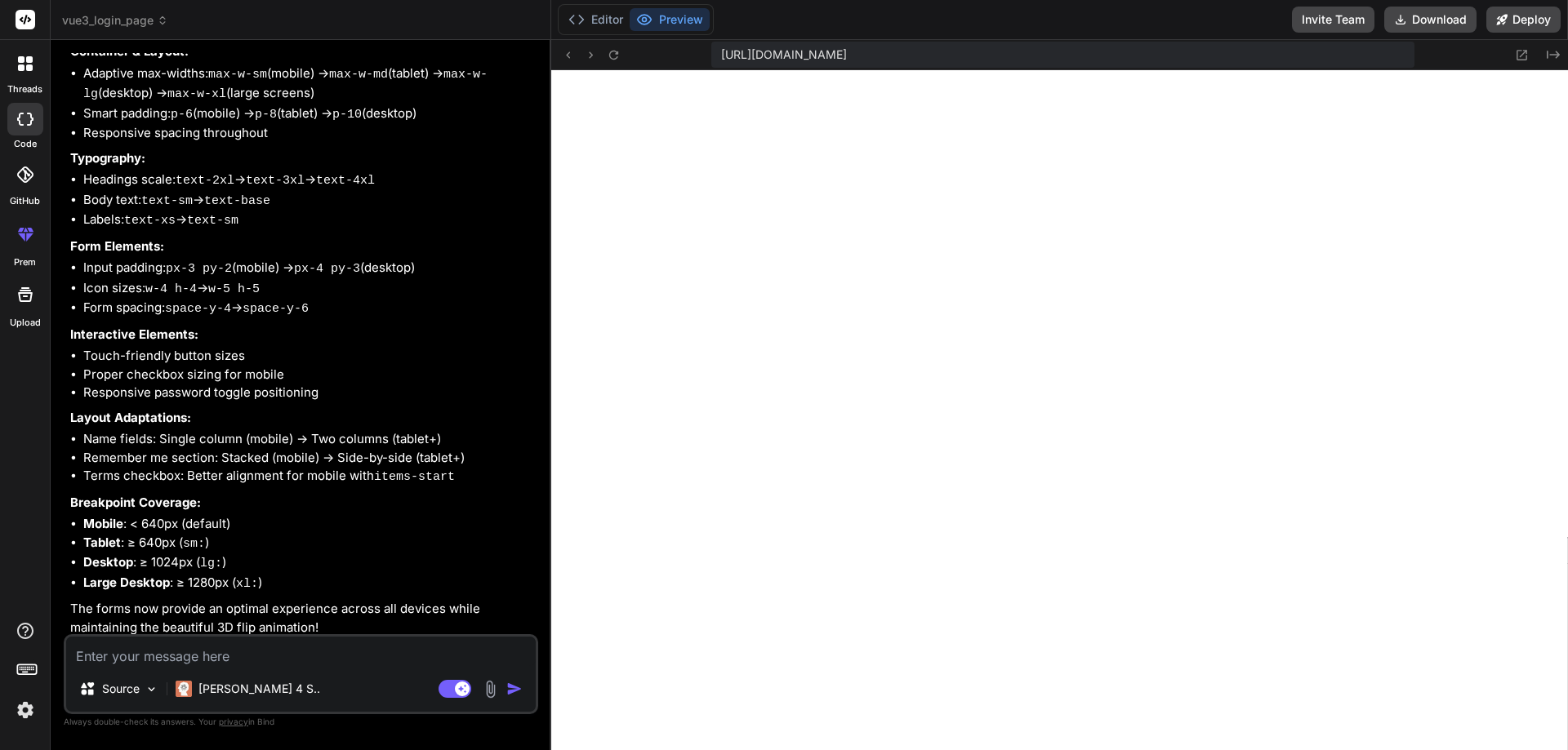
scroll to position [2726, 0]
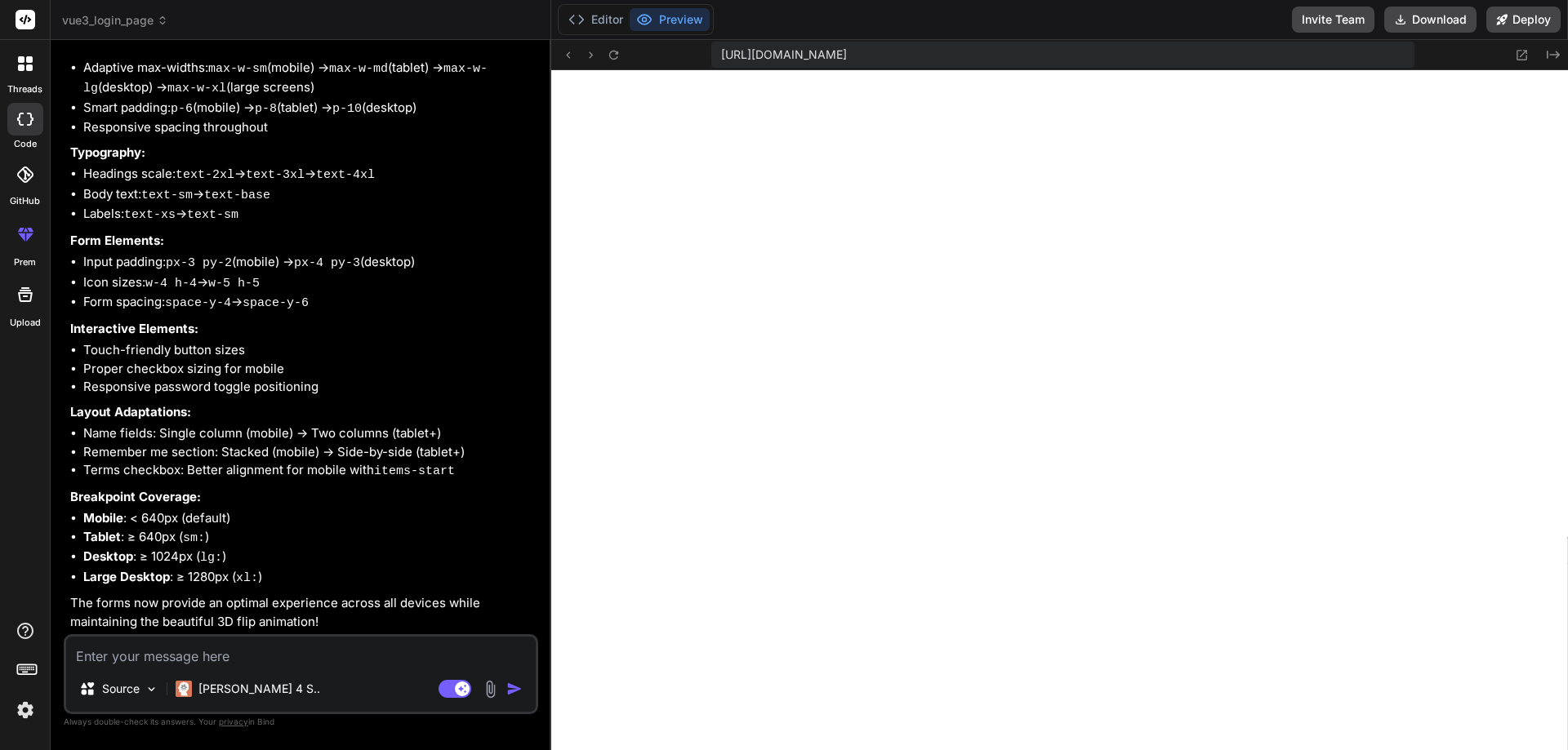
click at [205, 659] on textarea at bounding box center [300, 651] width 469 height 29
click at [212, 658] on textarea at bounding box center [300, 651] width 469 height 29
click at [492, 690] on img at bounding box center [490, 689] width 18 height 18
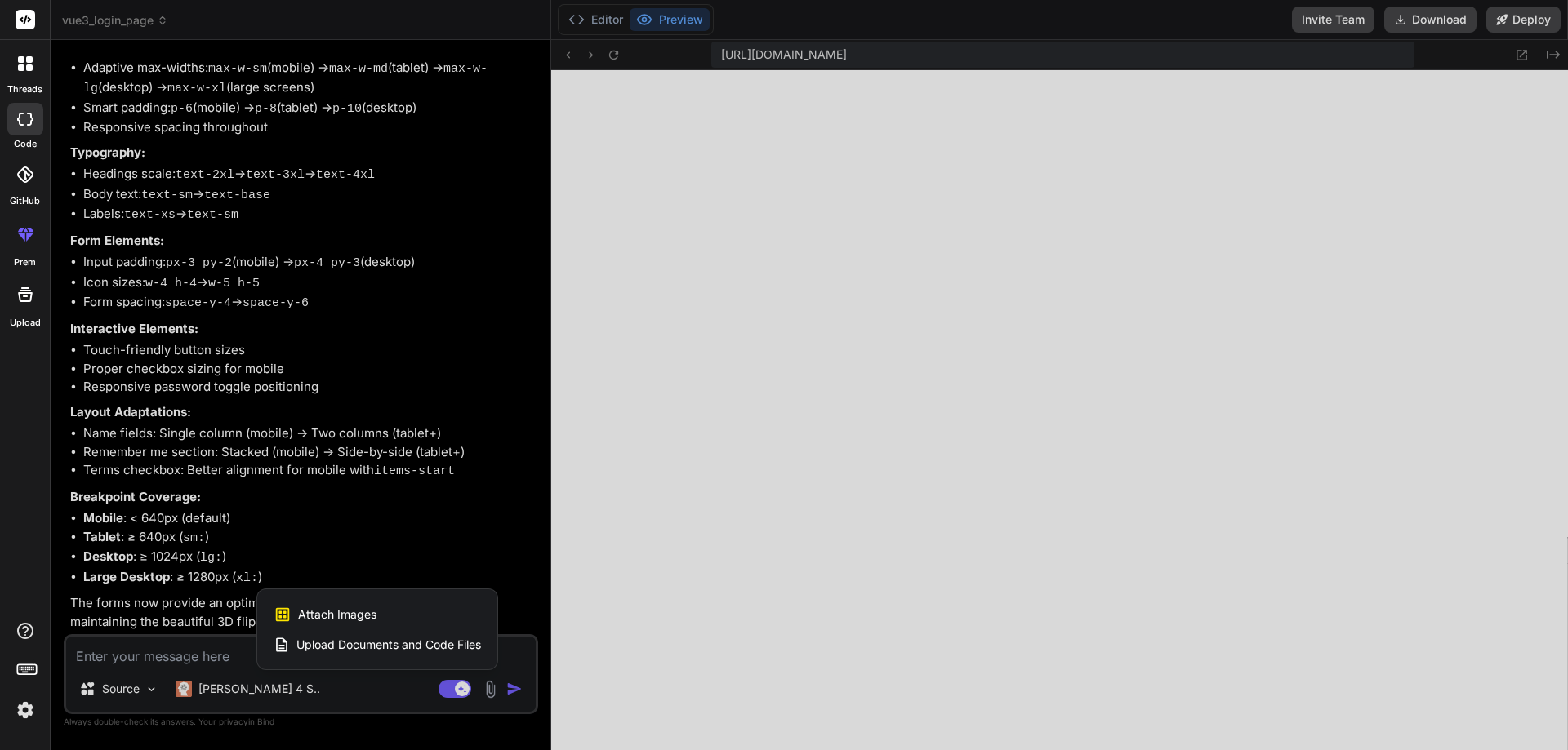
click at [347, 640] on span "Upload Documents and Code Files" at bounding box center [388, 645] width 185 height 16
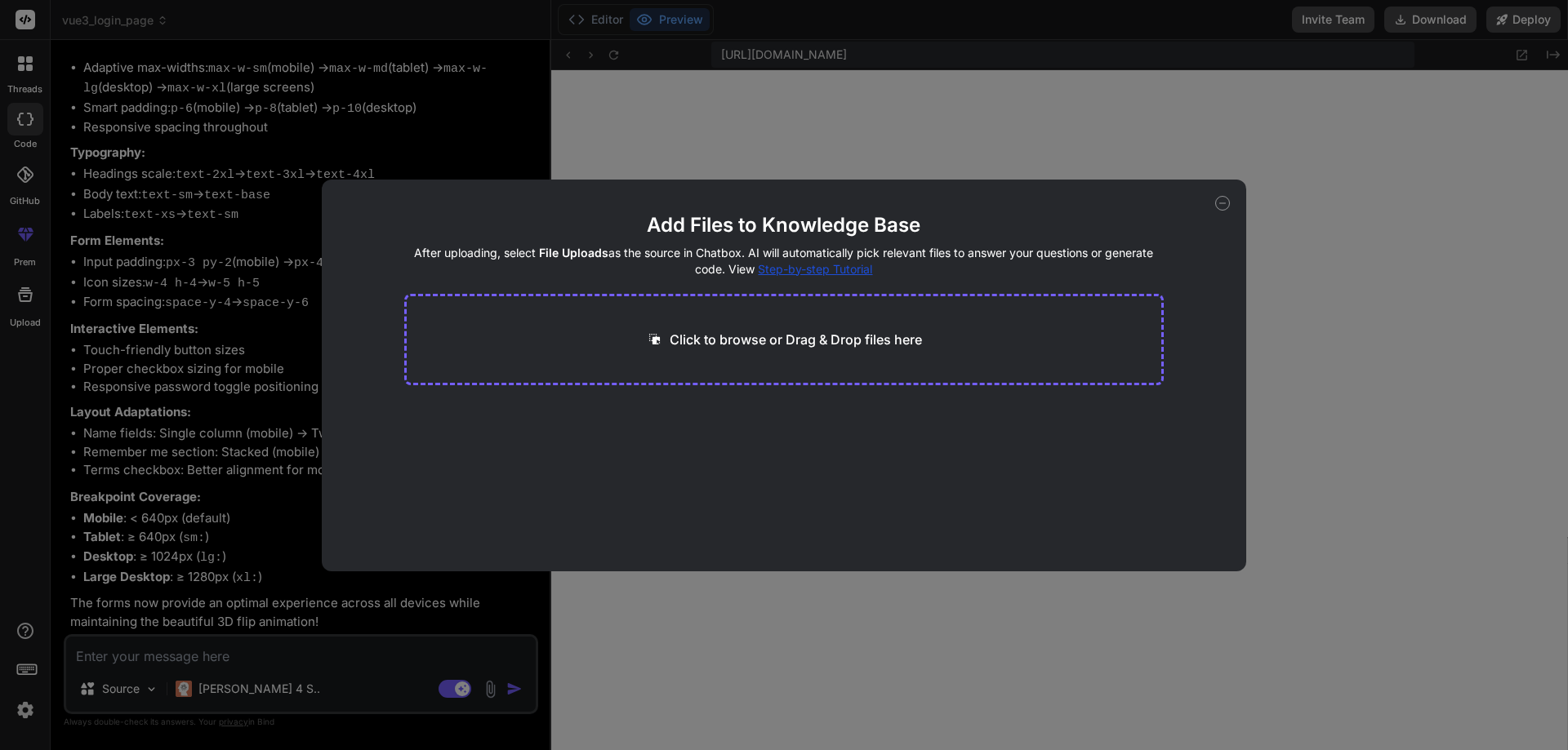
click at [647, 340] on icon at bounding box center [654, 340] width 17 height 17
click at [1339, 284] on div "Add Files to Knowledge Base After uploading, select File Uploads as the source …" at bounding box center [784, 375] width 1568 height 750
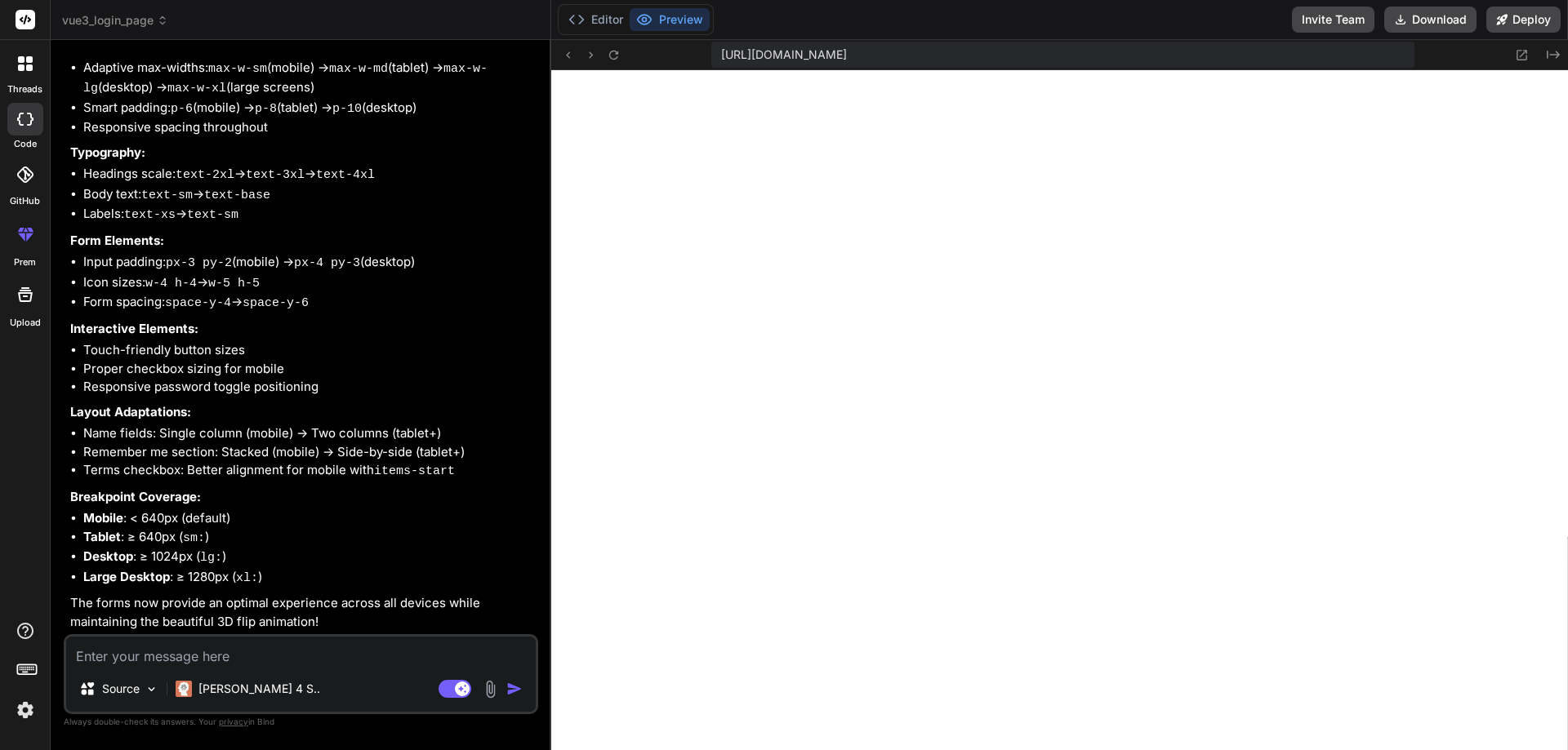
click at [486, 685] on img at bounding box center [490, 689] width 18 height 18
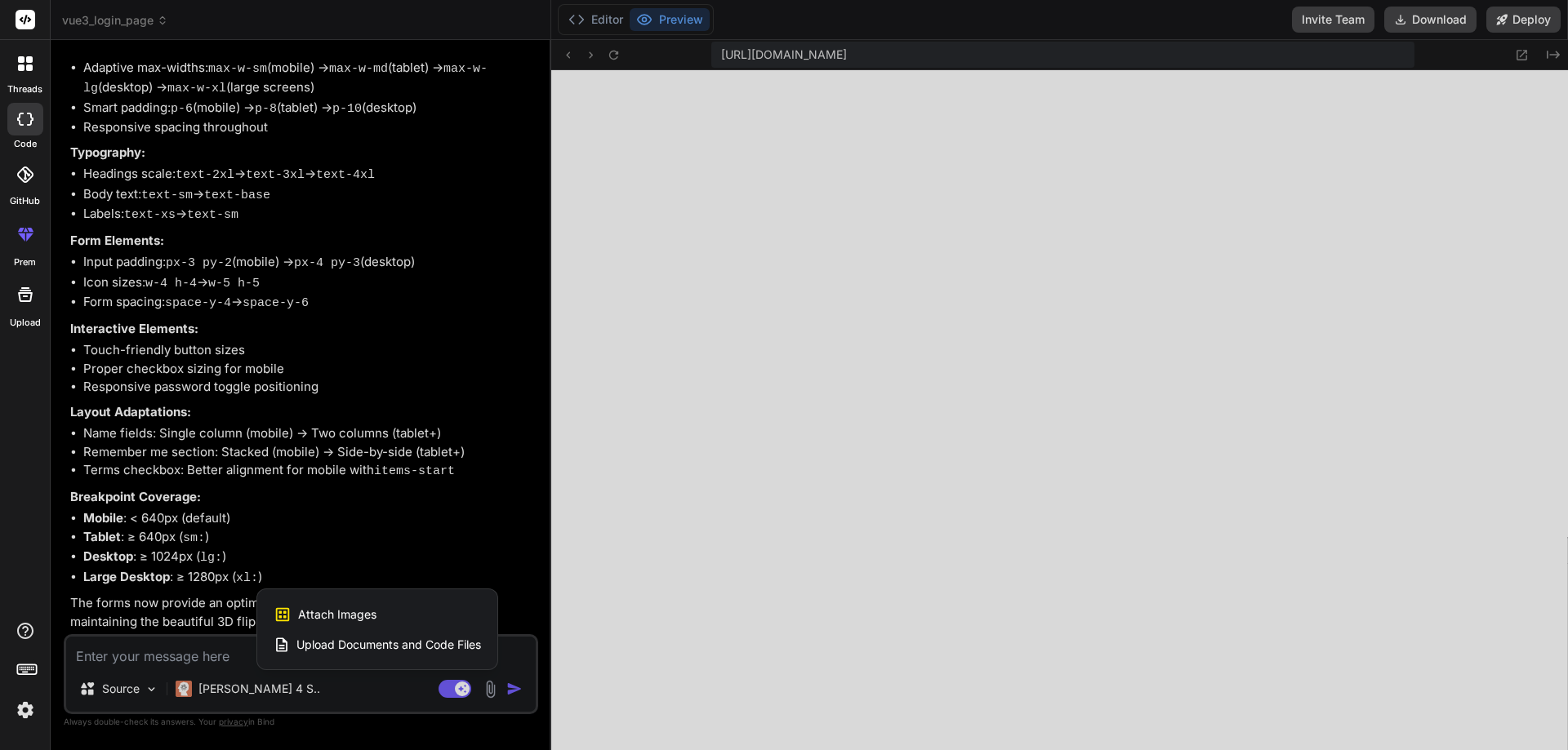
click at [353, 617] on span "Attach Images" at bounding box center [337, 615] width 78 height 16
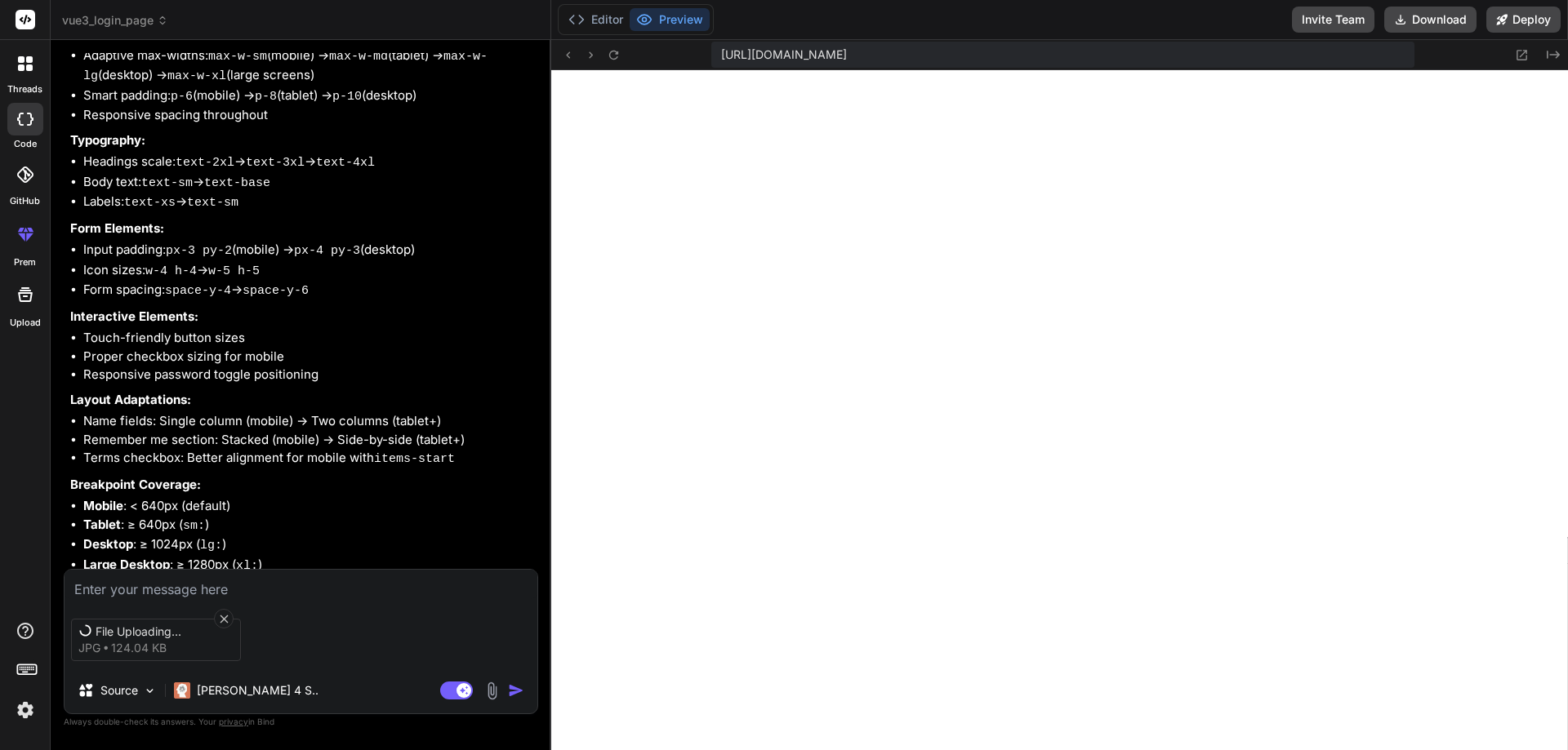
click at [160, 591] on textarea at bounding box center [301, 585] width 473 height 29
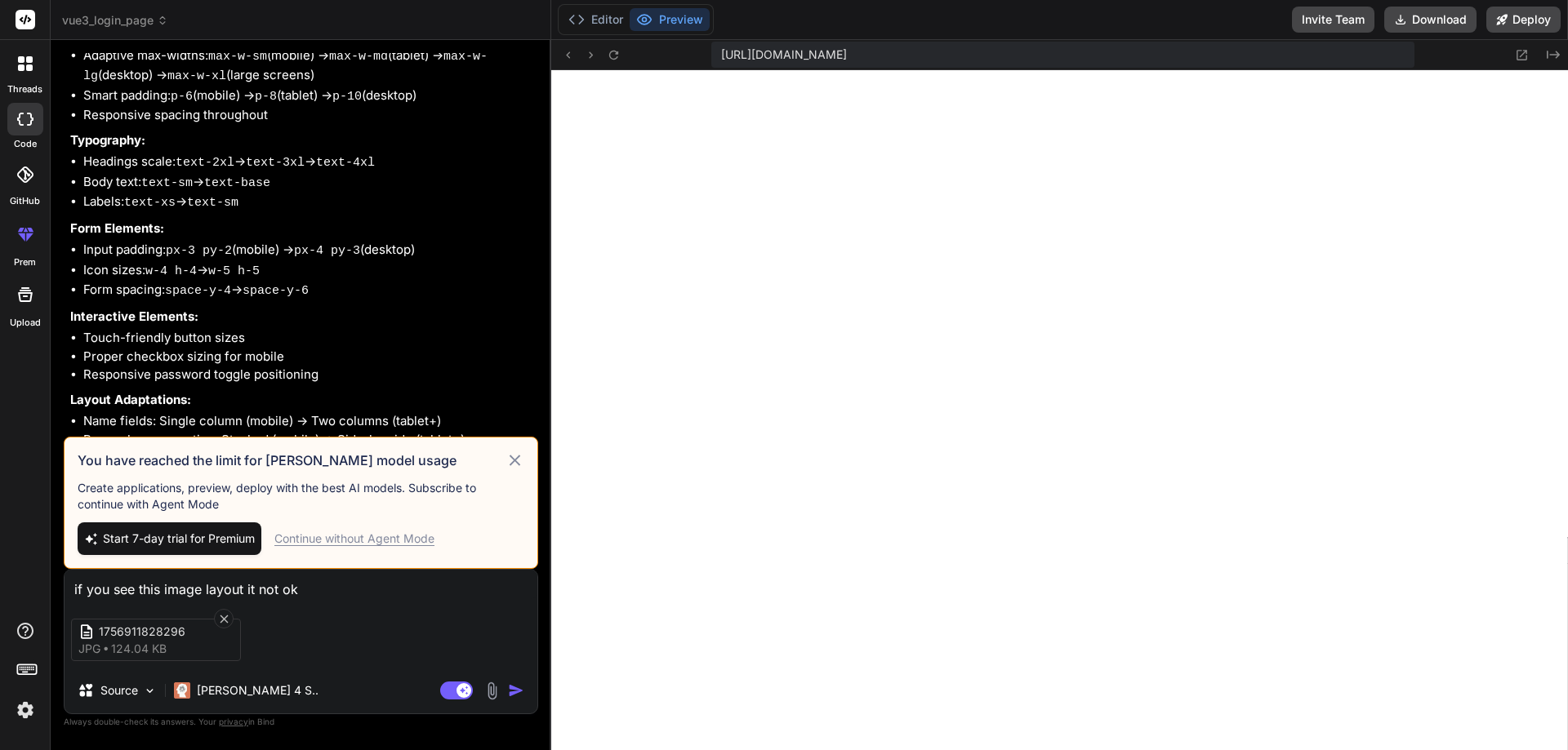
click at [306, 536] on div "Continue without Agent Mode" at bounding box center [354, 538] width 160 height 16
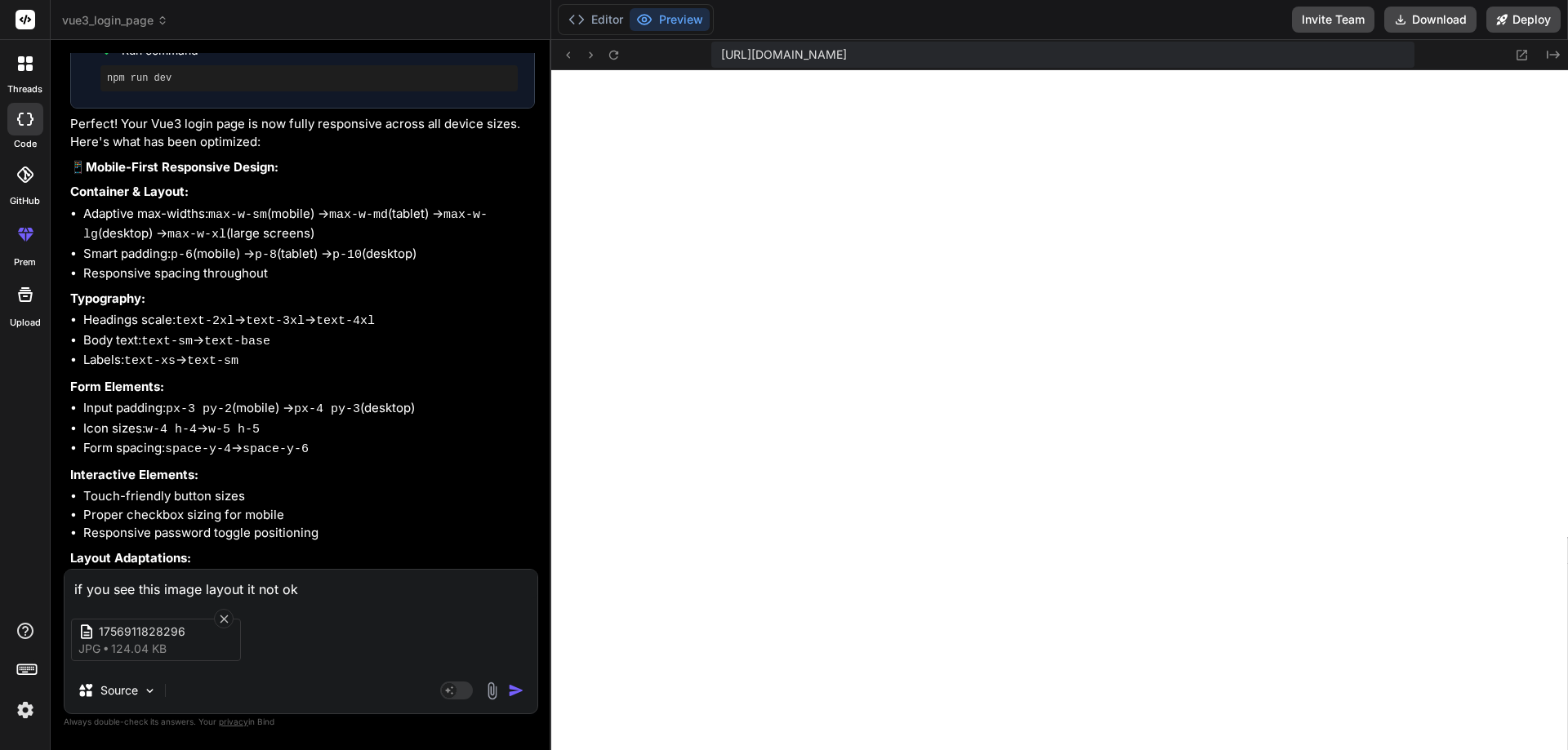
scroll to position [2795, 0]
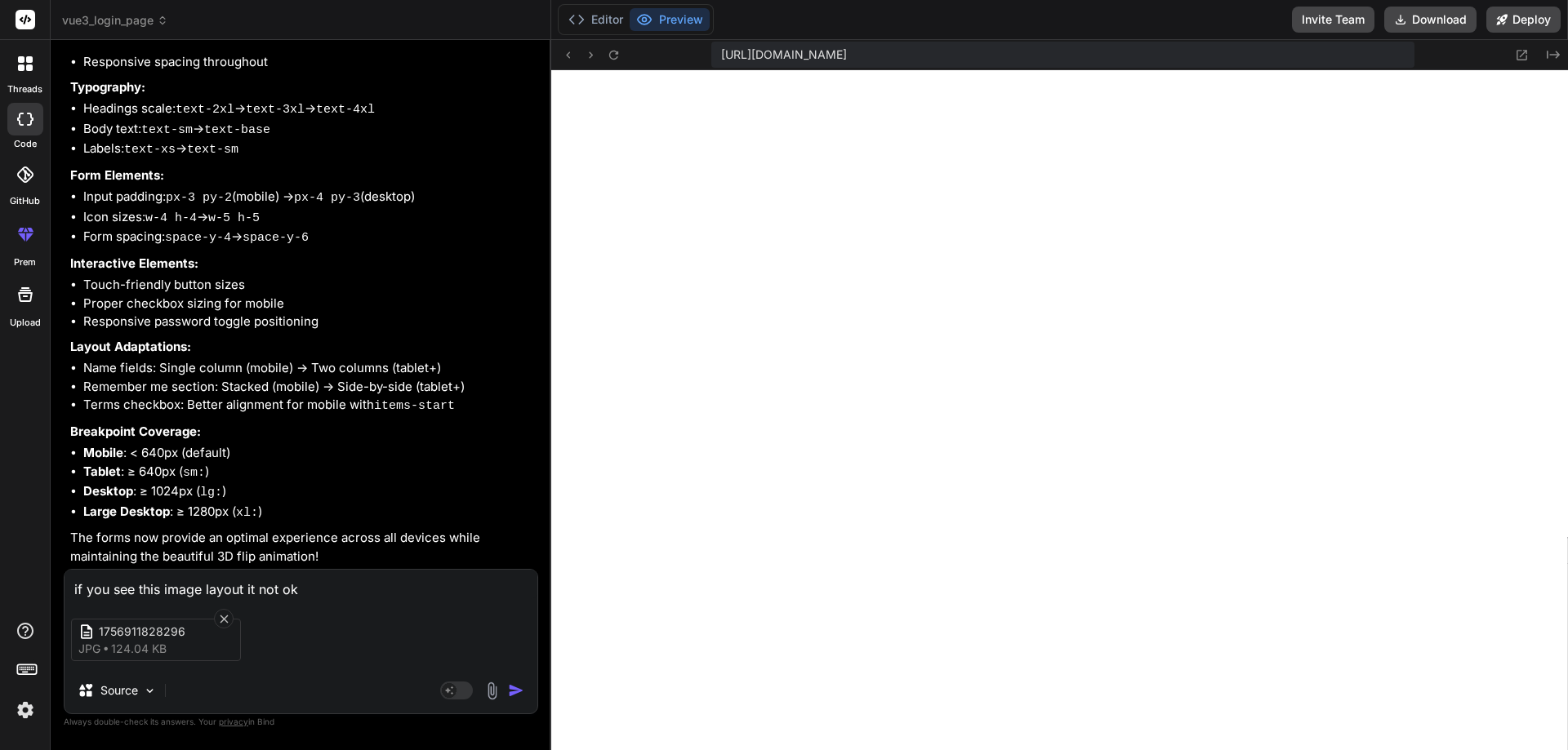
click at [511, 688] on img "button" at bounding box center [516, 690] width 16 height 16
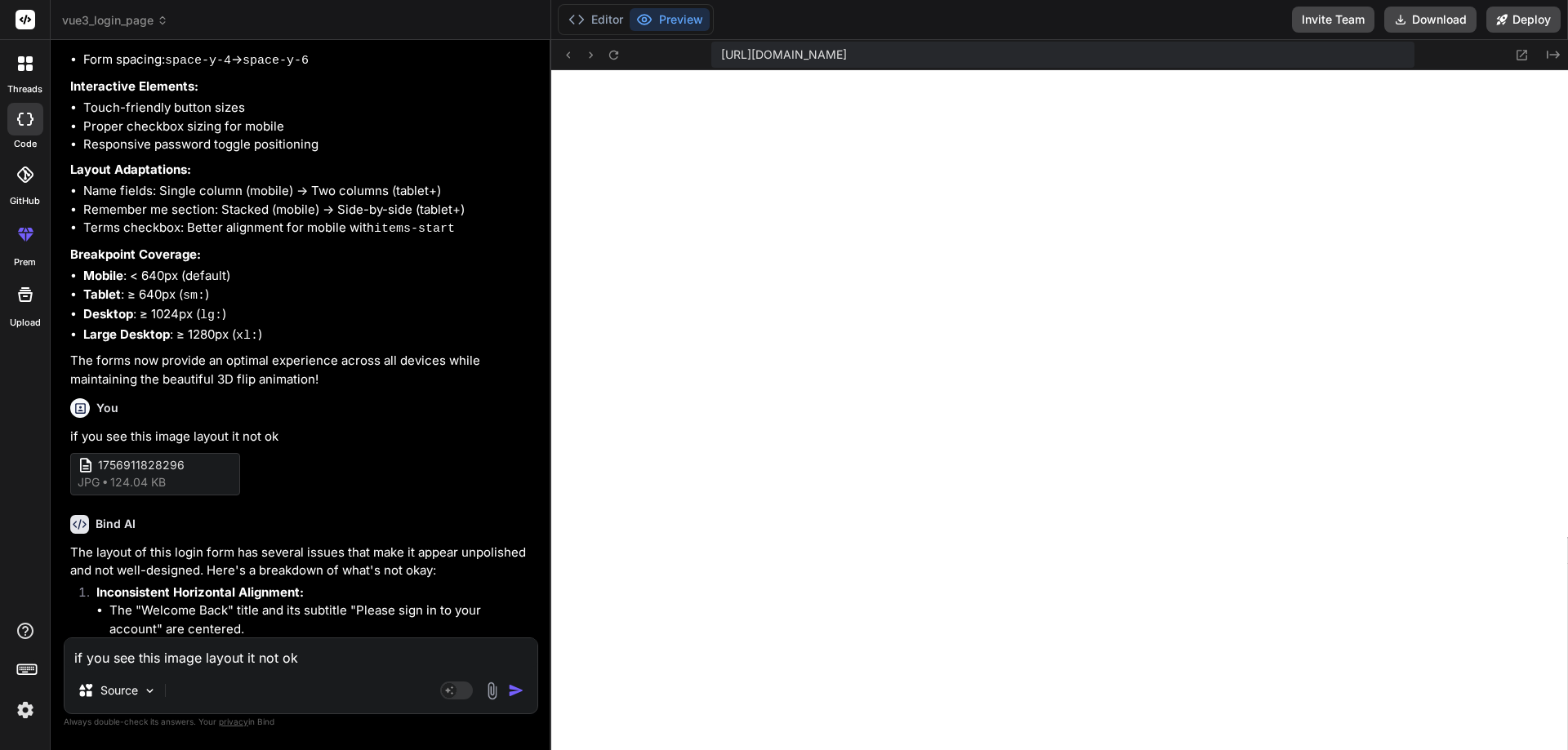
scroll to position [2908, 0]
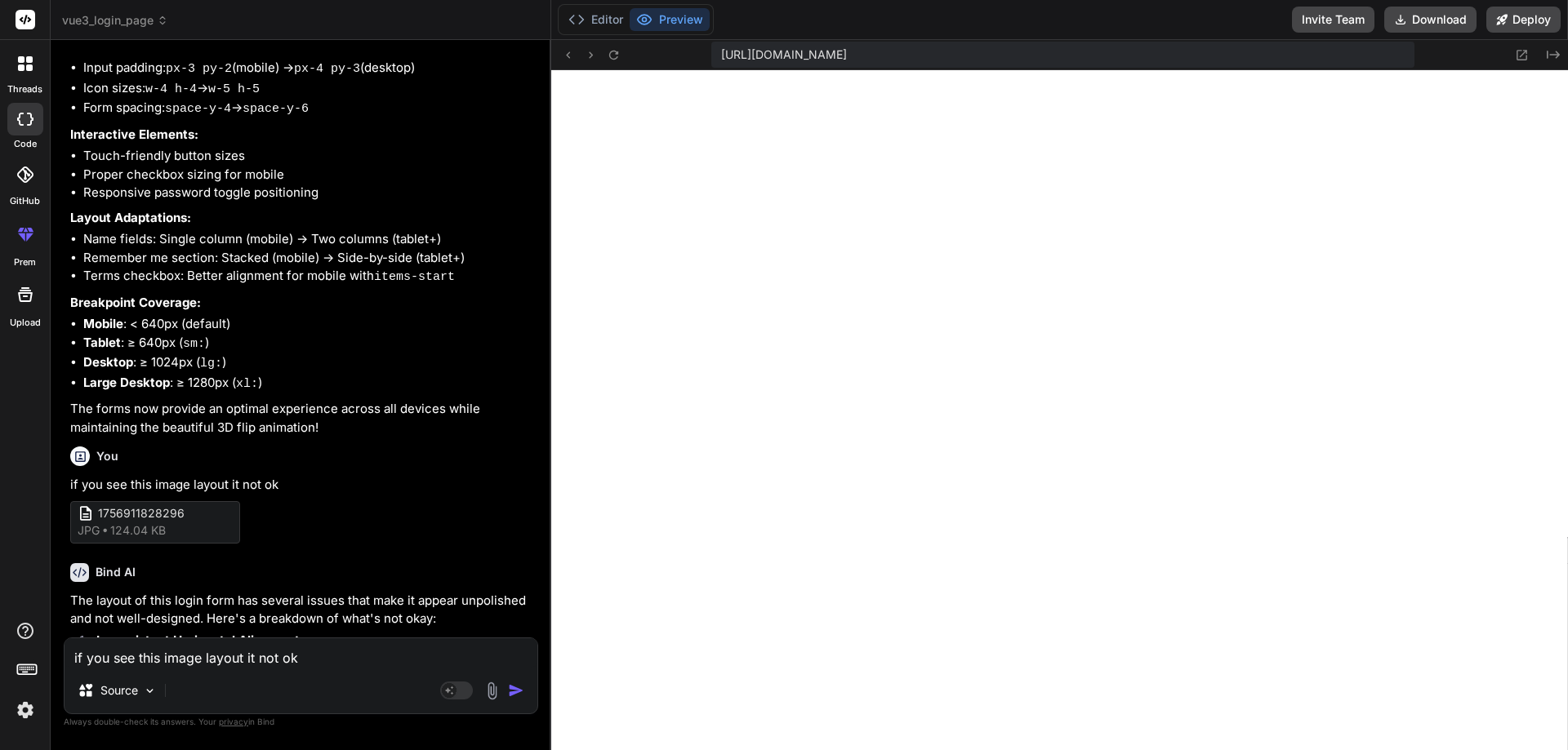
click at [33, 173] on icon at bounding box center [25, 174] width 16 height 16
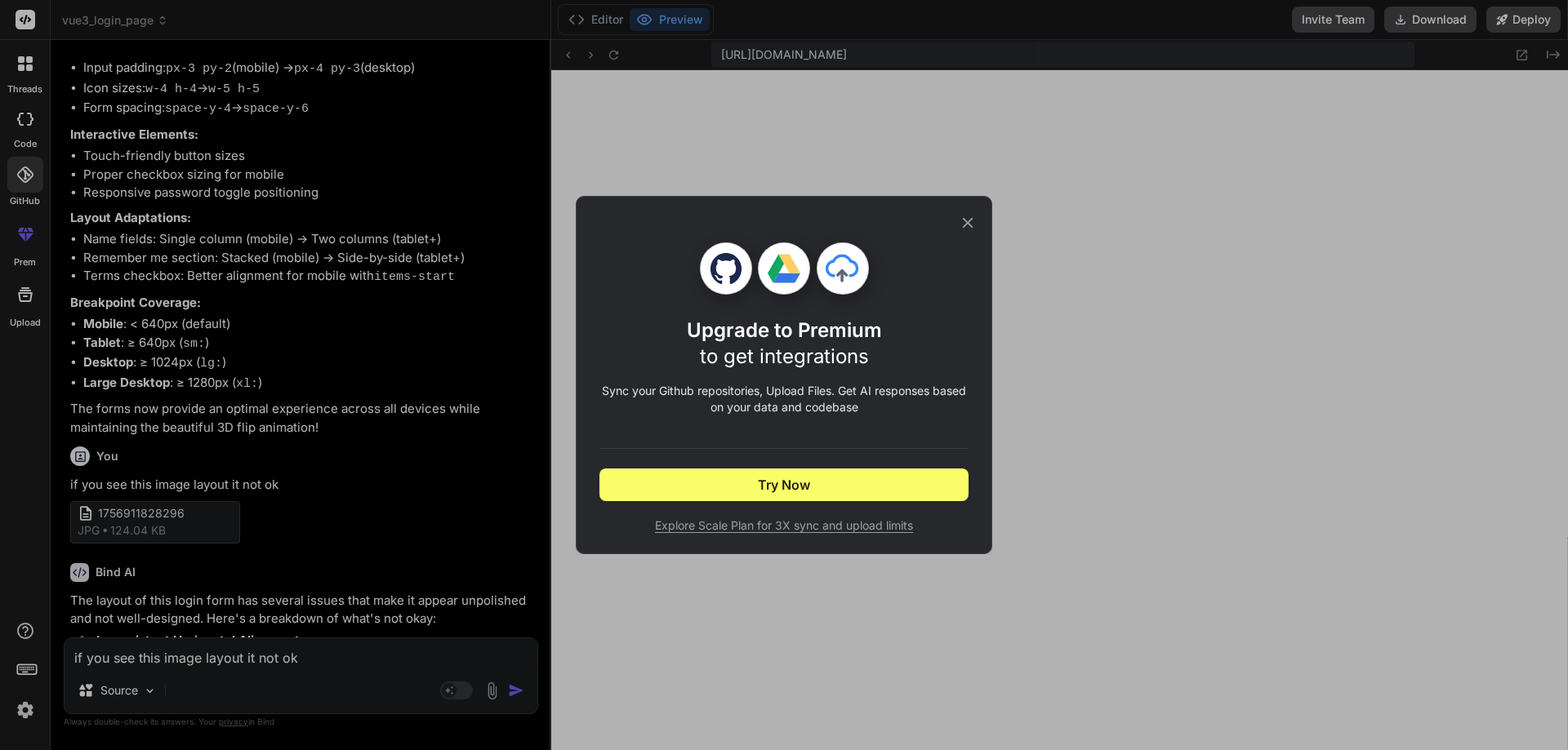
click at [974, 226] on icon at bounding box center [968, 223] width 18 height 18
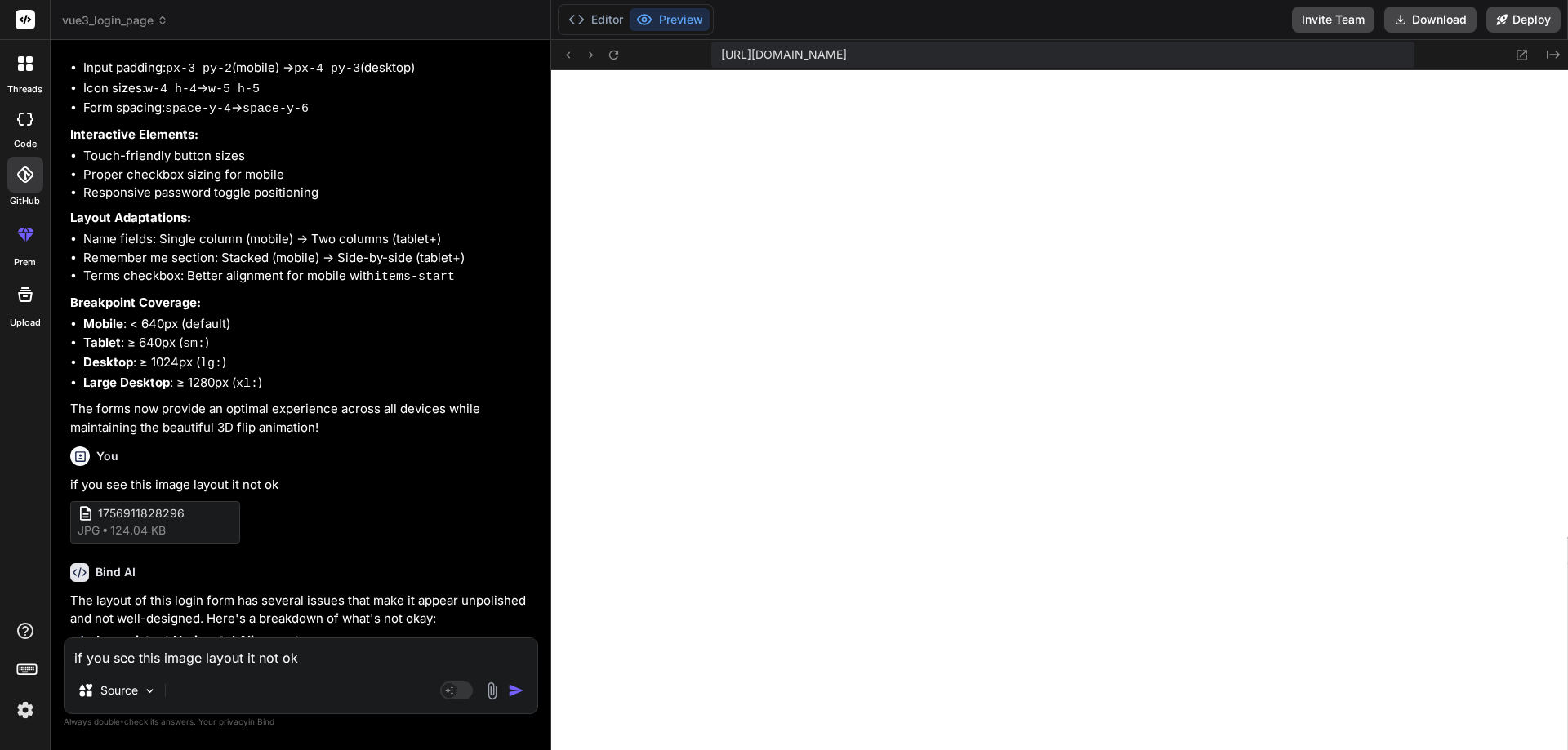
click at [21, 134] on div at bounding box center [25, 119] width 36 height 33
click at [26, 75] on div at bounding box center [24, 63] width 34 height 34
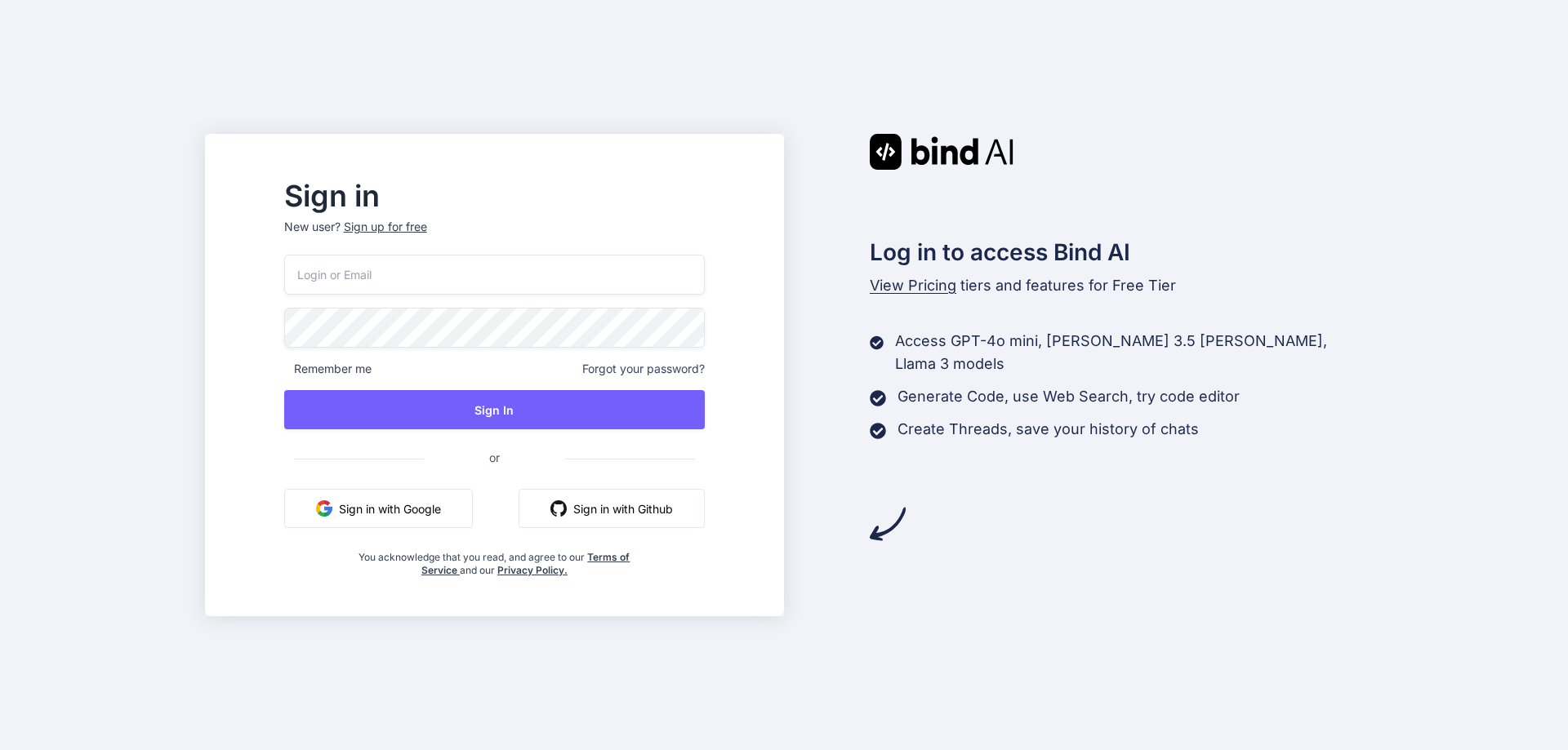
click at [430, 516] on button "Sign in with Google" at bounding box center [378, 508] width 189 height 40
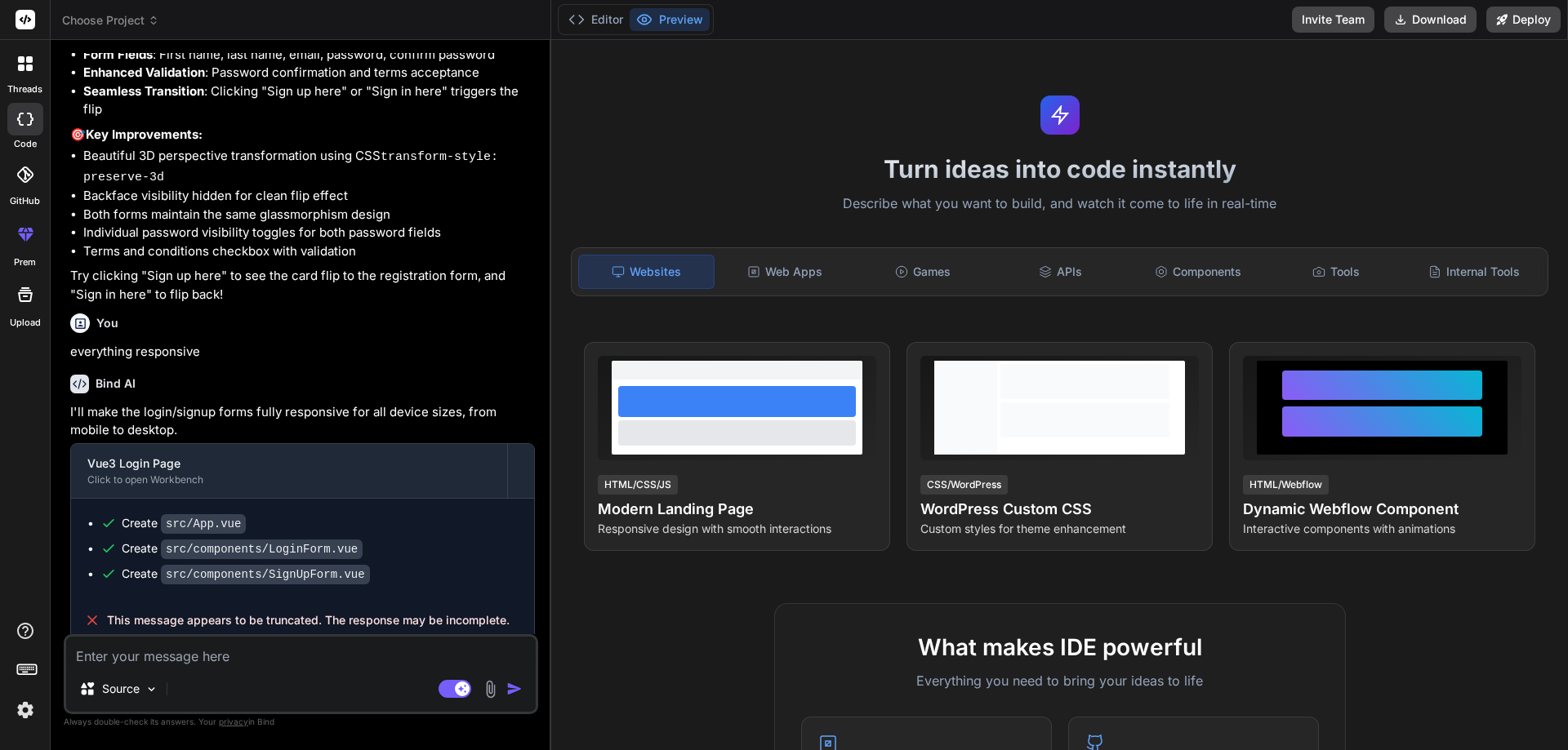
scroll to position [2230, 0]
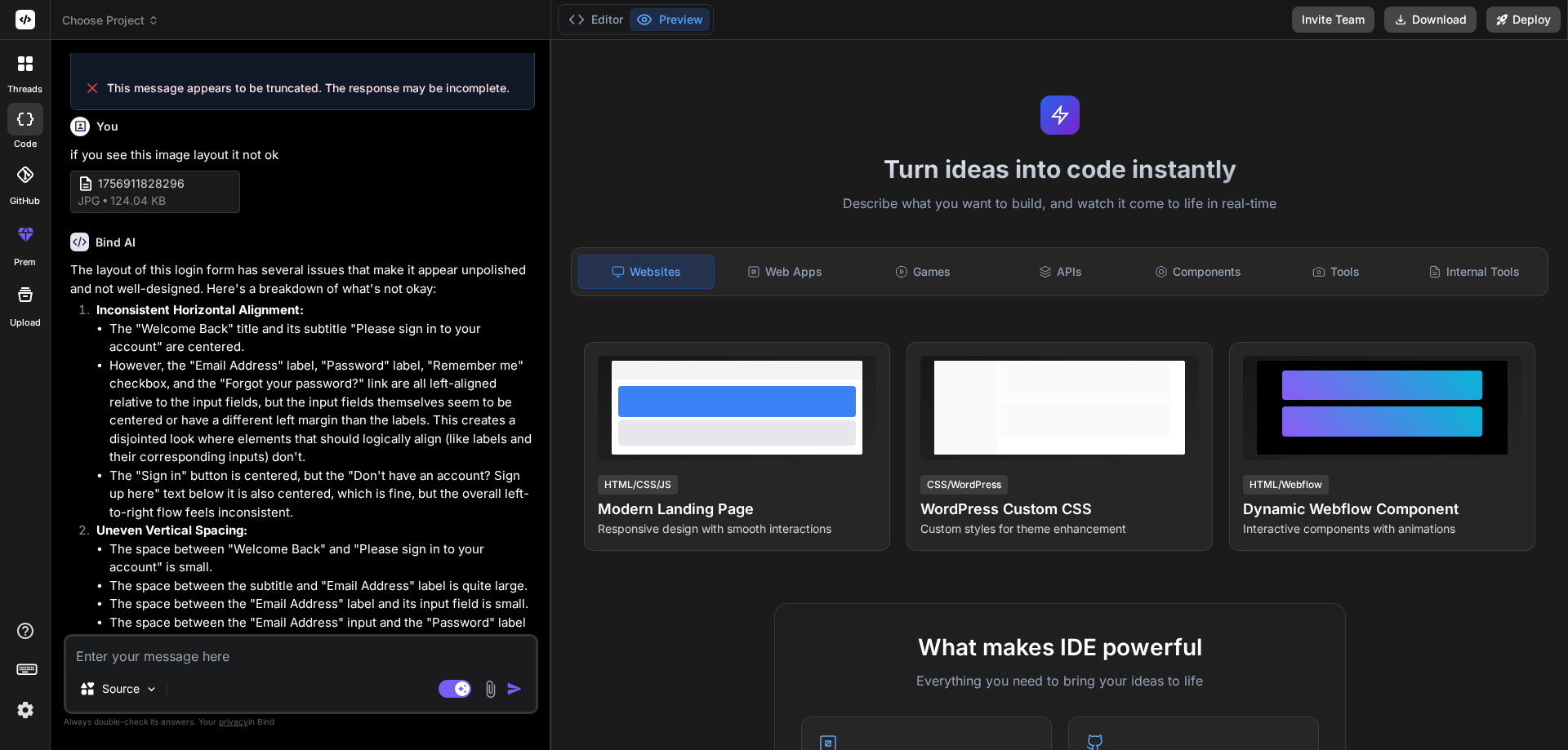
type textarea "x"
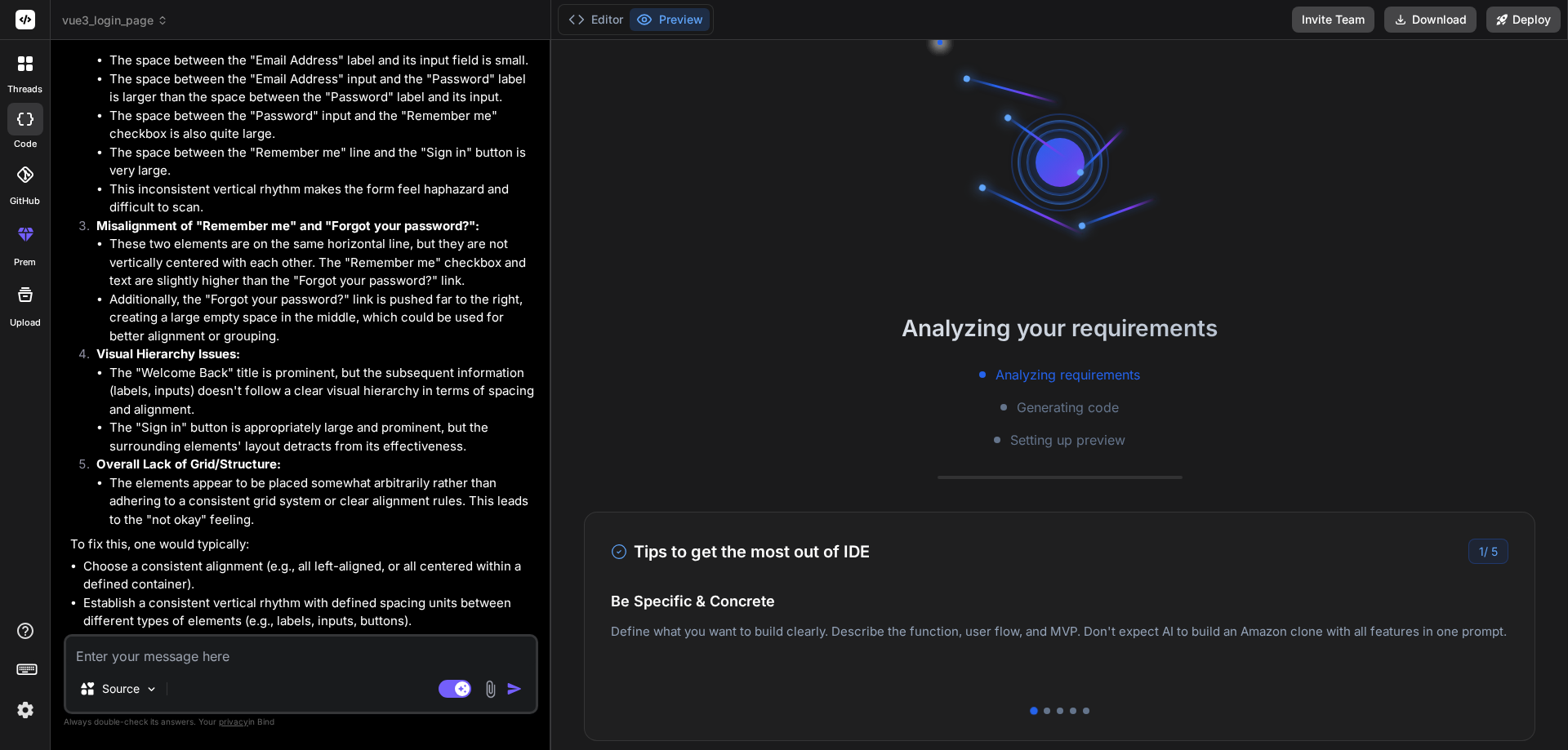
scroll to position [2822, 0]
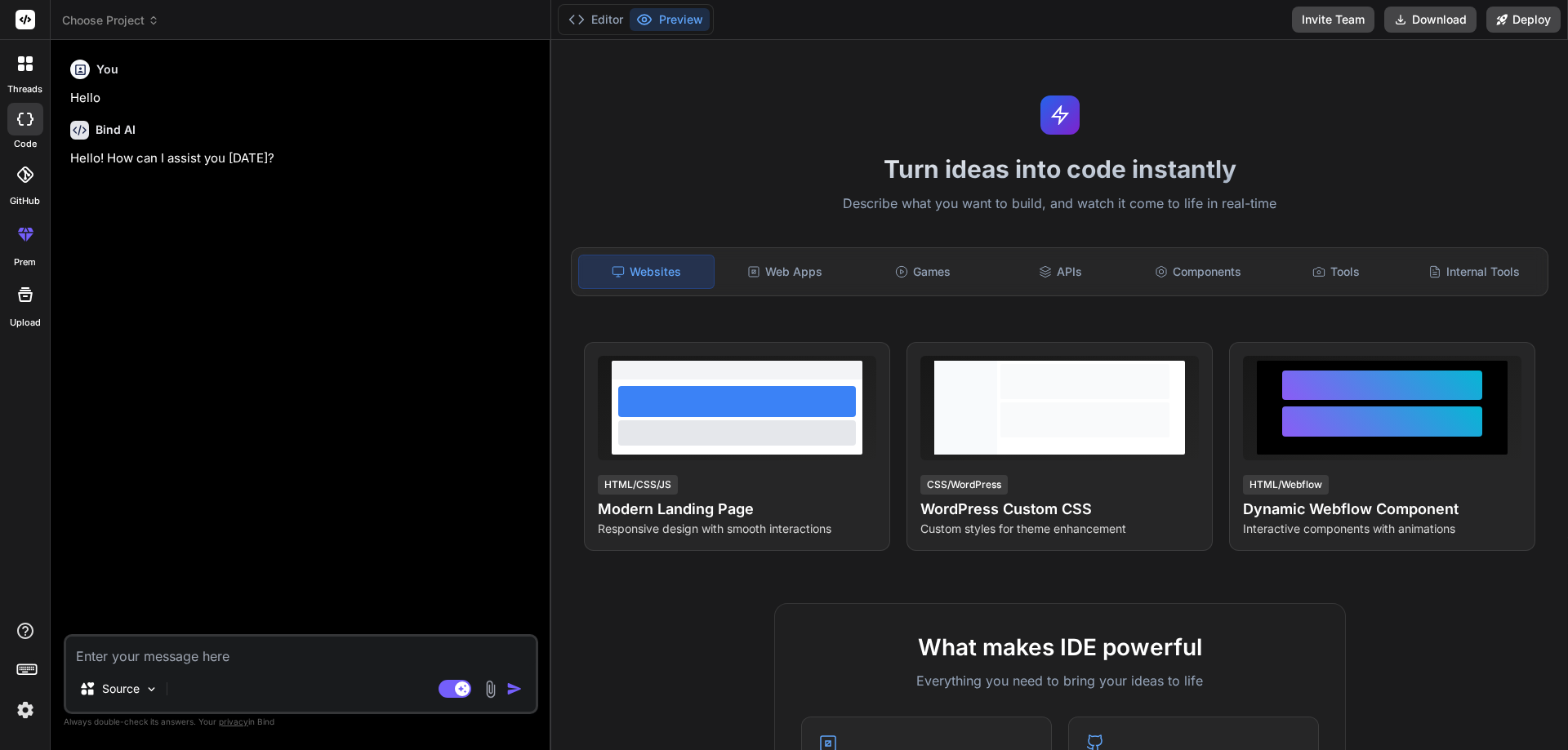
click at [28, 710] on img at bounding box center [25, 710] width 28 height 28
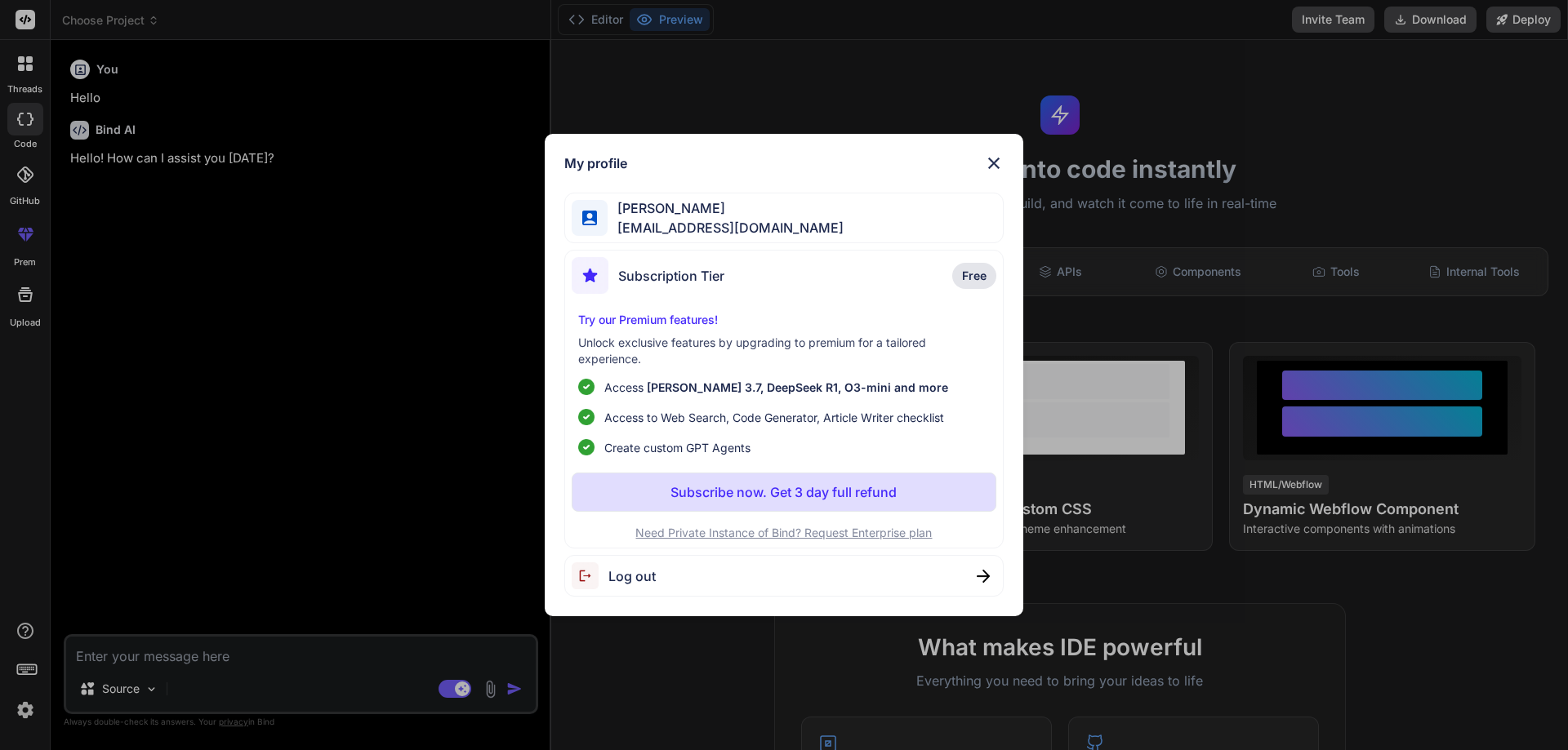
click at [991, 165] on img at bounding box center [994, 164] width 19 height 19
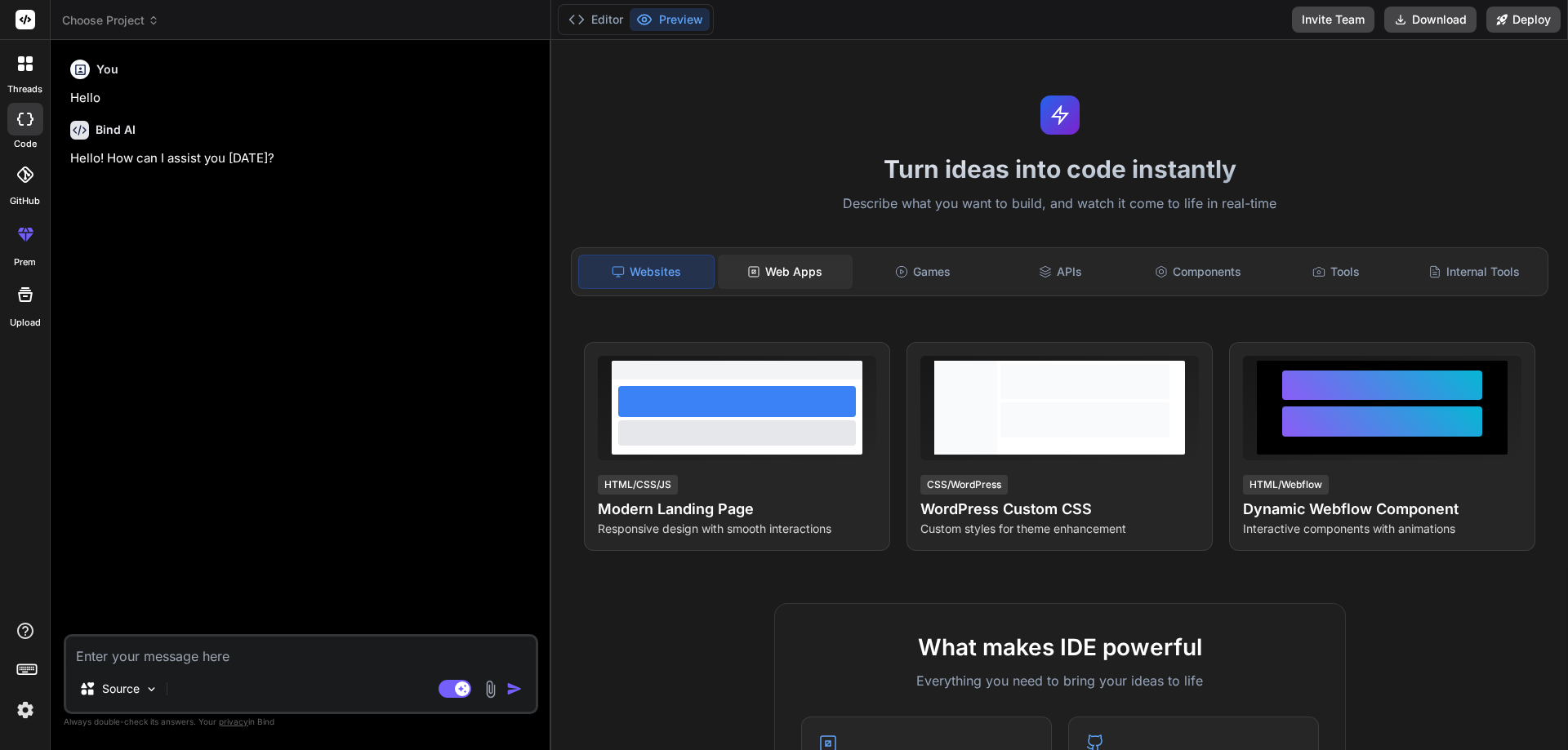
click at [764, 280] on div "Web Apps" at bounding box center [785, 271] width 135 height 34
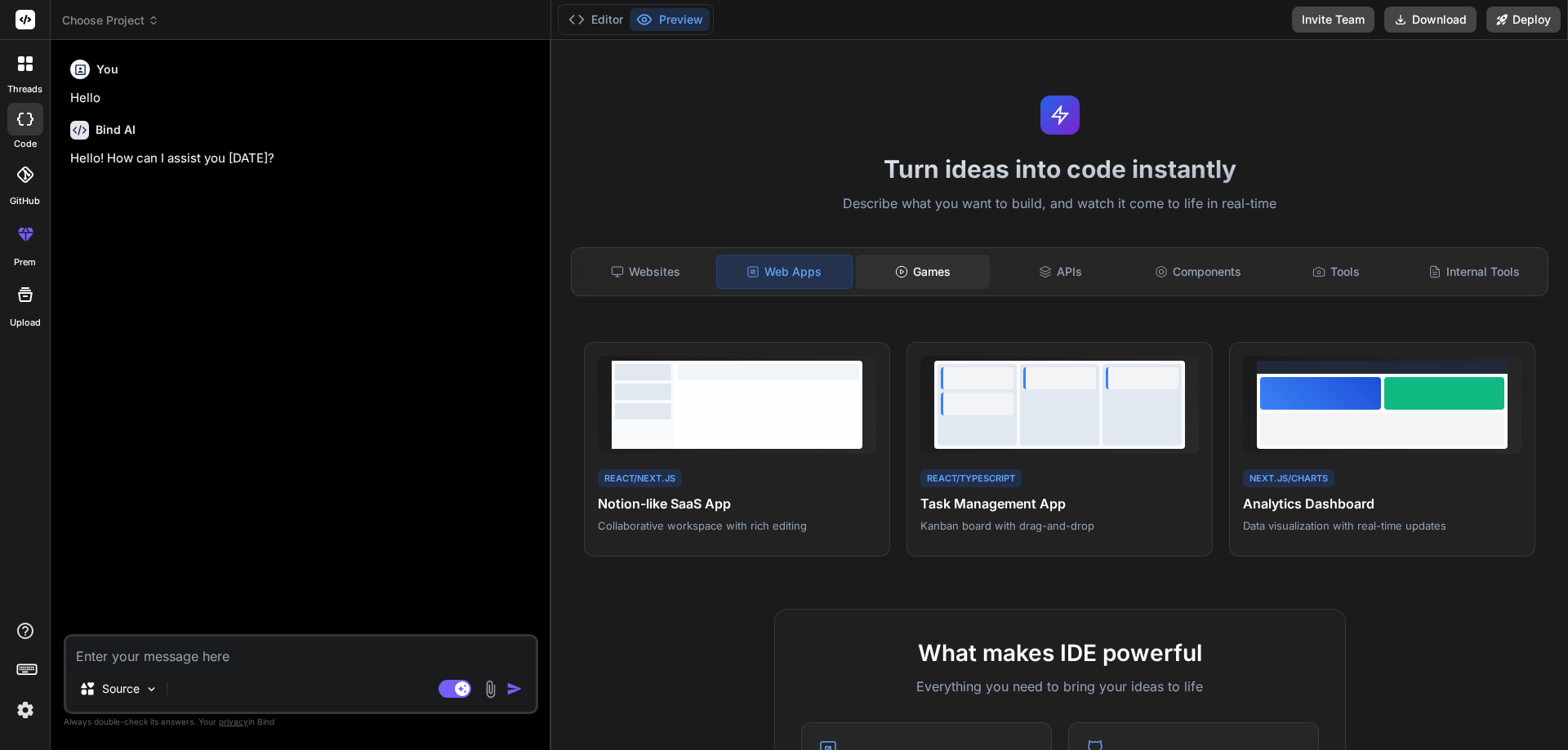
click at [865, 277] on div "Games" at bounding box center [922, 271] width 135 height 34
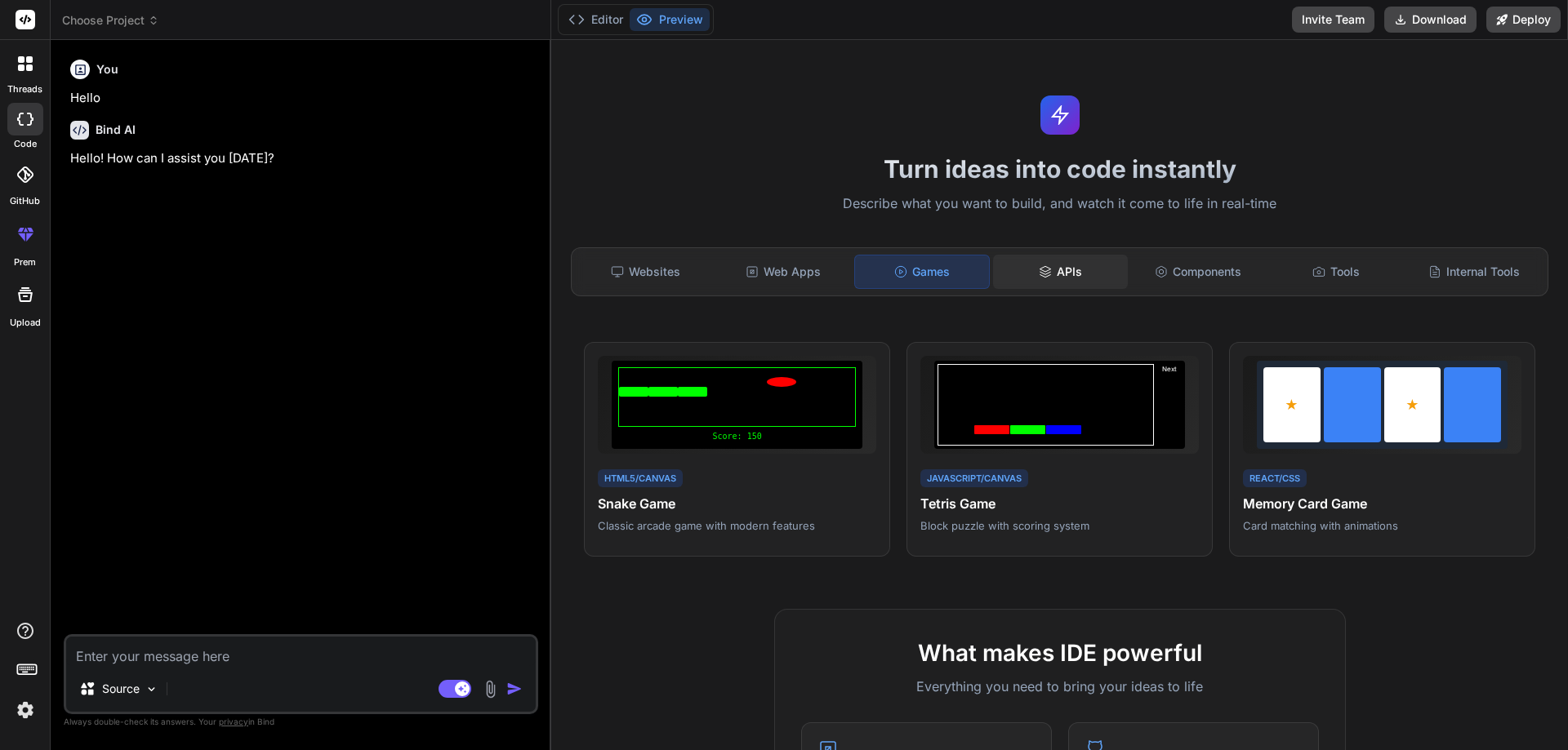
click at [1039, 271] on icon at bounding box center [1045, 272] width 14 height 14
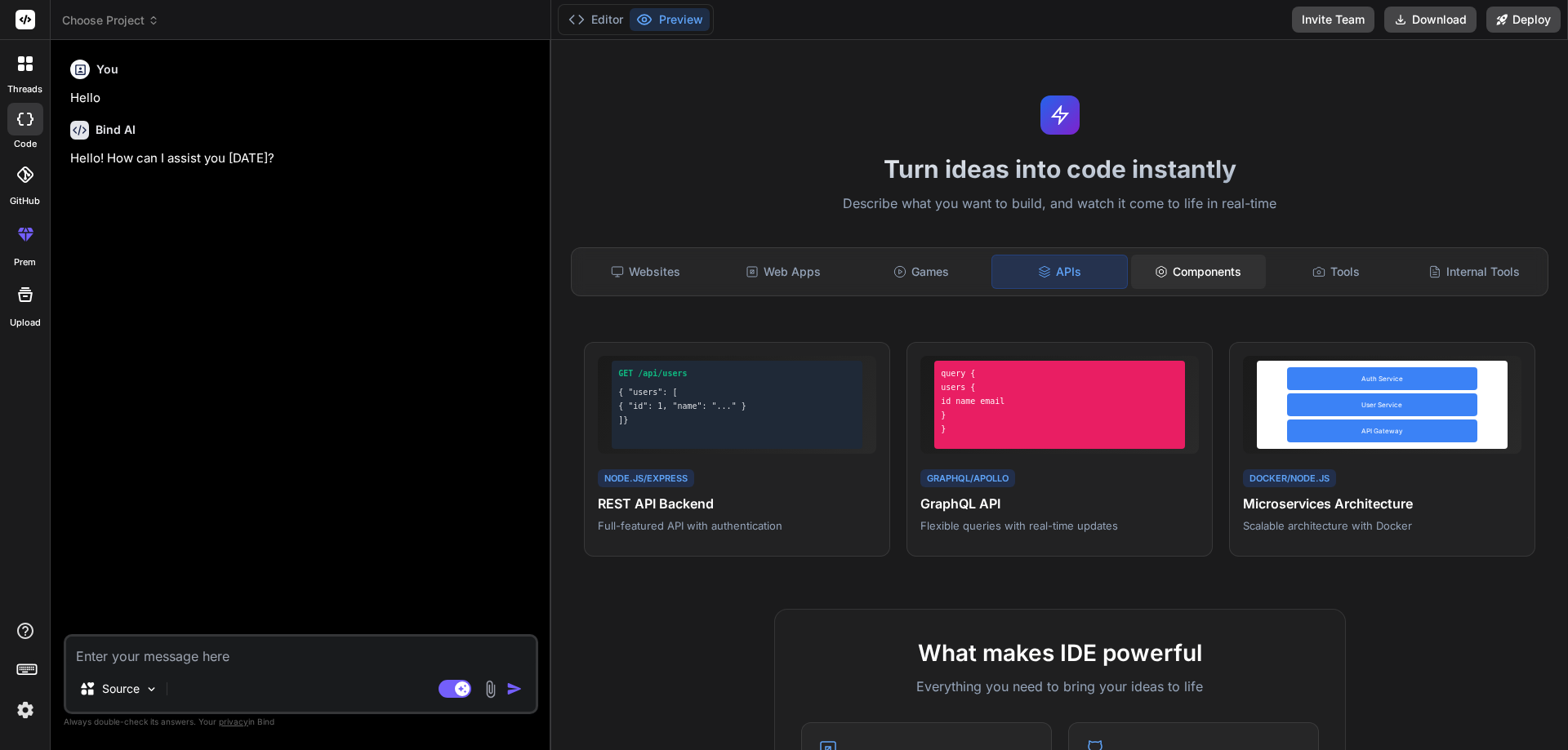
click at [1168, 276] on div "Components" at bounding box center [1198, 271] width 135 height 34
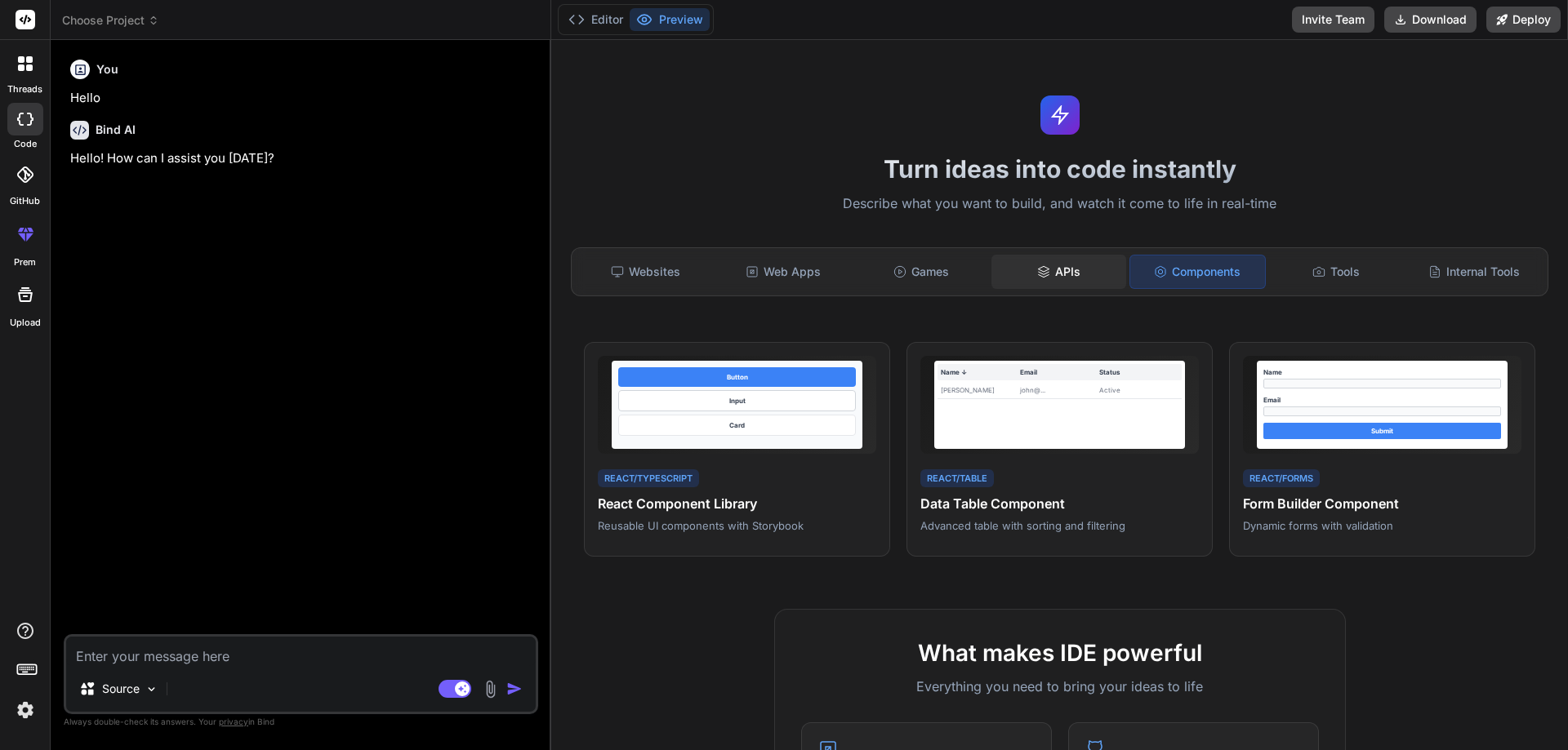
click at [1064, 278] on div "APIs" at bounding box center [1058, 271] width 135 height 34
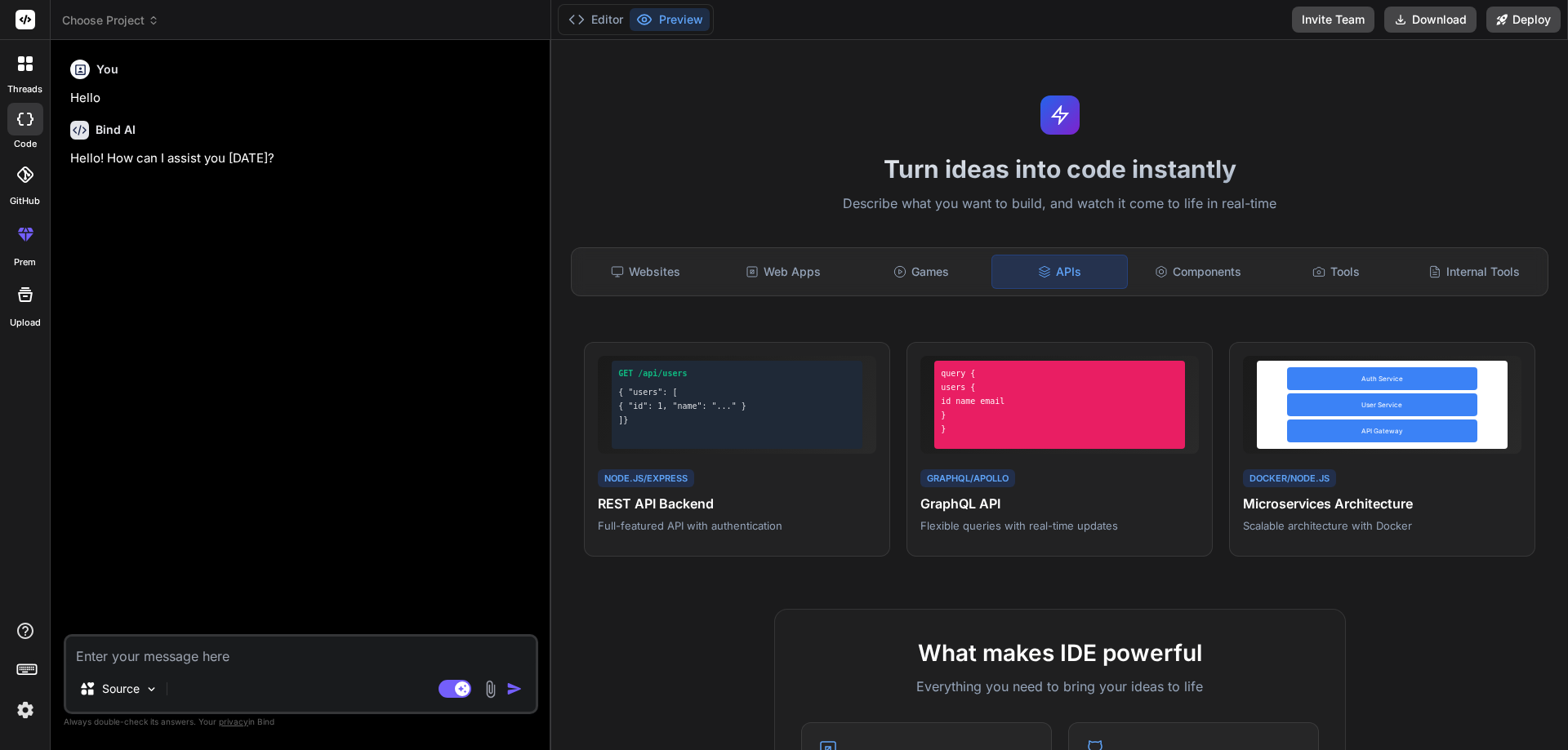
click at [1218, 253] on div "Websites Web Apps Games APIs Components Tools Internal Tools" at bounding box center [1060, 272] width 978 height 49
click at [1217, 265] on div "Components" at bounding box center [1198, 271] width 135 height 34
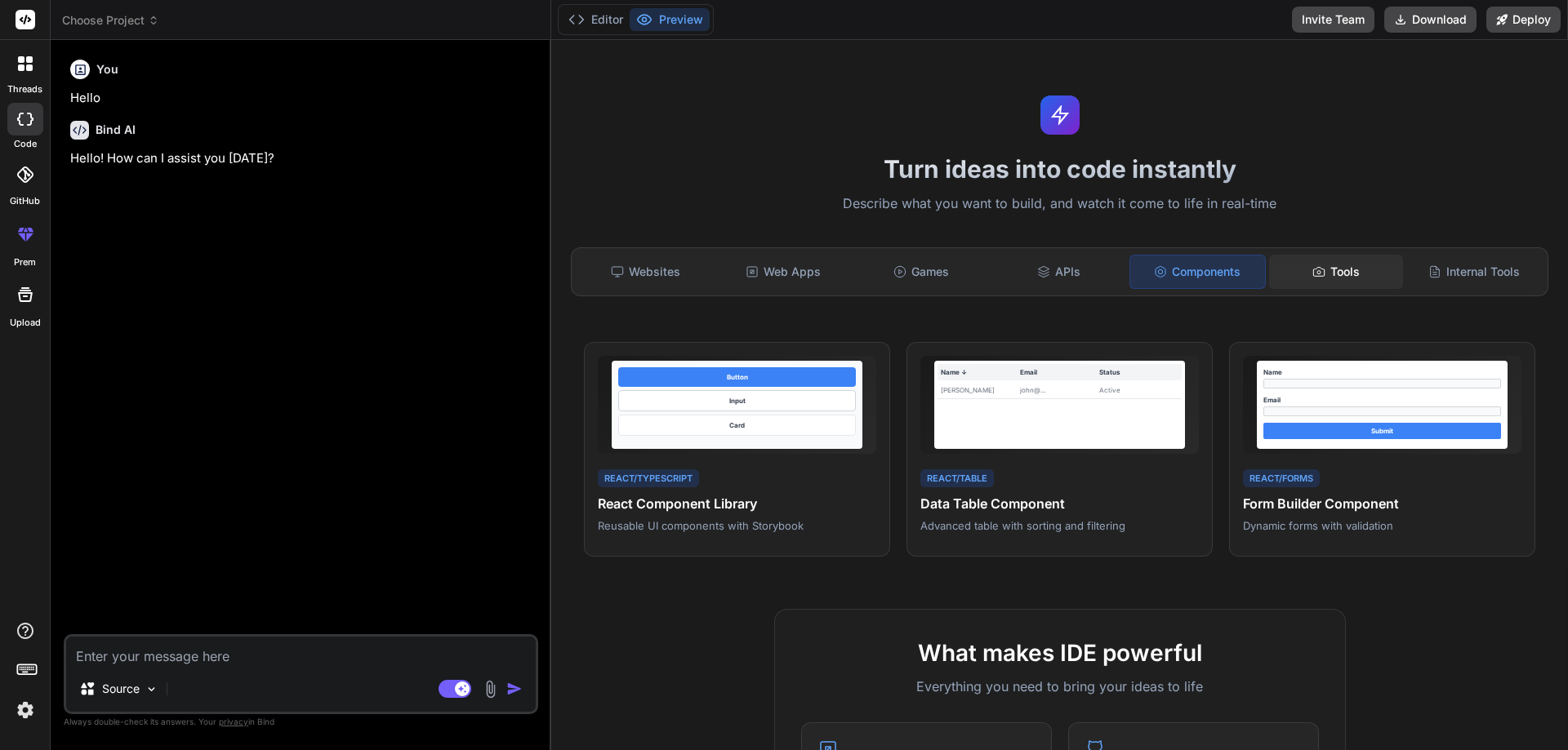
click at [1315, 265] on icon at bounding box center [1319, 272] width 14 height 14
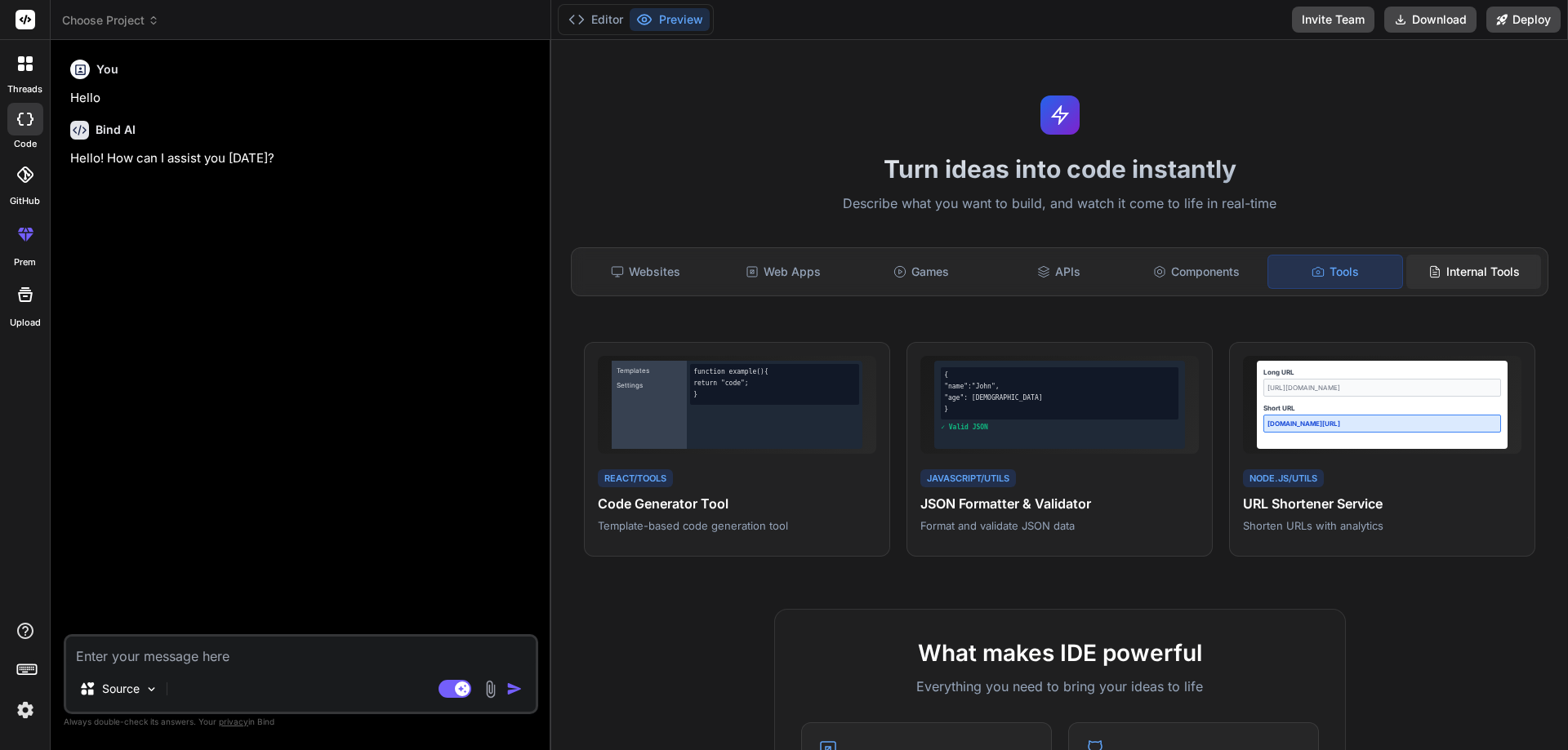
click at [1440, 267] on div "Internal Tools" at bounding box center [1473, 271] width 135 height 34
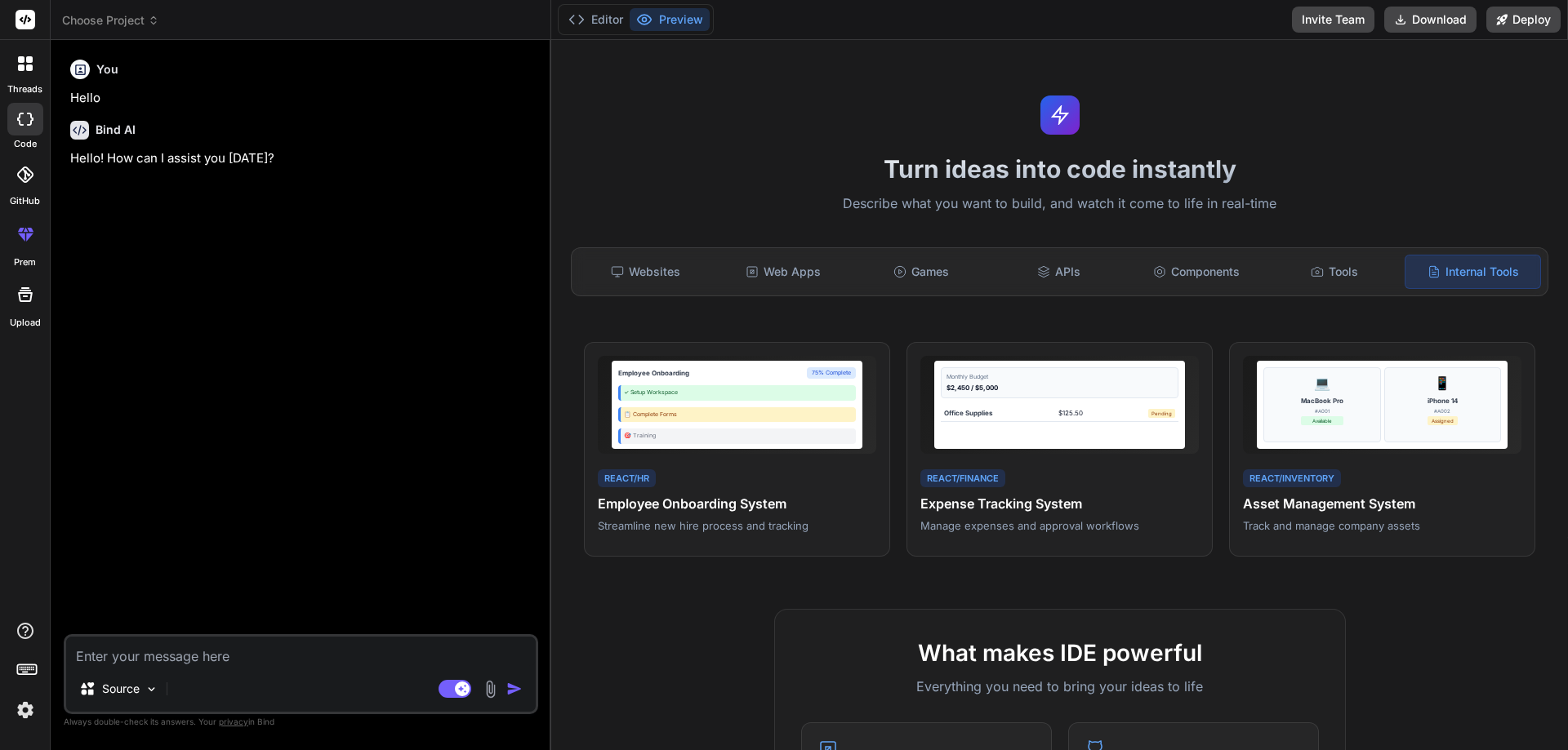
click at [29, 323] on label "Upload" at bounding box center [25, 323] width 31 height 14
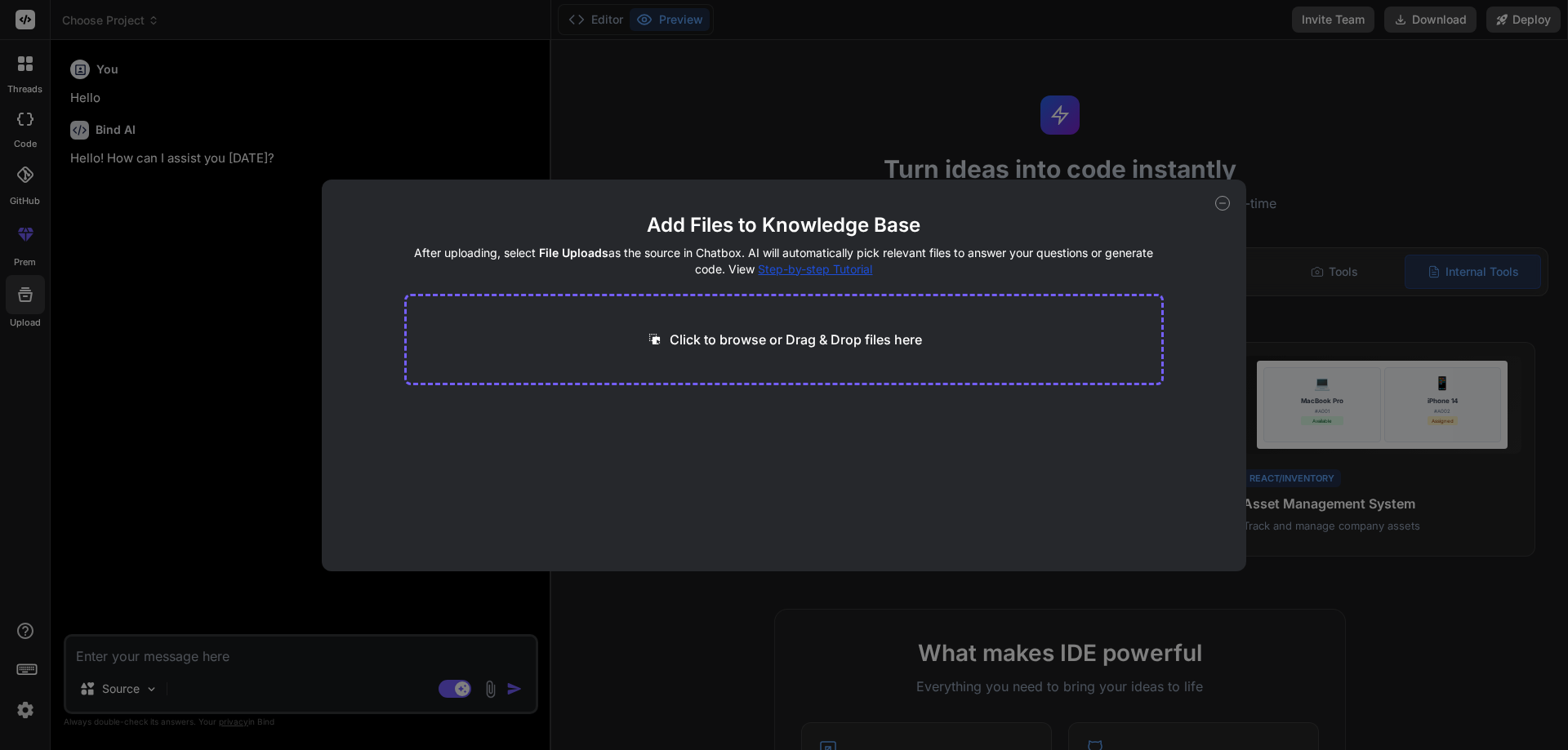
click at [1226, 206] on icon at bounding box center [1222, 203] width 15 height 15
type textarea "x"
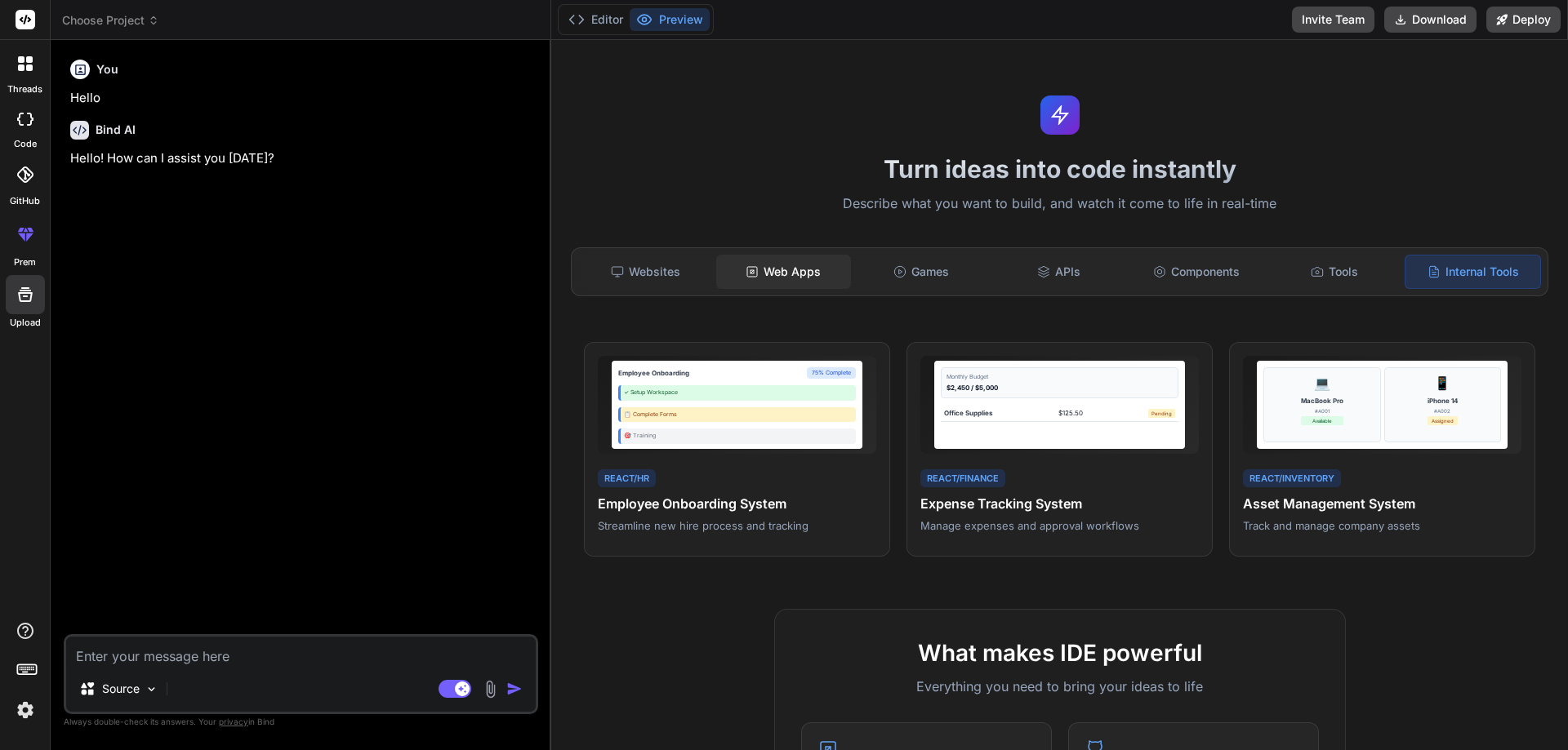
click at [768, 288] on div "Web Apps" at bounding box center [783, 271] width 135 height 34
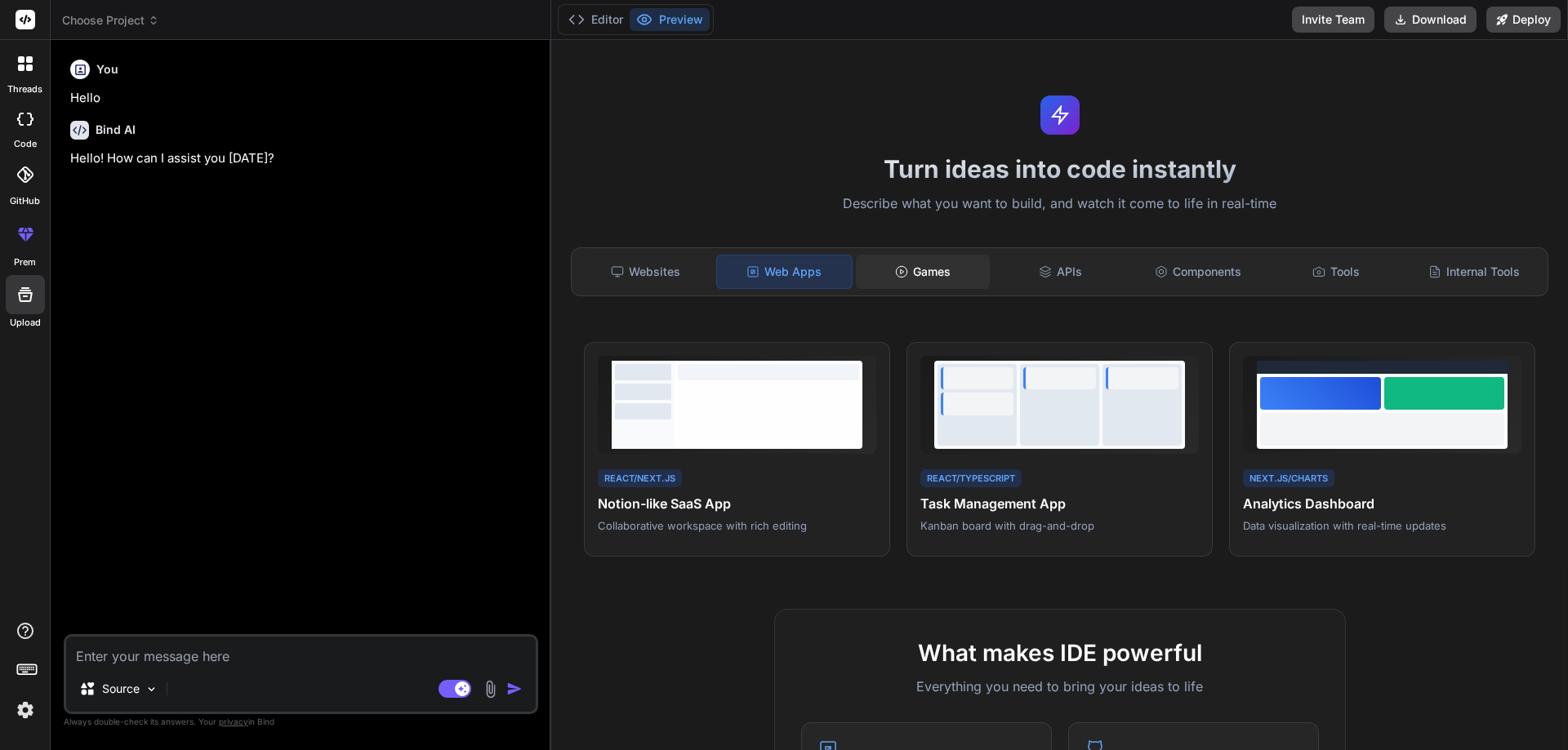
click at [887, 272] on div "Games" at bounding box center [922, 271] width 135 height 34
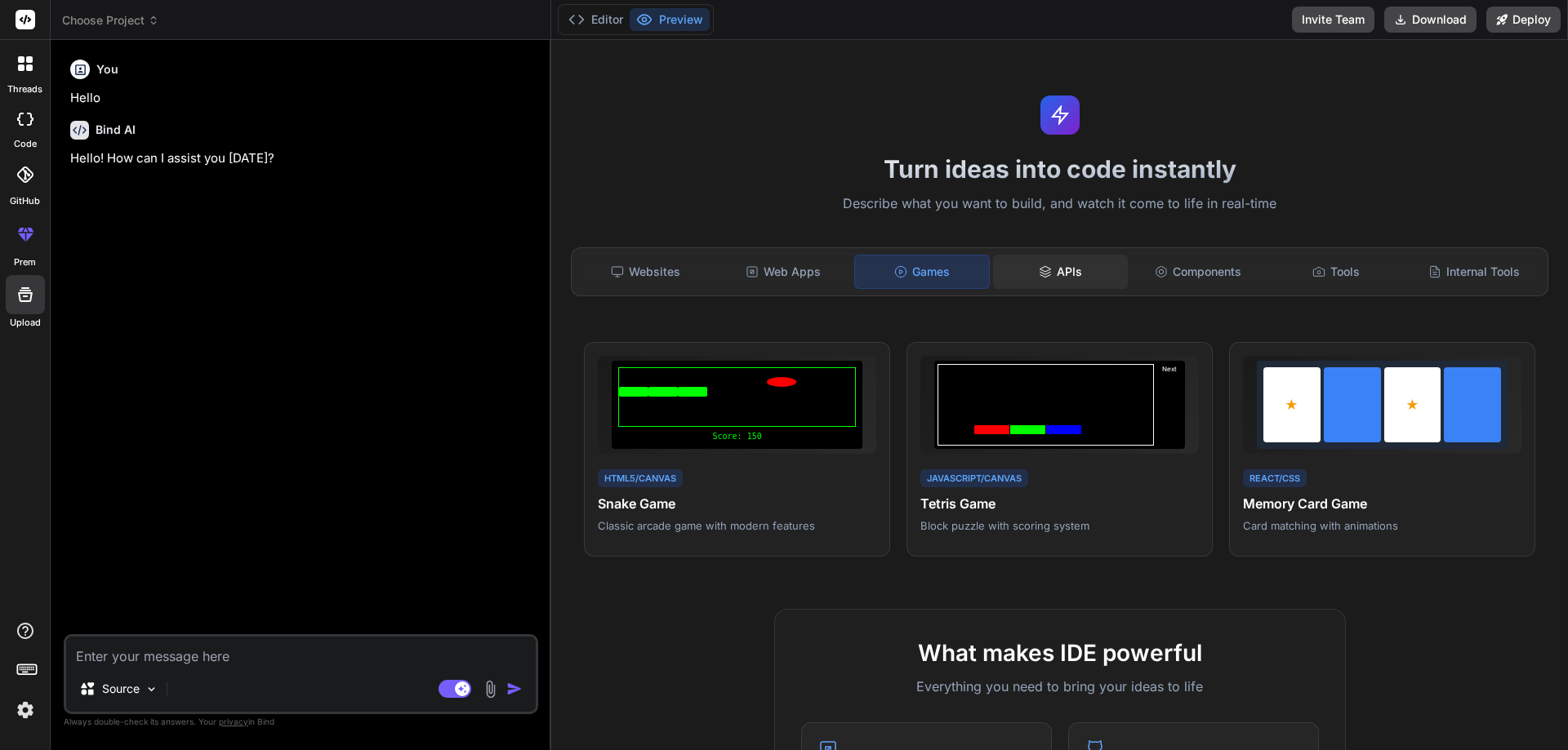
click at [1091, 268] on div "APIs" at bounding box center [1060, 271] width 135 height 34
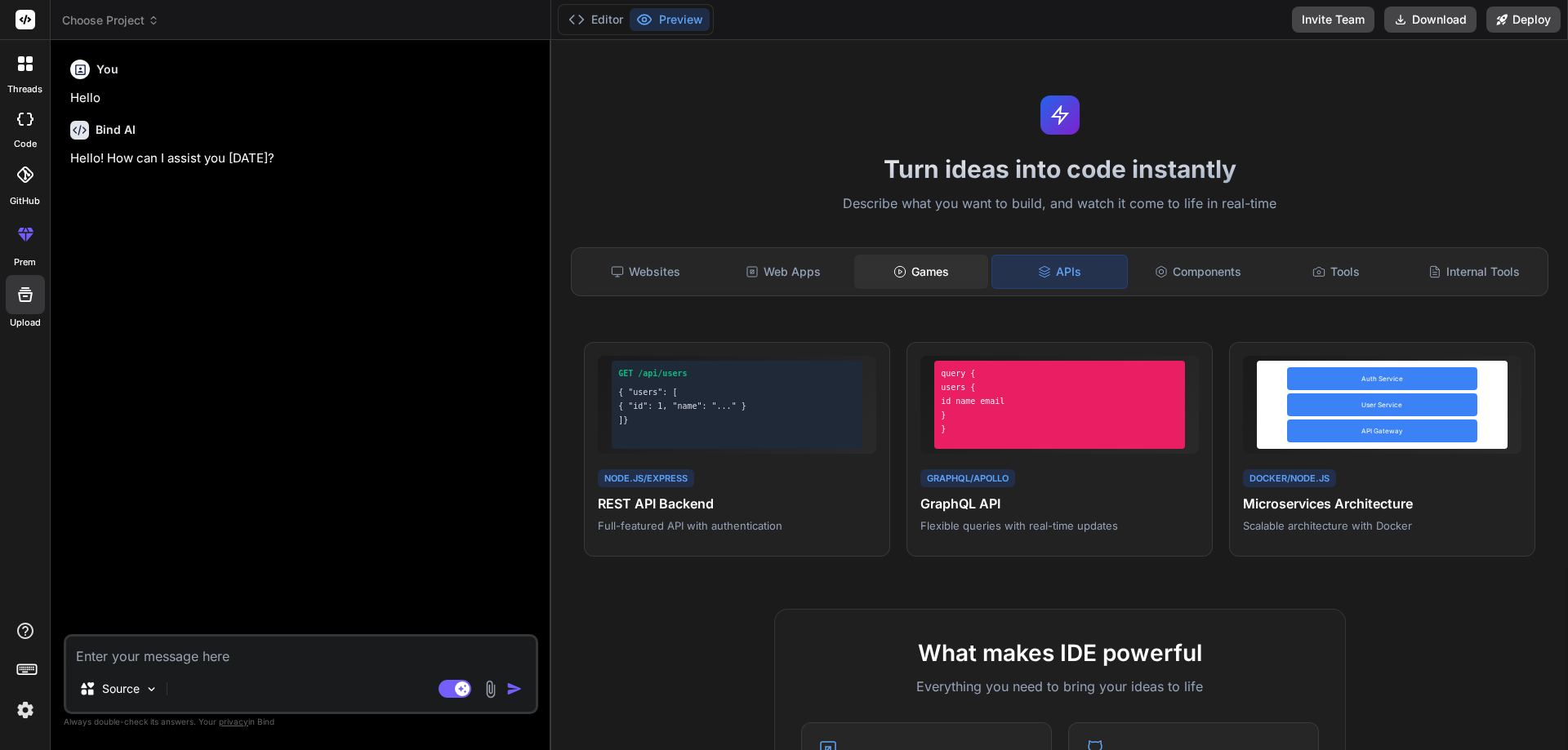
click at [912, 272] on div "Games" at bounding box center [921, 271] width 135 height 34
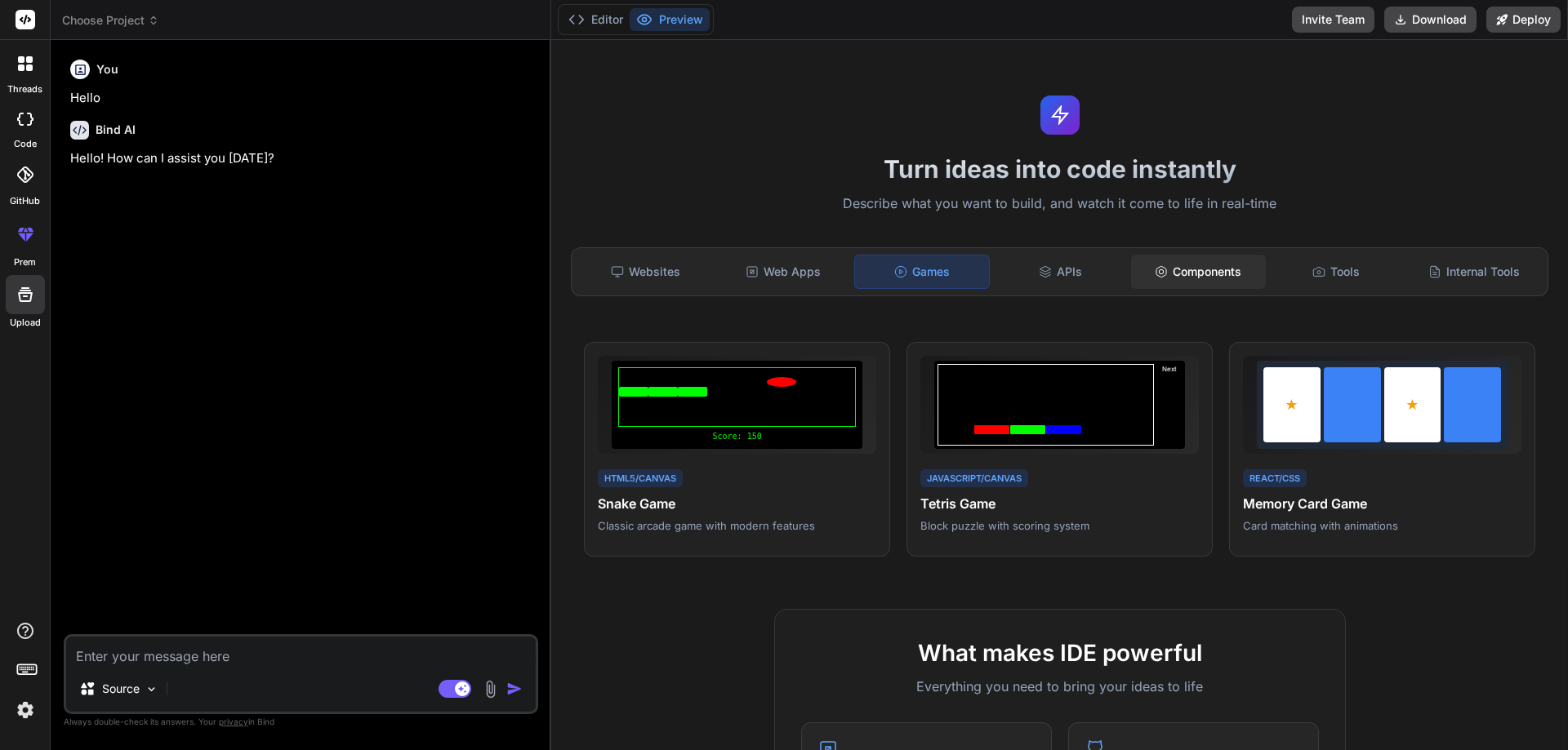
click at [1185, 277] on div "Components" at bounding box center [1198, 271] width 135 height 34
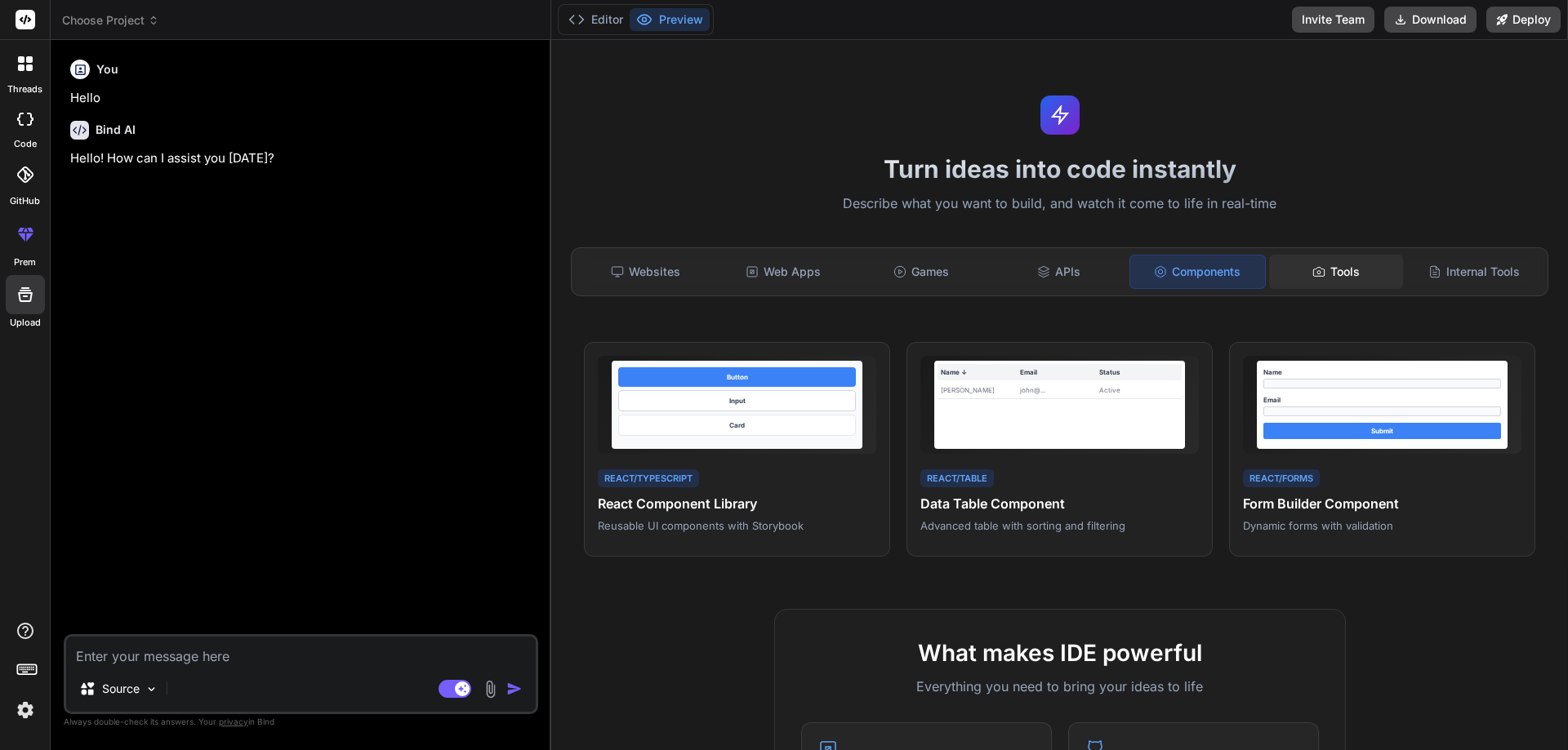
click at [1323, 272] on div "Tools" at bounding box center [1336, 271] width 135 height 34
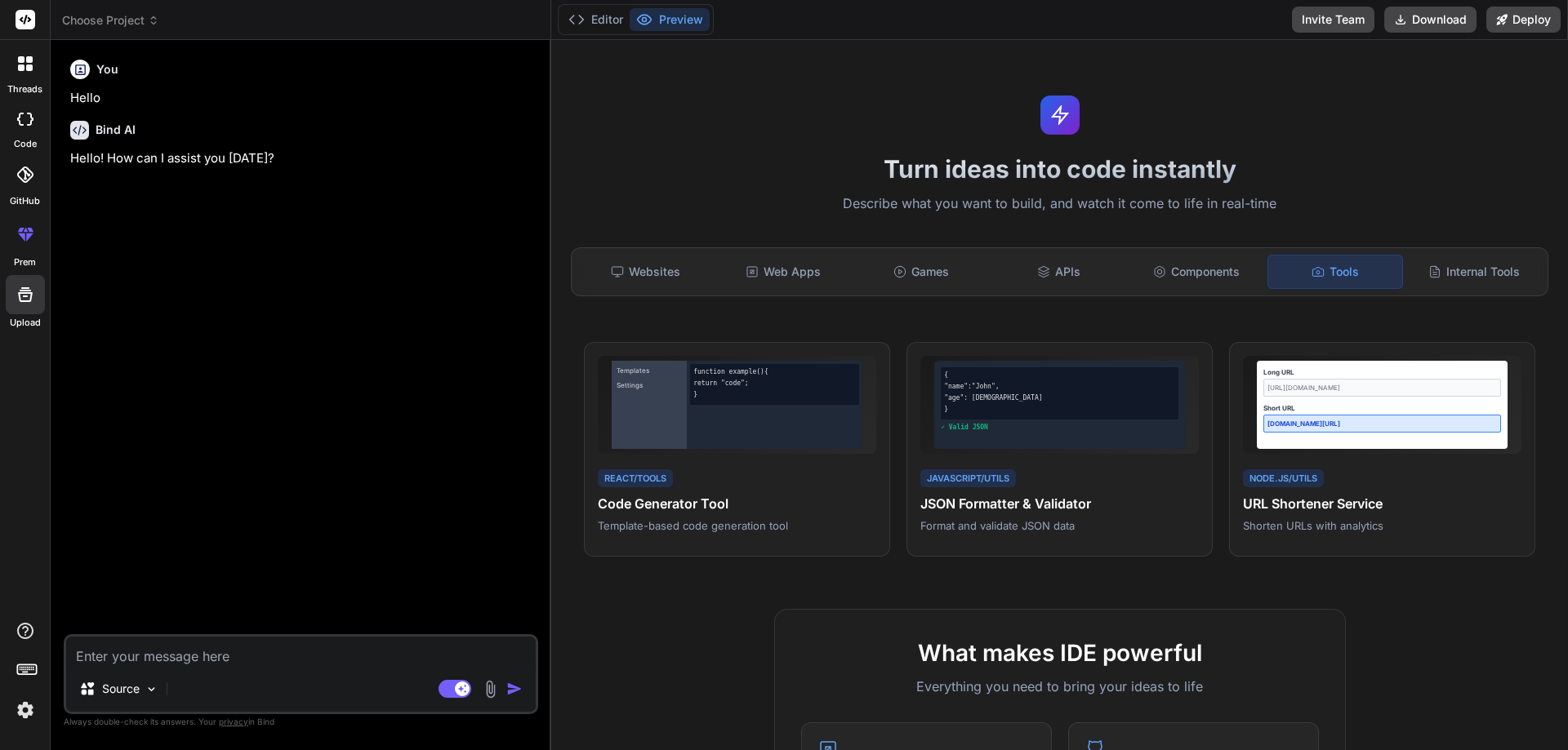
drag, startPoint x: 1271, startPoint y: 271, endPoint x: 1262, endPoint y: 271, distance: 9.0
click at [1268, 271] on div "Tools" at bounding box center [1336, 271] width 136 height 34
click at [1219, 274] on div "Components" at bounding box center [1196, 271] width 135 height 34
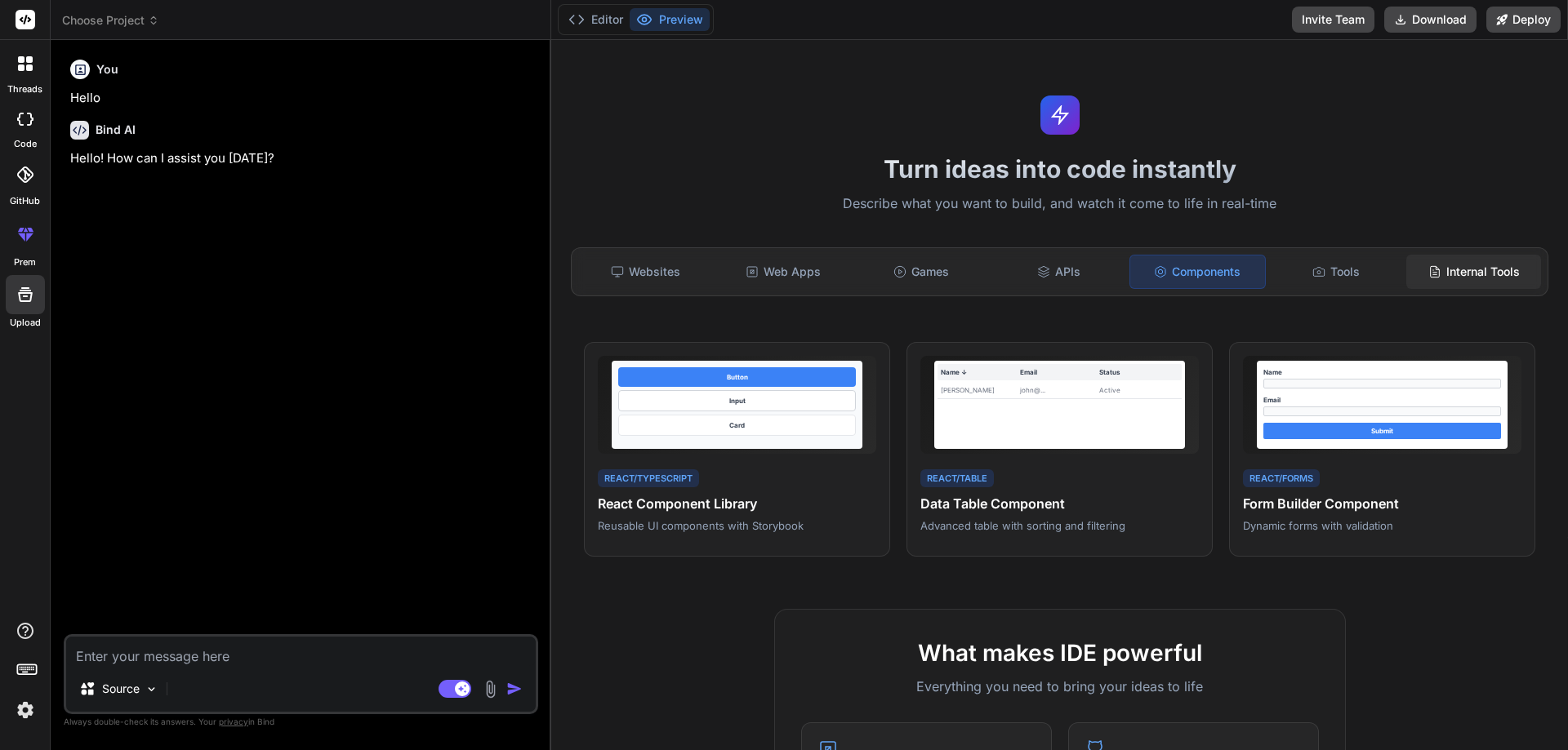
drag, startPoint x: 1435, startPoint y: 274, endPoint x: 1446, endPoint y: 275, distance: 11.0
click at [1440, 275] on div "Internal Tools" at bounding box center [1473, 271] width 135 height 34
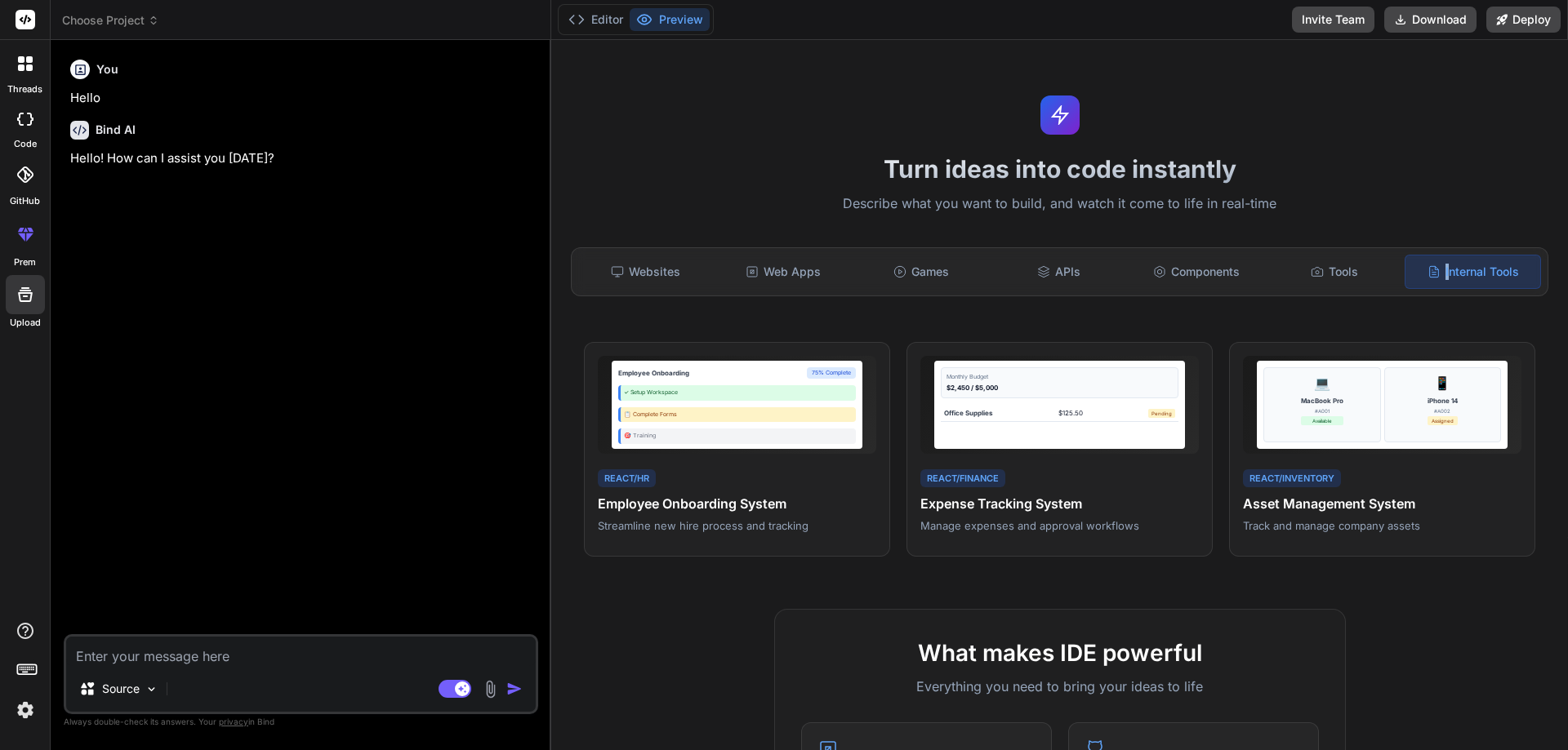
click at [22, 713] on img at bounding box center [25, 710] width 28 height 28
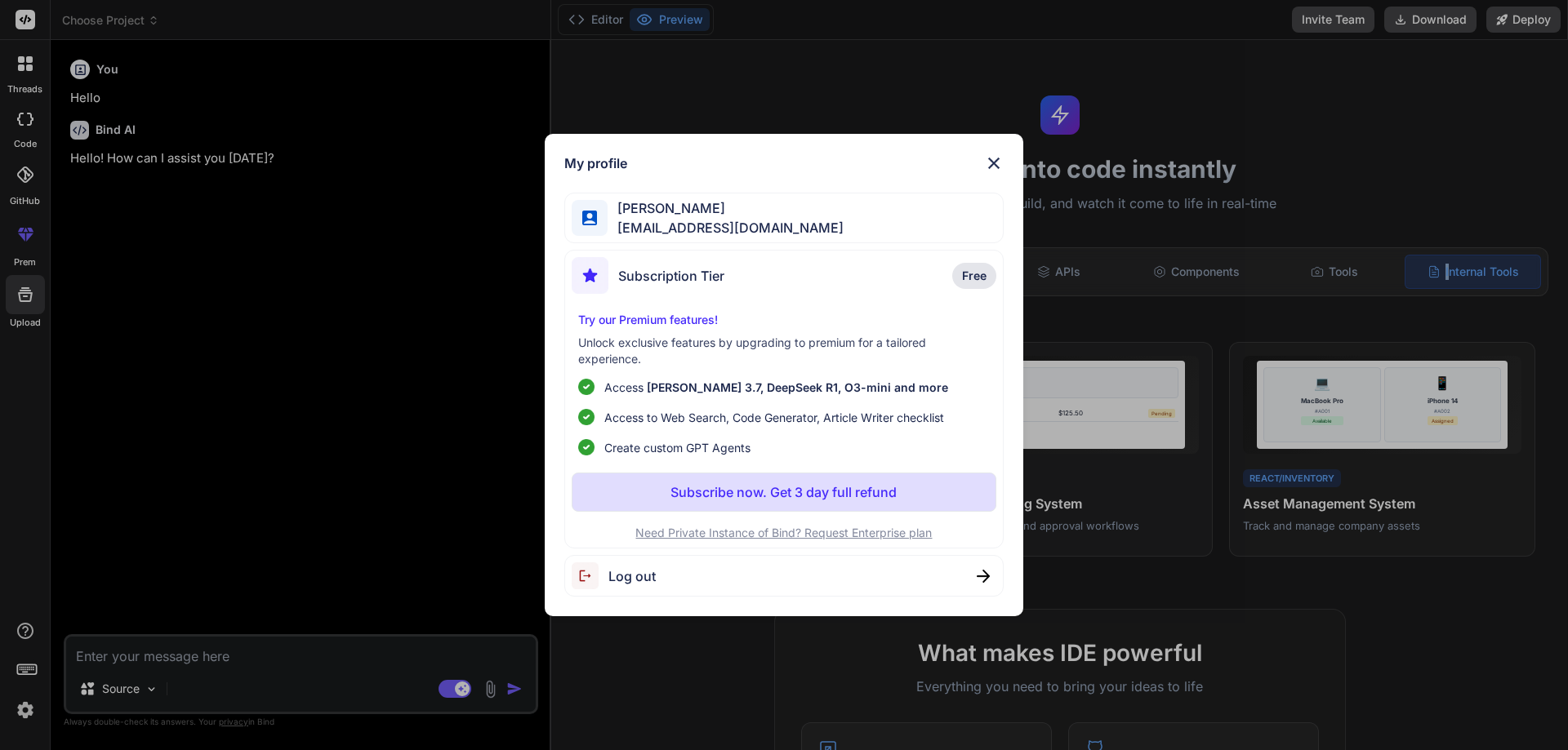
click at [994, 157] on img at bounding box center [994, 164] width 19 height 19
